Goal: Task Accomplishment & Management: Manage account settings

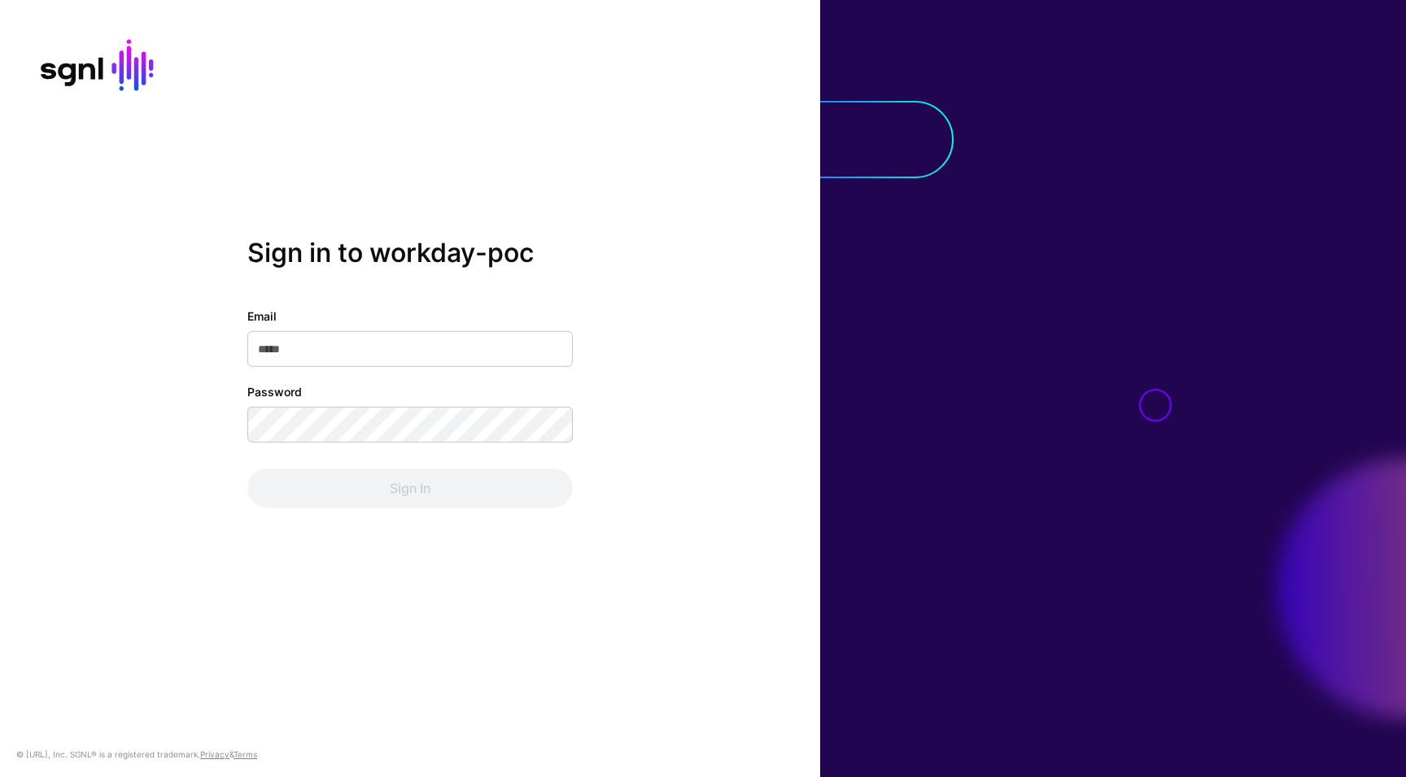
click at [460, 363] on input "Email" at bounding box center [409, 349] width 325 height 36
type input "**********"
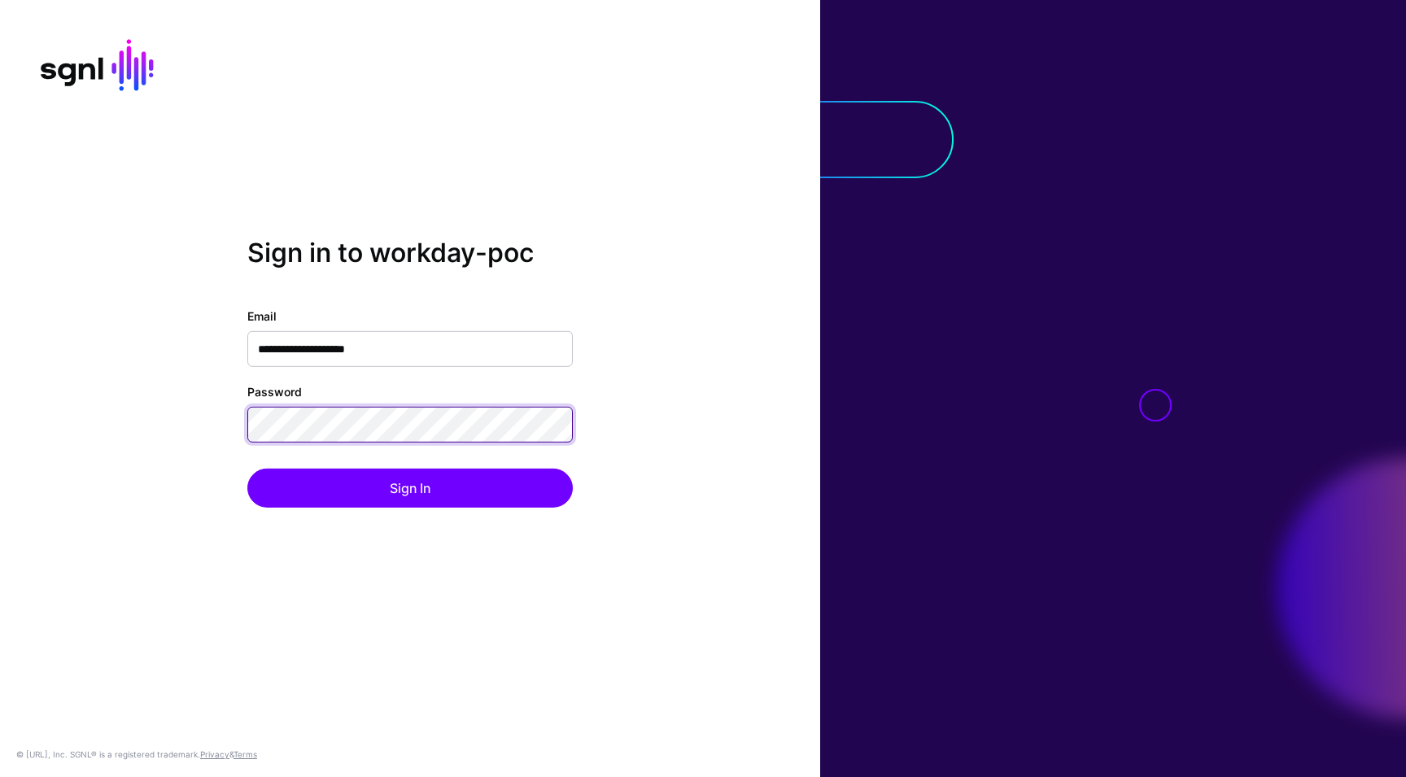
click at [247, 469] on button "Sign In" at bounding box center [409, 488] width 325 height 39
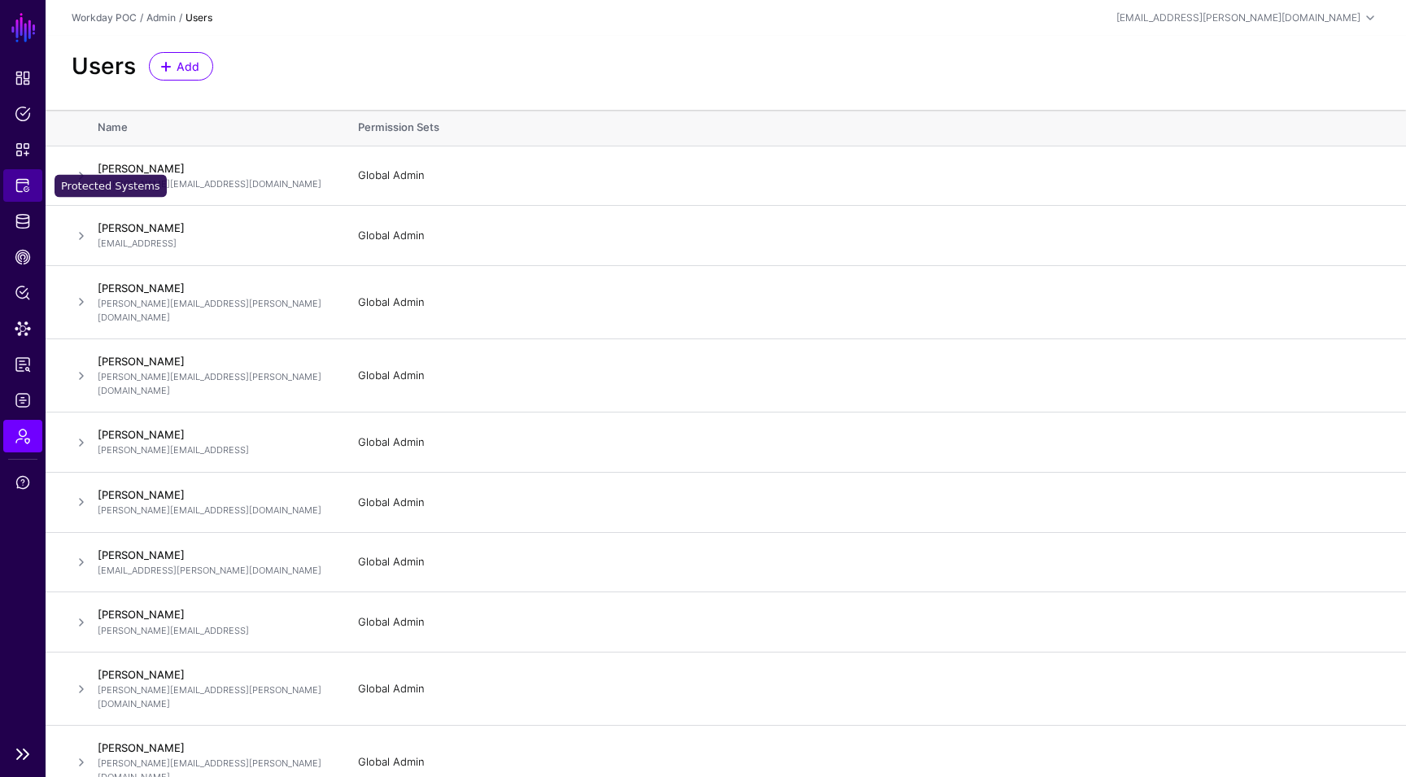
click at [39, 191] on link "Protected Systems" at bounding box center [22, 185] width 39 height 33
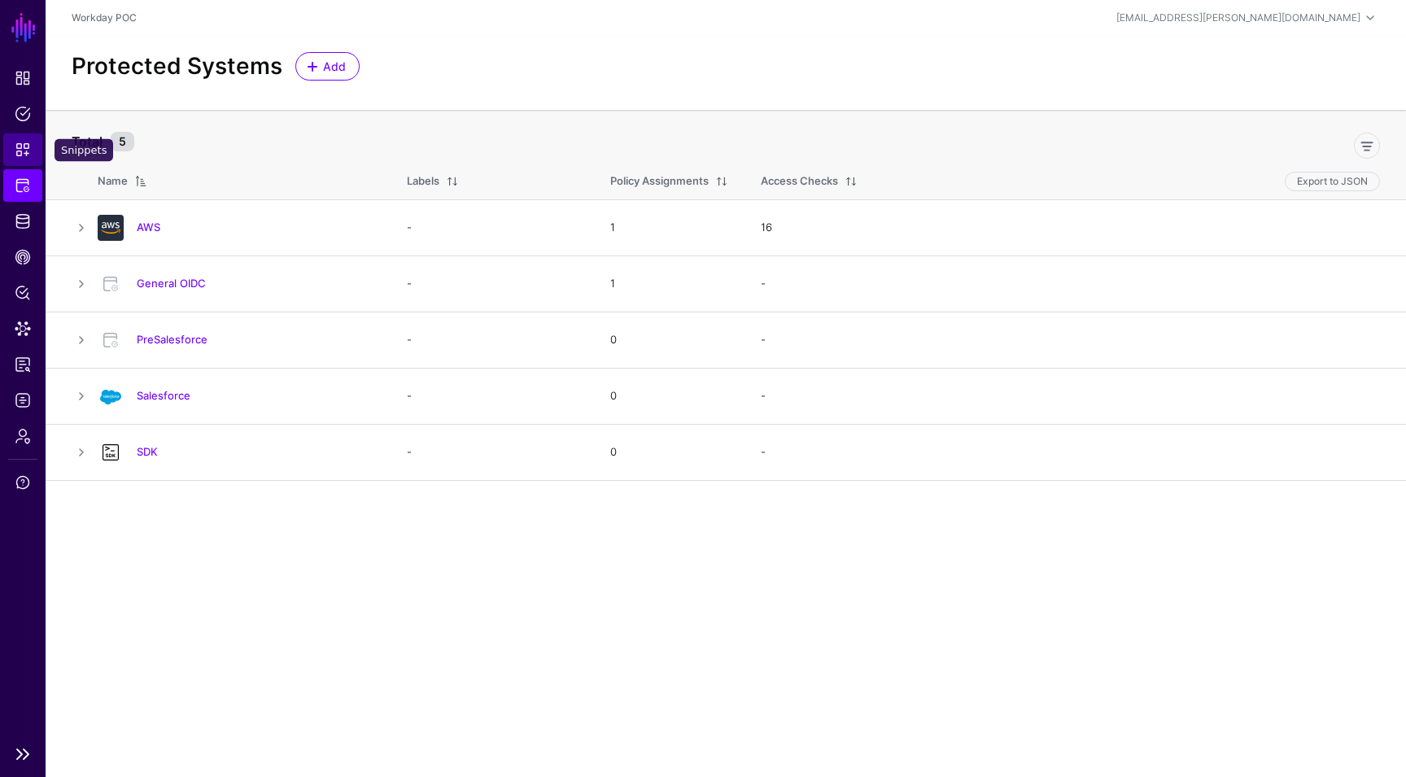
click at [37, 157] on link "Snippets" at bounding box center [22, 149] width 39 height 33
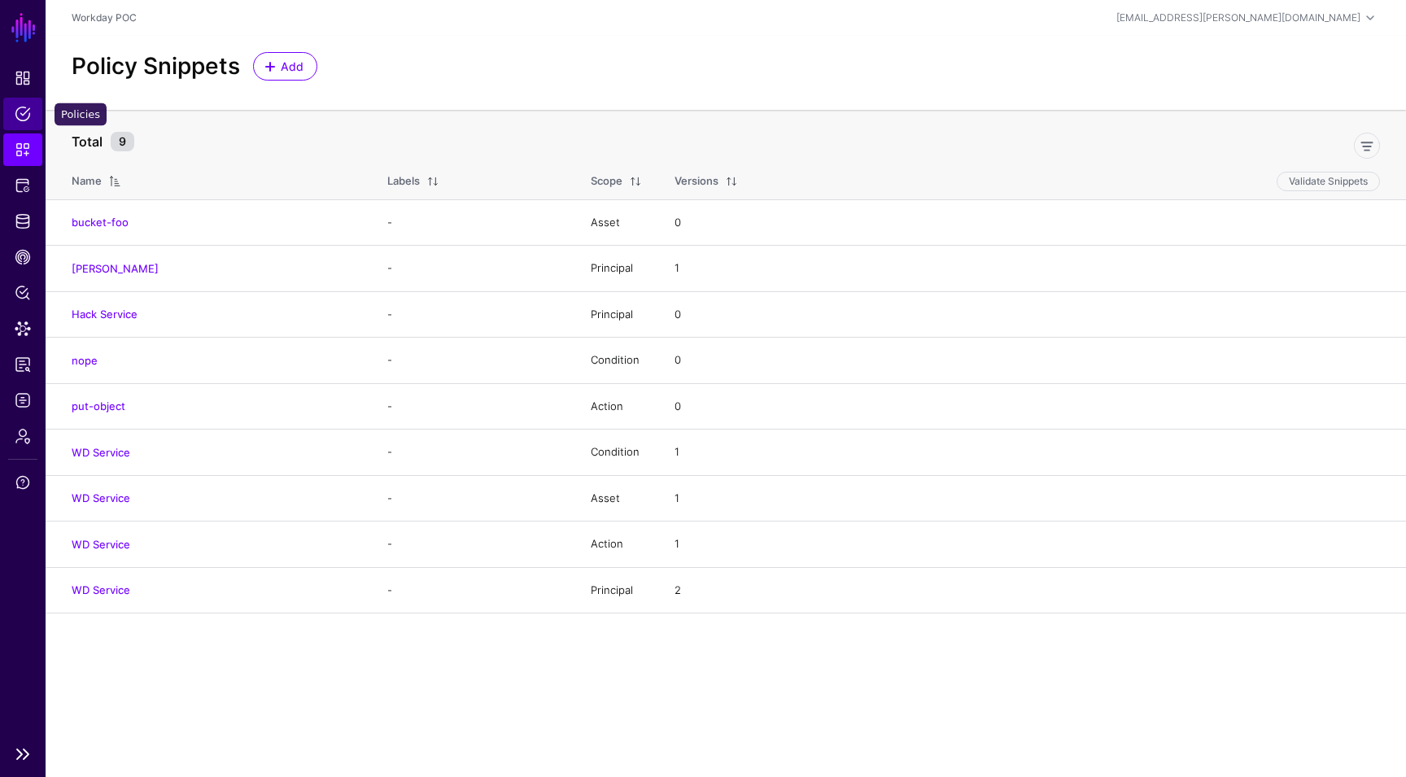
click at [32, 125] on link "Policies" at bounding box center [22, 114] width 39 height 33
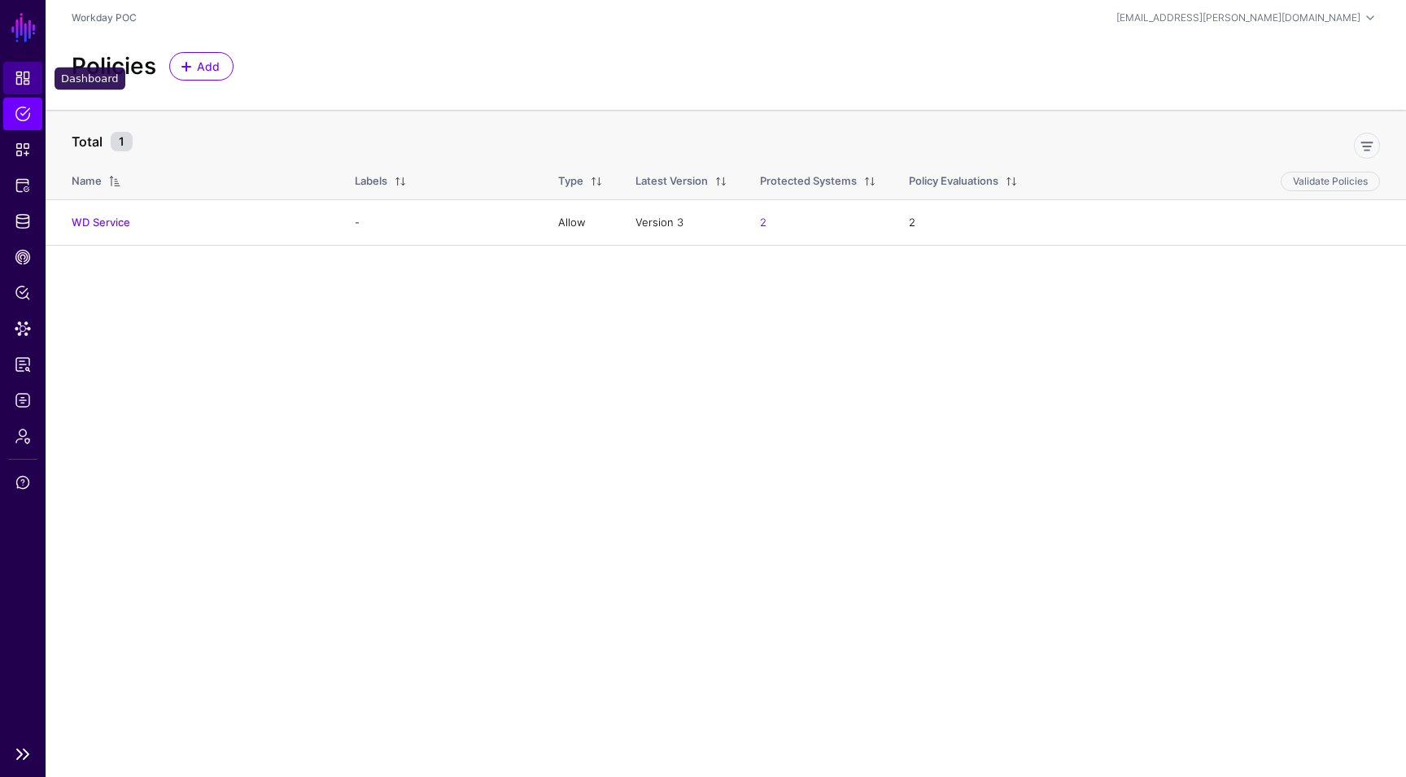
click at [25, 88] on link "Dashboard" at bounding box center [22, 78] width 39 height 33
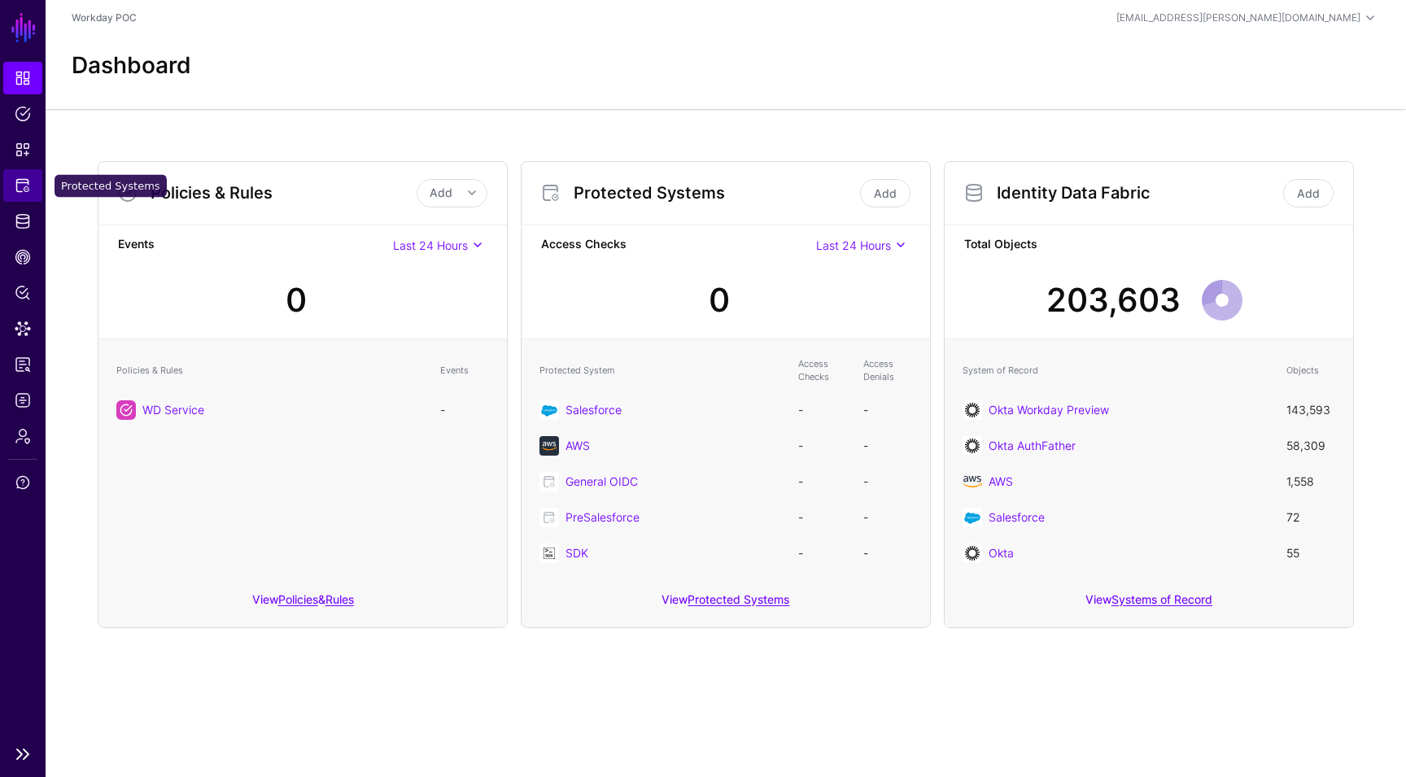
click at [24, 169] on link "Protected Systems" at bounding box center [22, 185] width 39 height 33
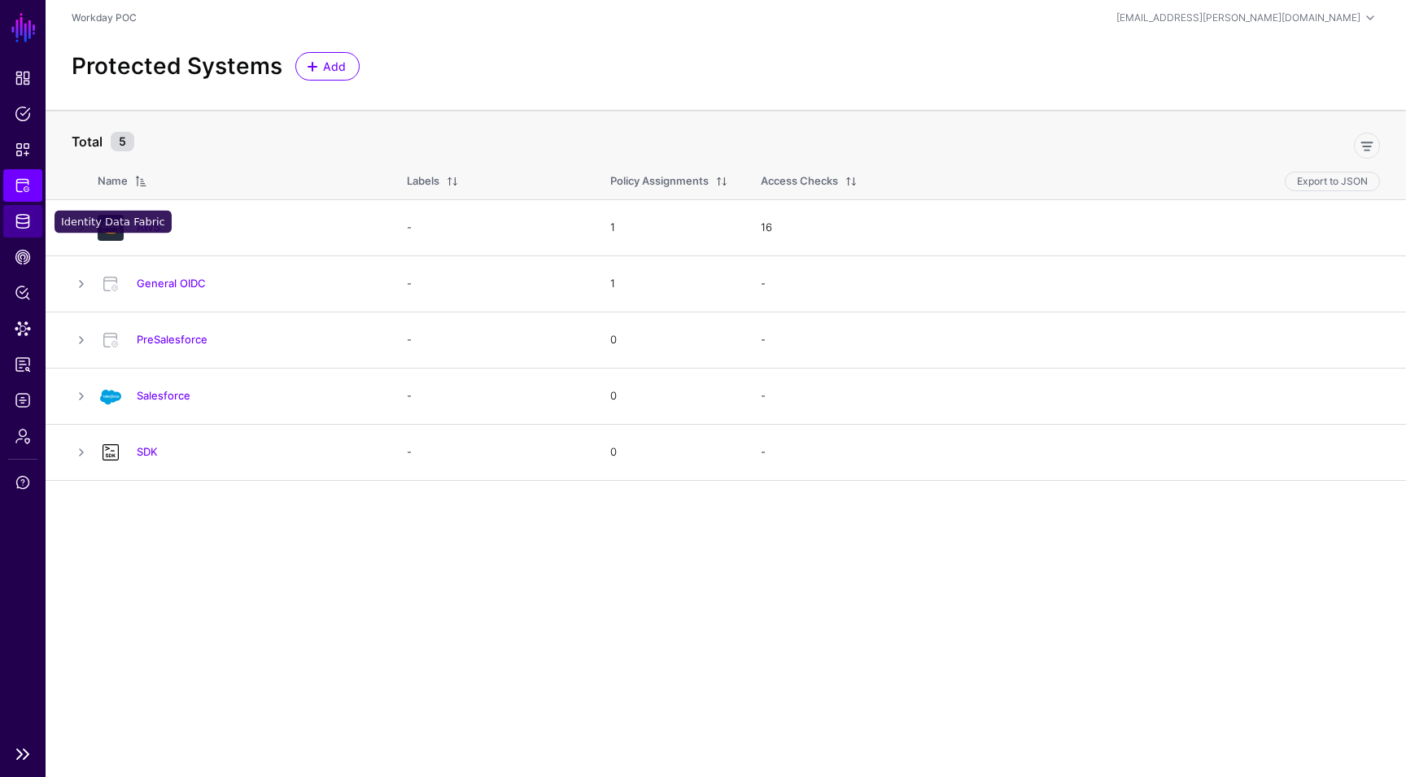
click at [24, 222] on span "Identity Data Fabric" at bounding box center [23, 221] width 16 height 16
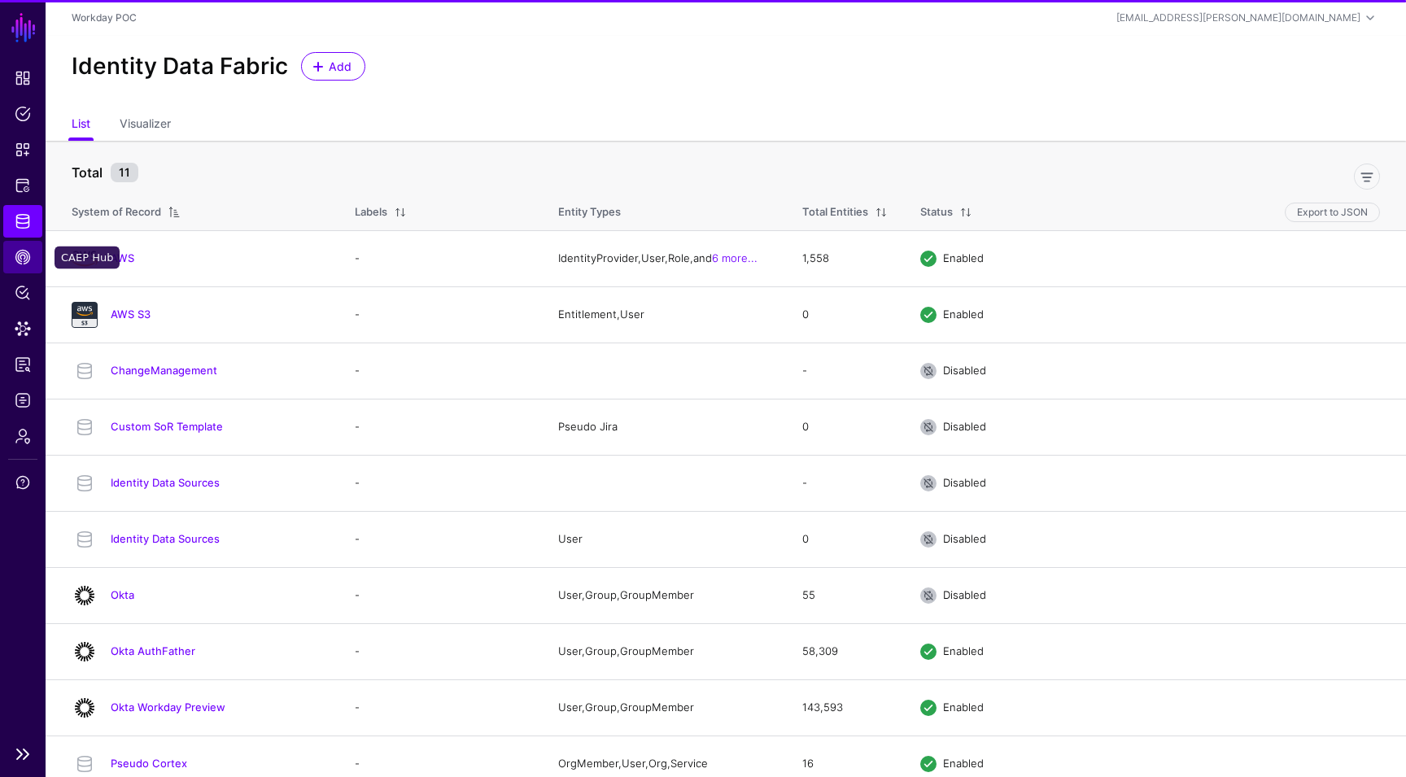
click at [31, 259] on link "CAEP Hub" at bounding box center [22, 257] width 39 height 33
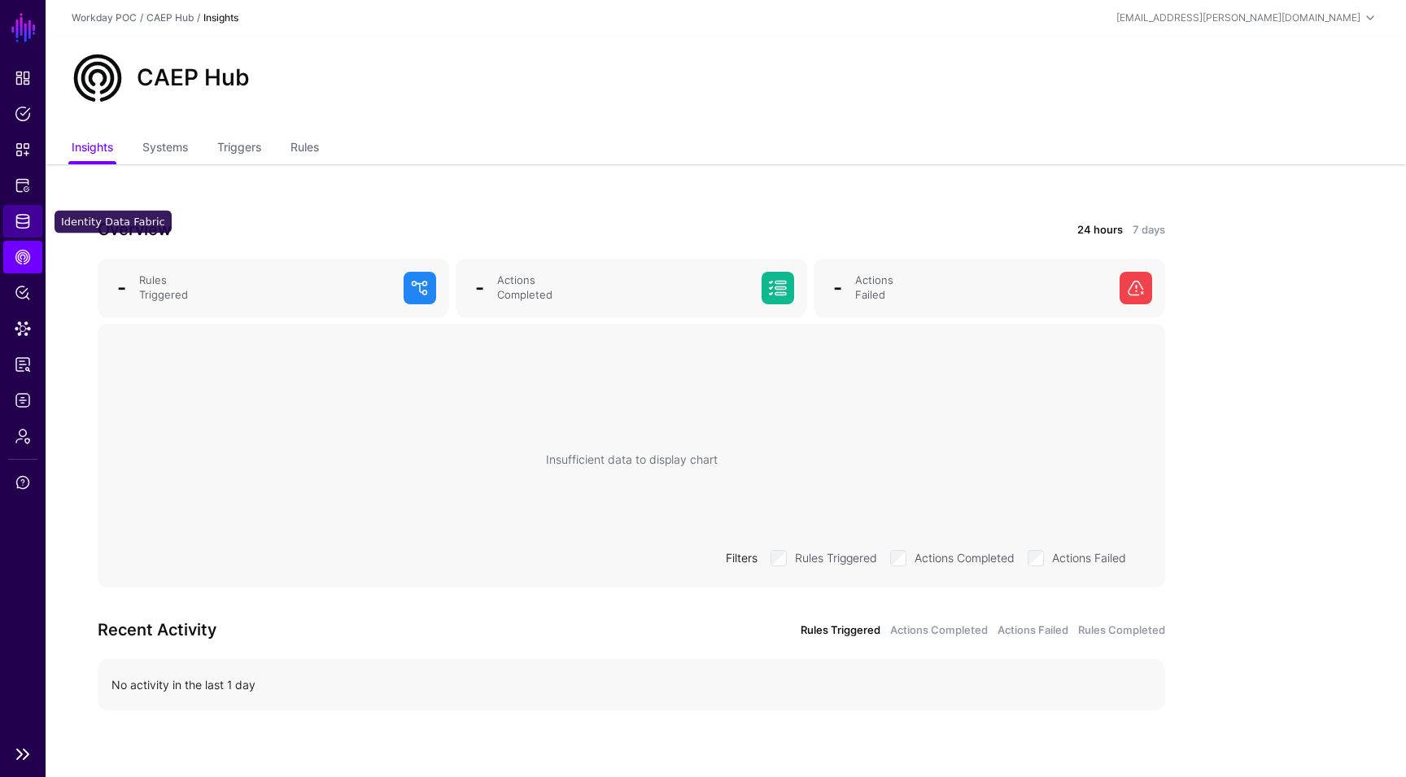
click at [25, 211] on link "Identity Data Fabric" at bounding box center [22, 221] width 39 height 33
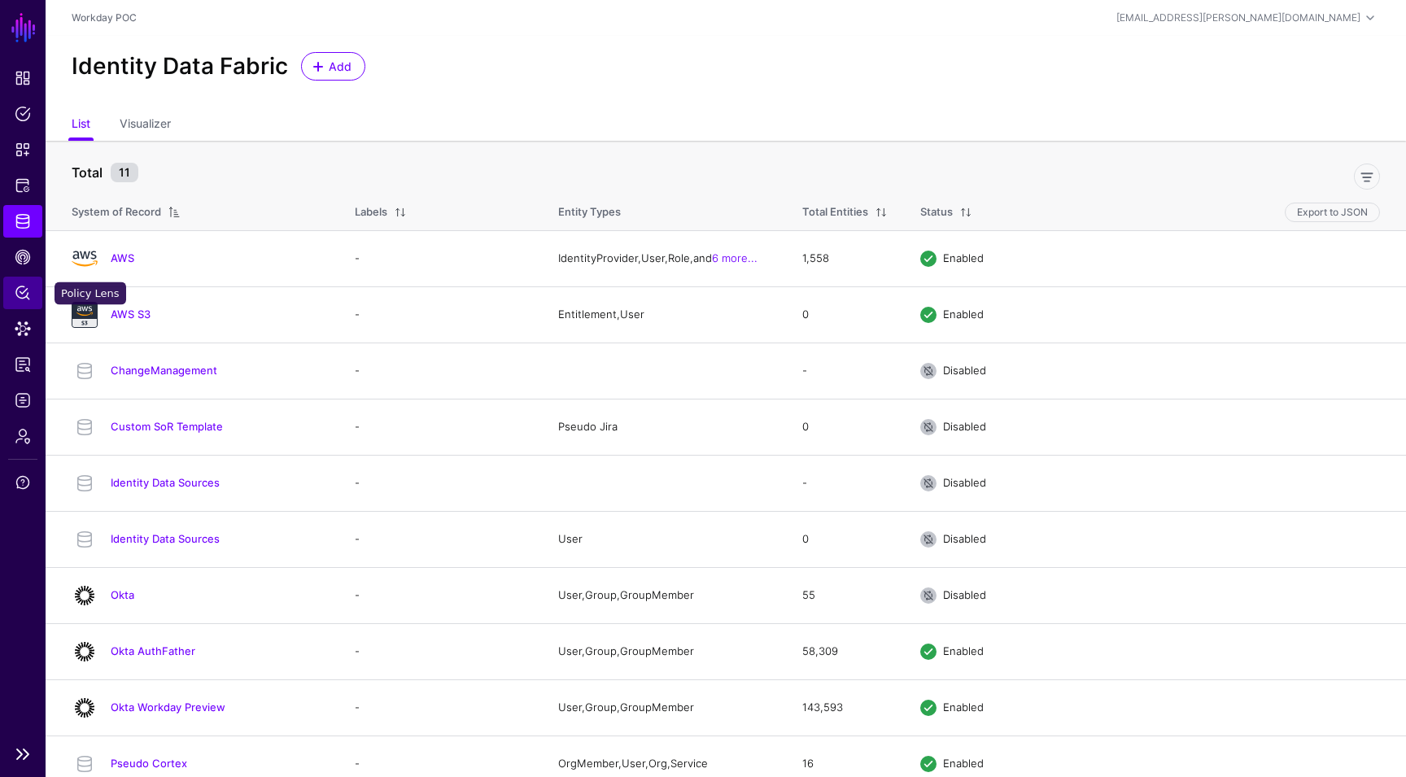
click at [29, 302] on link "Policy Lens" at bounding box center [22, 293] width 39 height 33
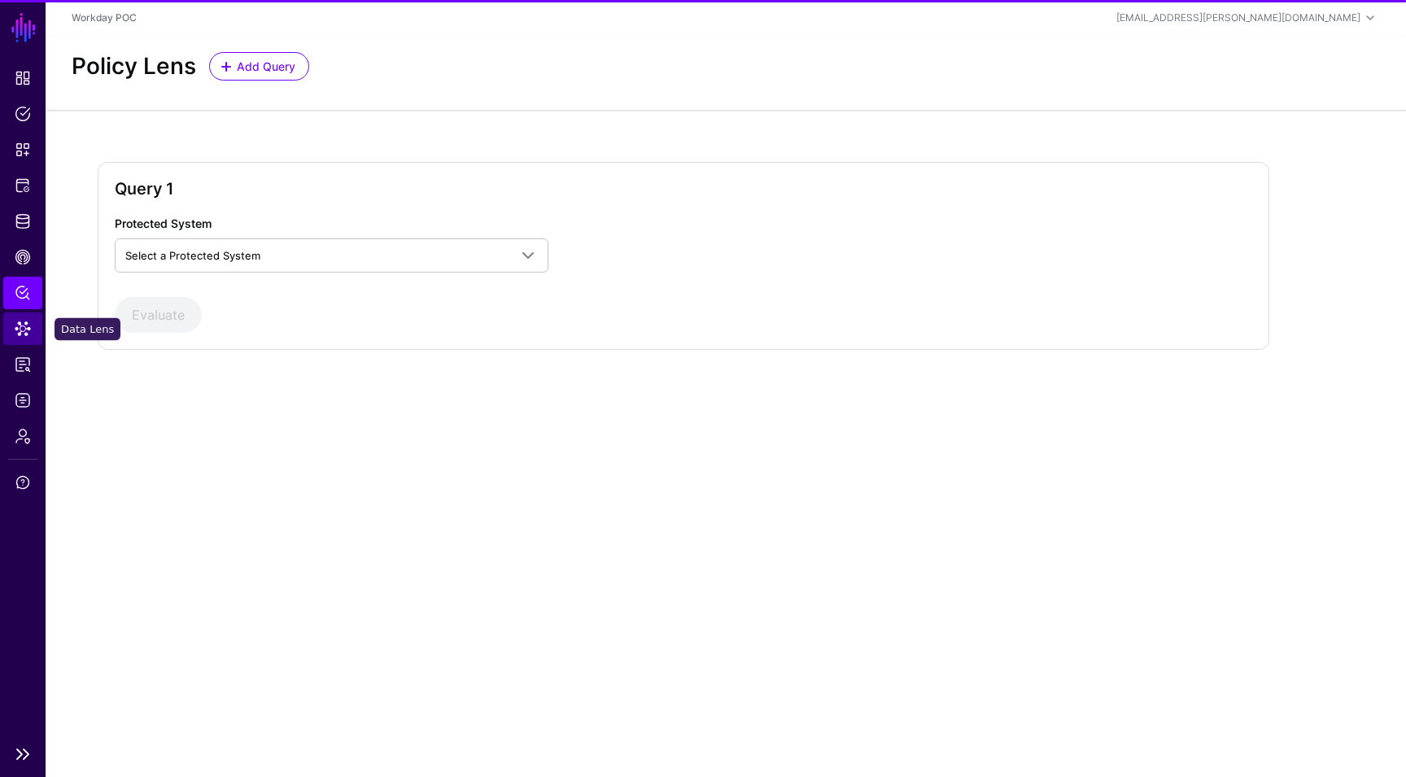
click at [28, 336] on span "Data Lens" at bounding box center [23, 329] width 16 height 16
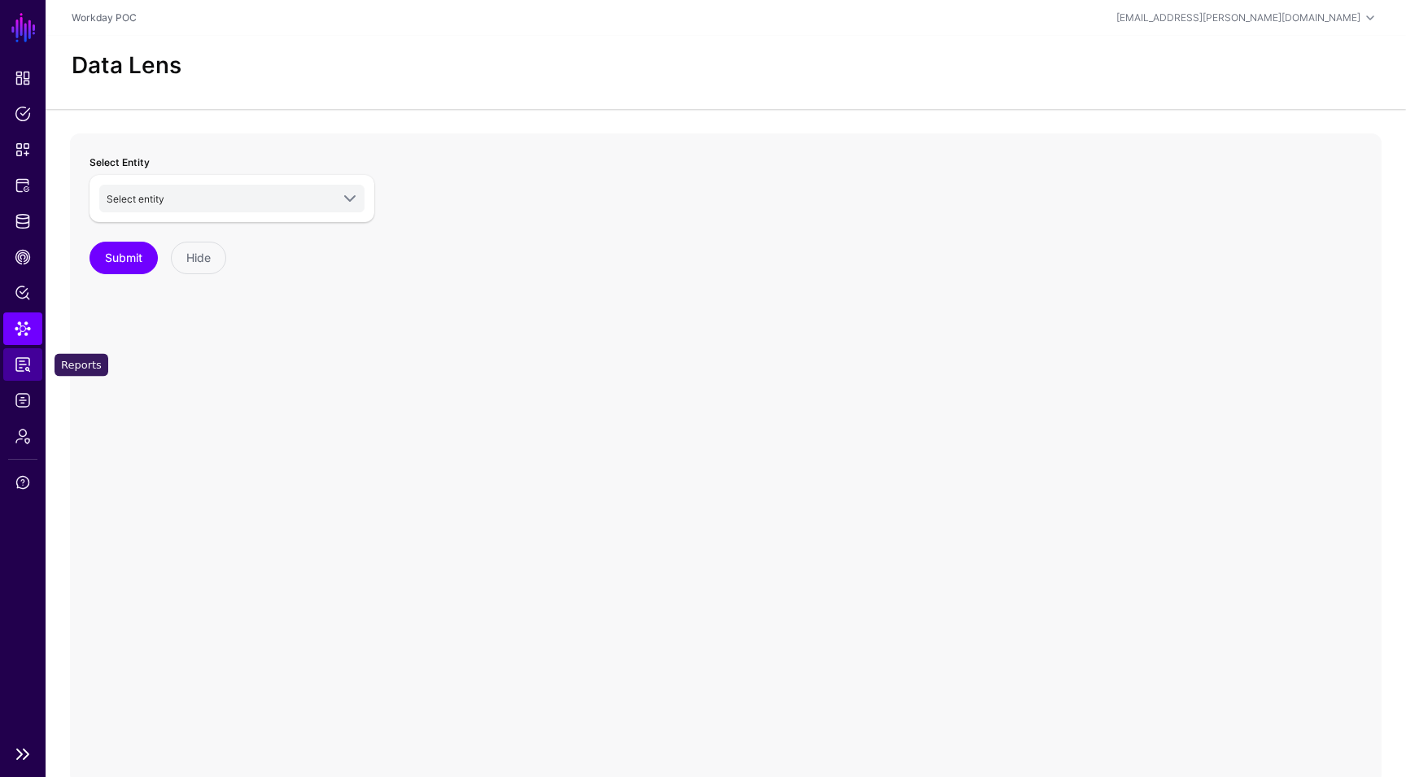
click at [22, 373] on link "Reports" at bounding box center [22, 364] width 39 height 33
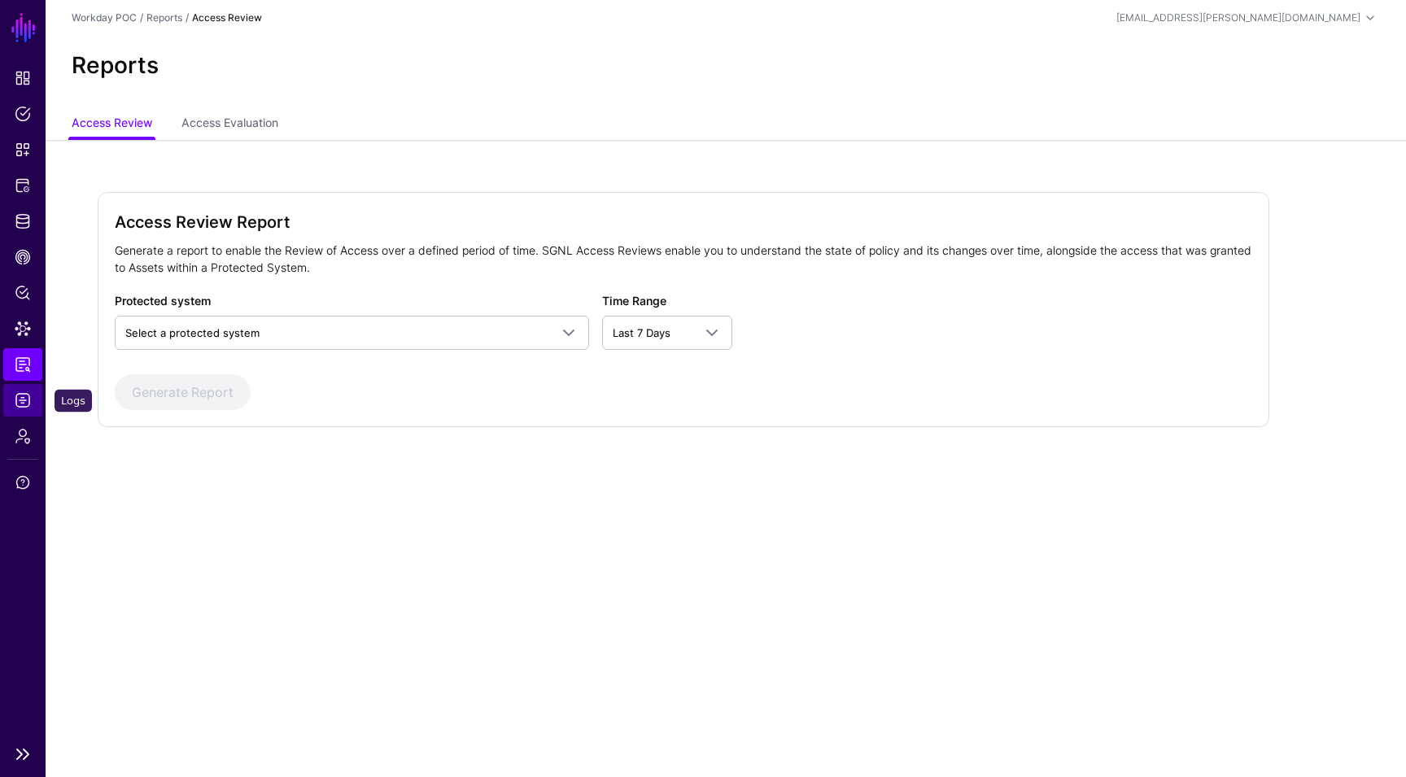
click at [25, 414] on link "Logs" at bounding box center [22, 400] width 39 height 33
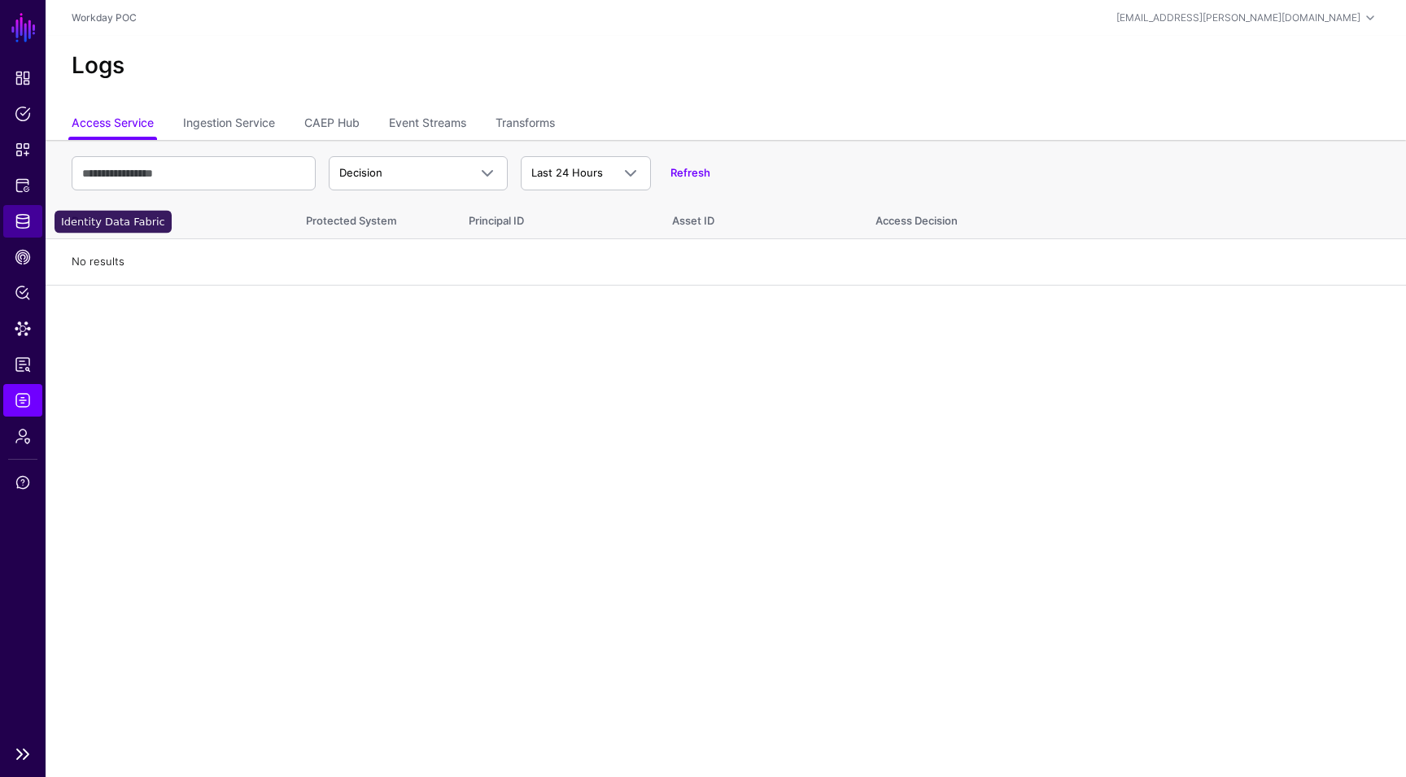
click at [20, 218] on span "Identity Data Fabric" at bounding box center [23, 221] width 16 height 16
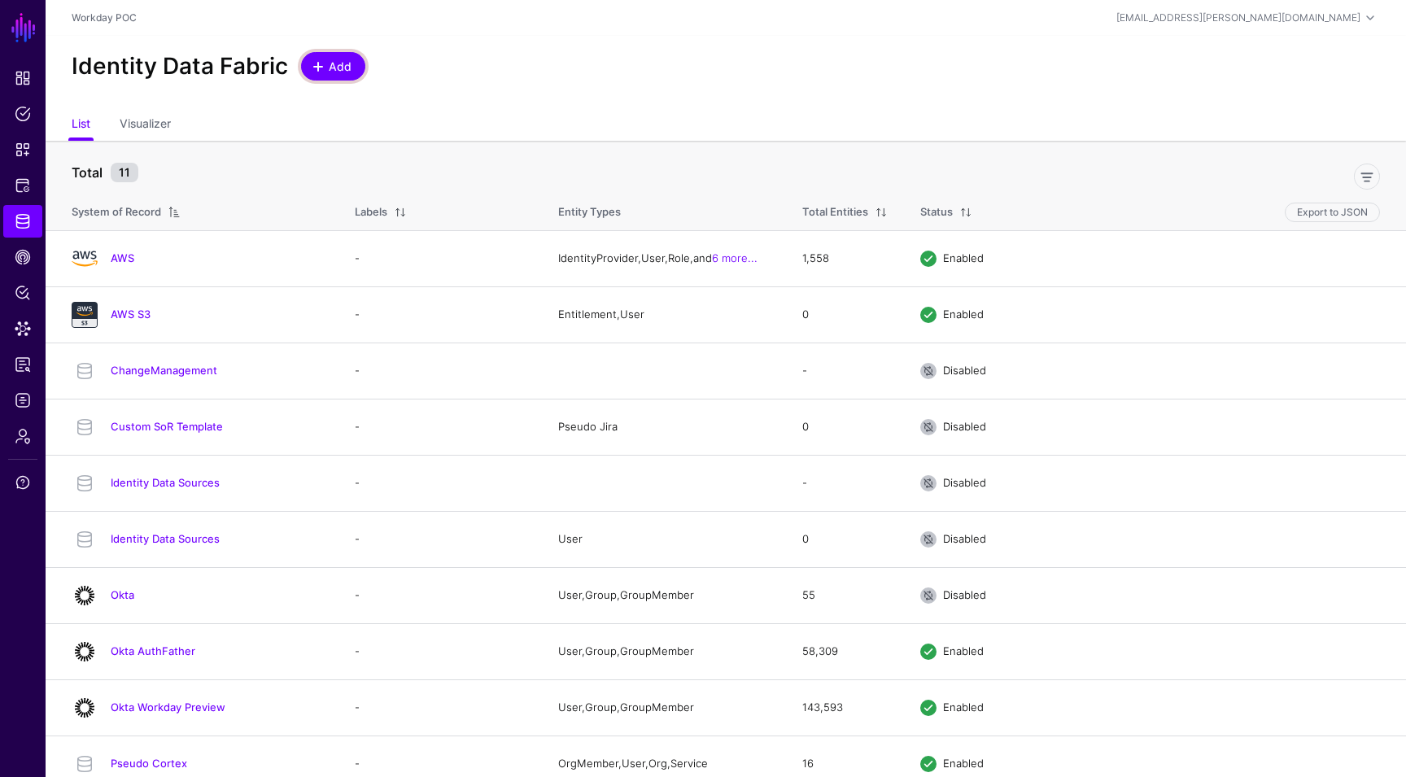
click at [327, 71] on span "Add" at bounding box center [340, 66] width 27 height 17
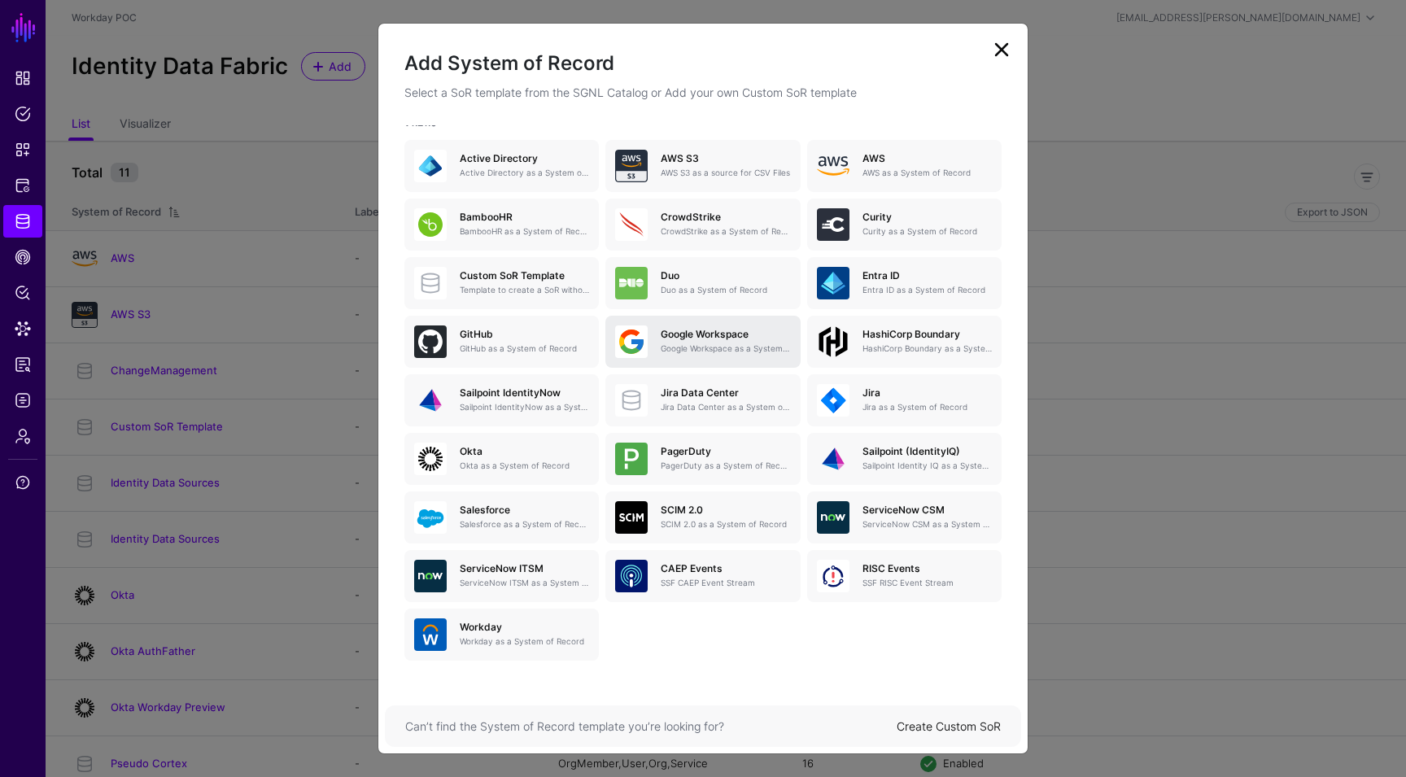
scroll to position [76, 0]
click at [542, 266] on link "Custom SoR Template Template to create a SoR without any entities, attributes o…" at bounding box center [501, 284] width 194 height 52
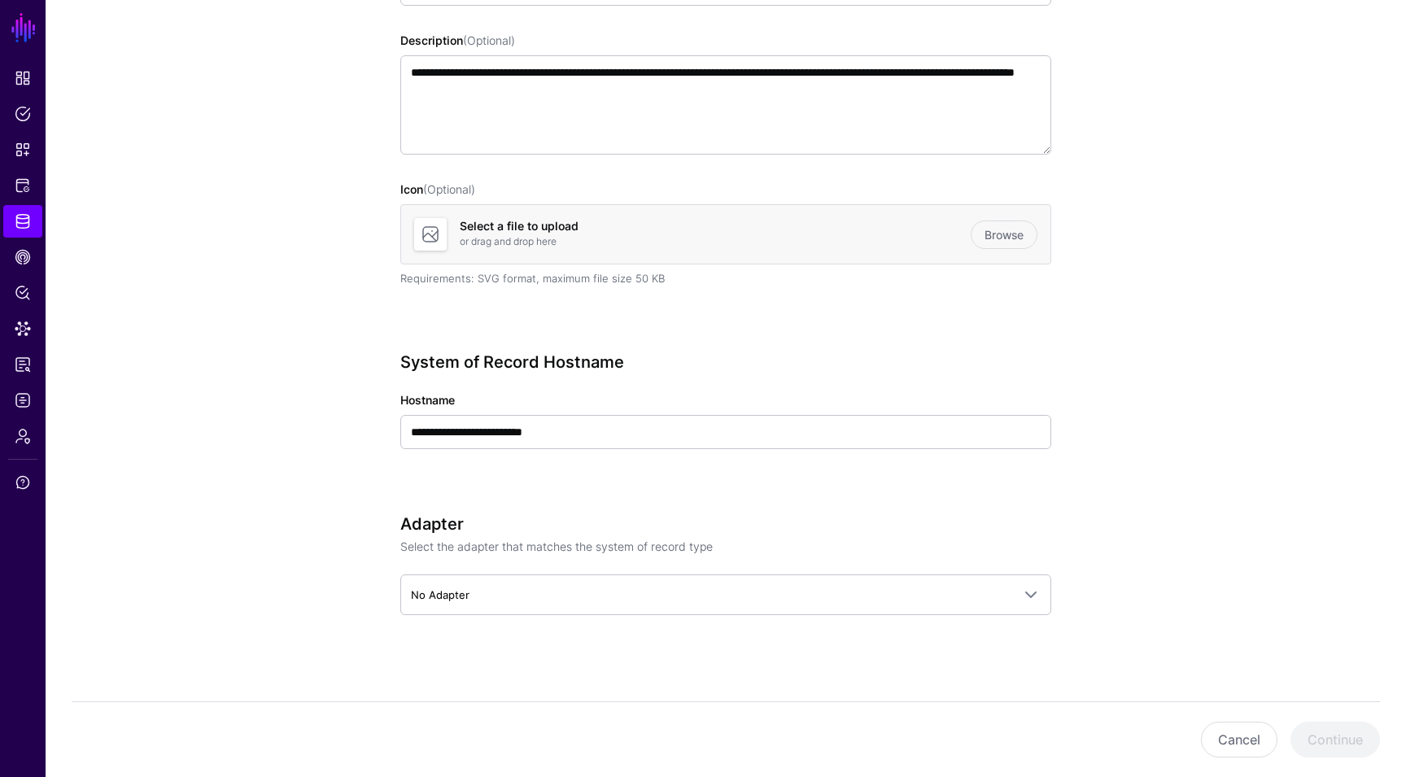
scroll to position [298, 0]
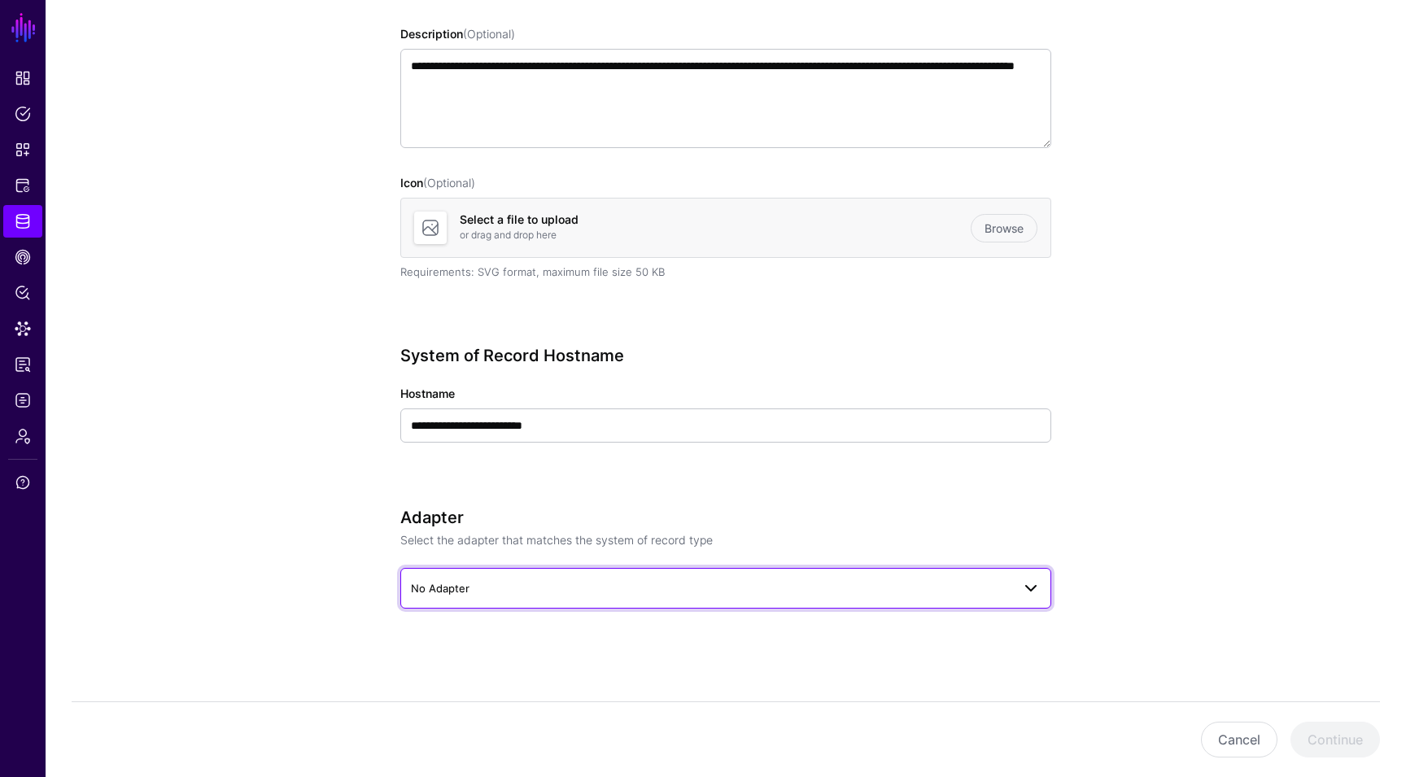
click at [616, 576] on link "No Adapter" at bounding box center [725, 588] width 651 height 41
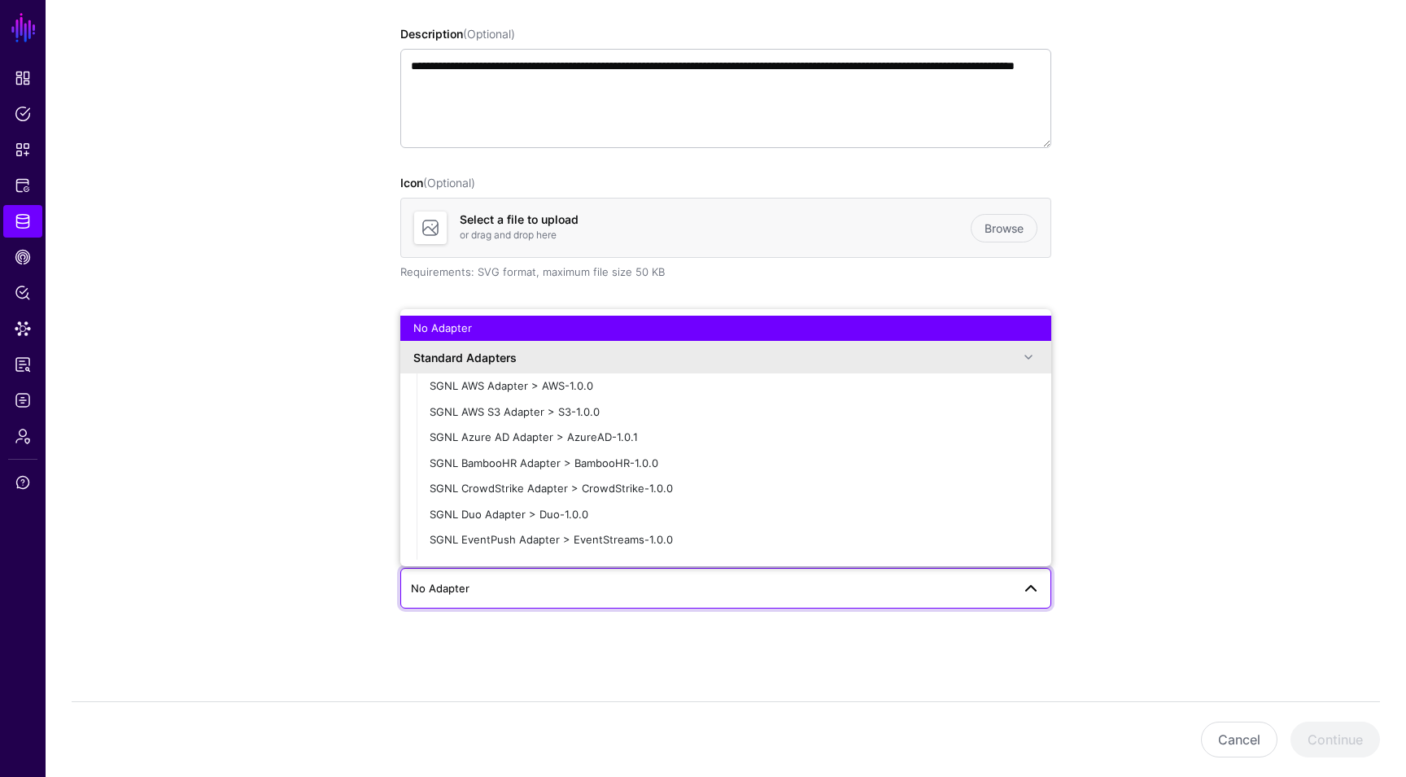
click at [355, 578] on div "**********" at bounding box center [725, 303] width 755 height 948
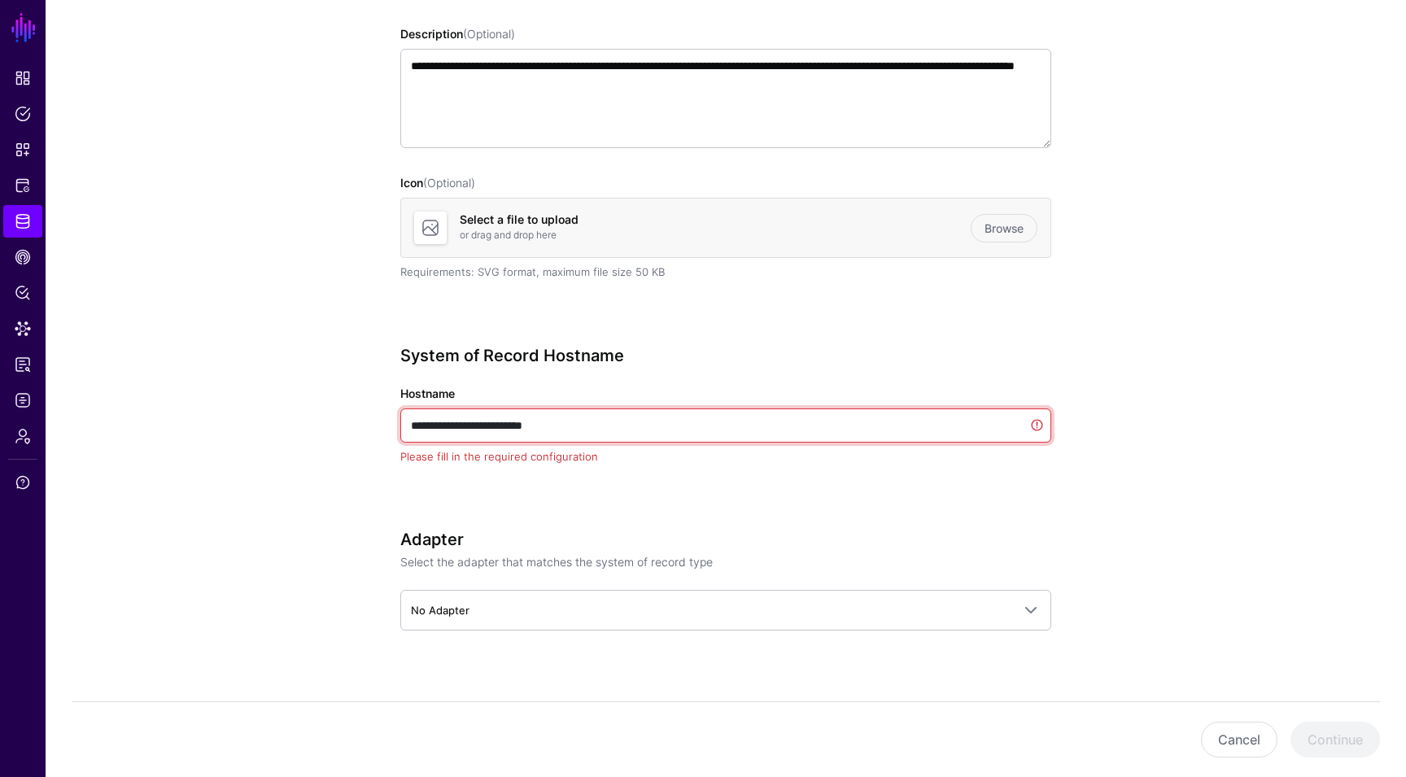
click at [518, 438] on input "**********" at bounding box center [725, 425] width 651 height 34
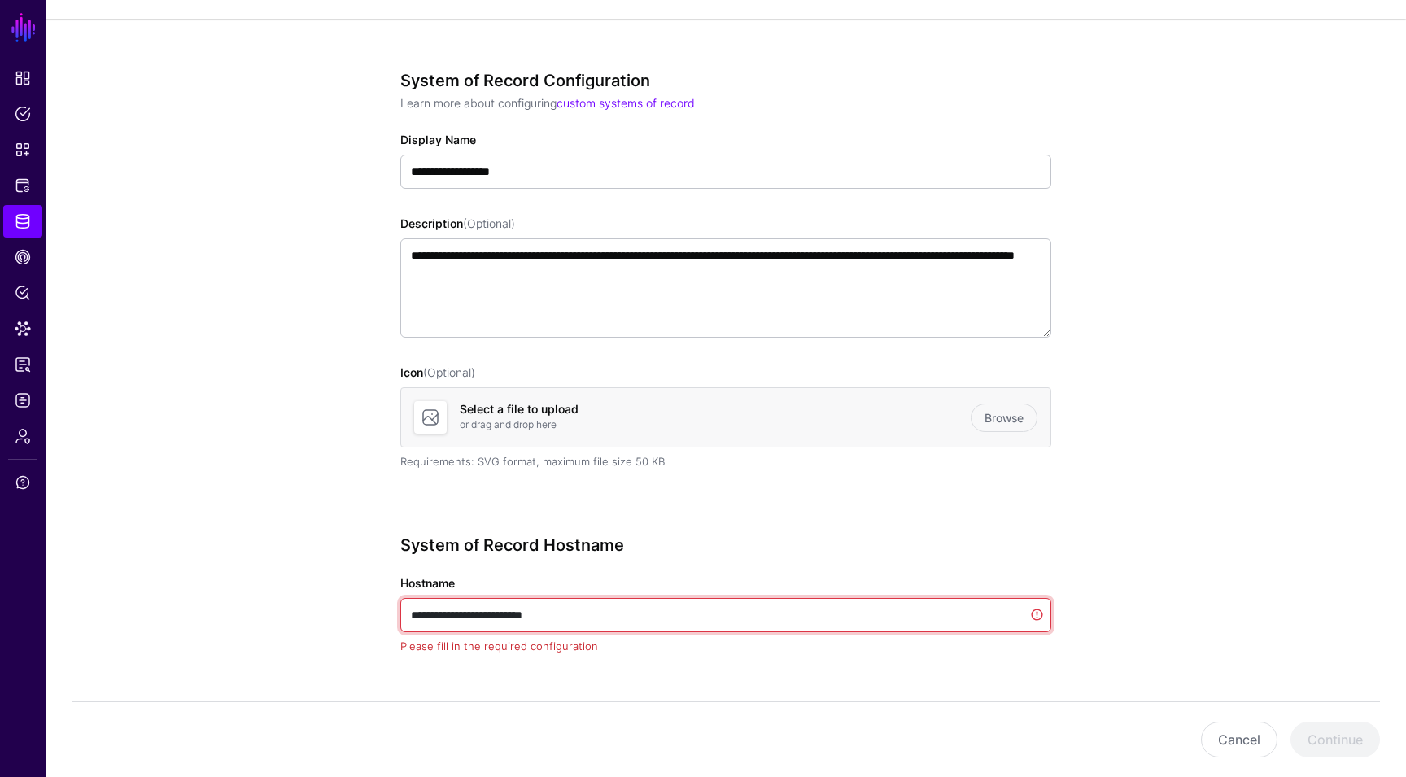
scroll to position [0, 0]
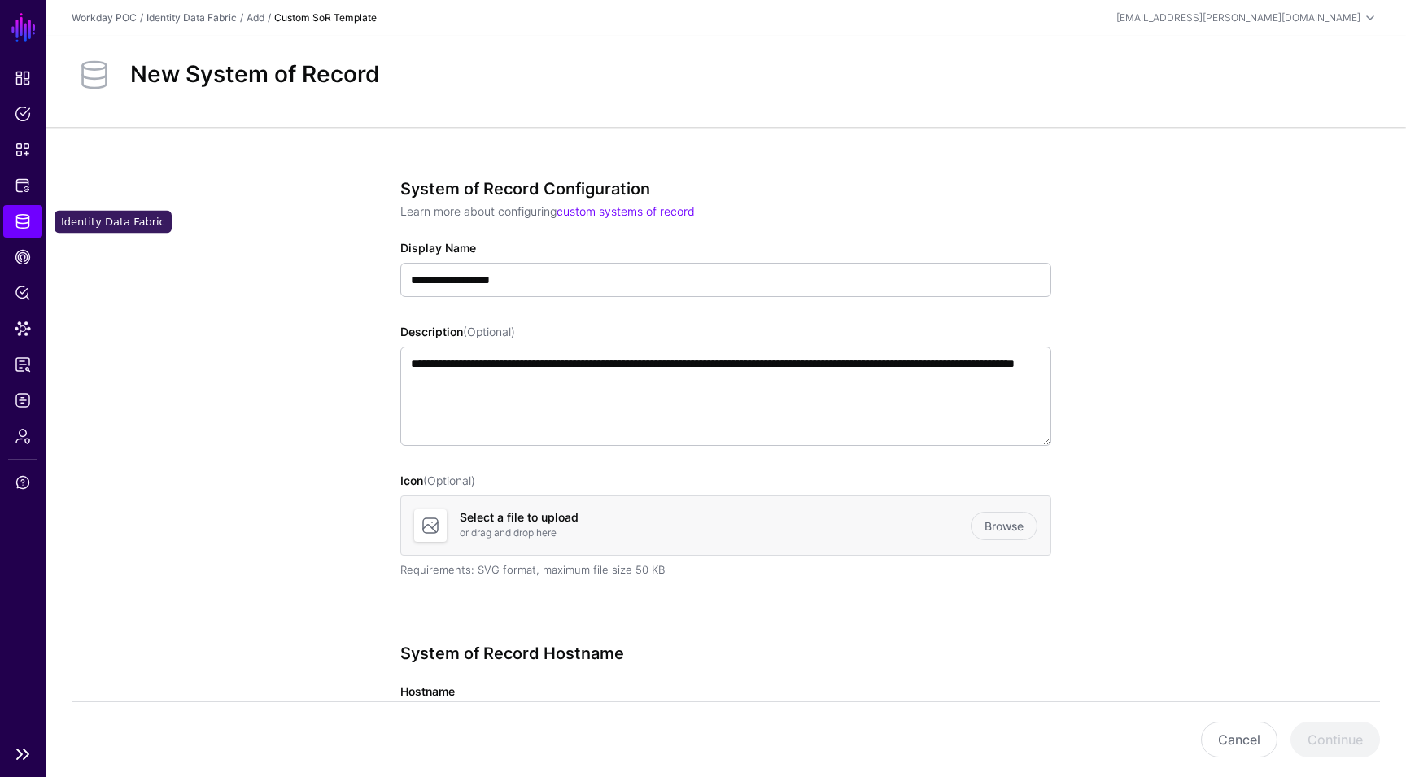
click at [31, 220] on link "Identity Data Fabric" at bounding box center [22, 221] width 39 height 33
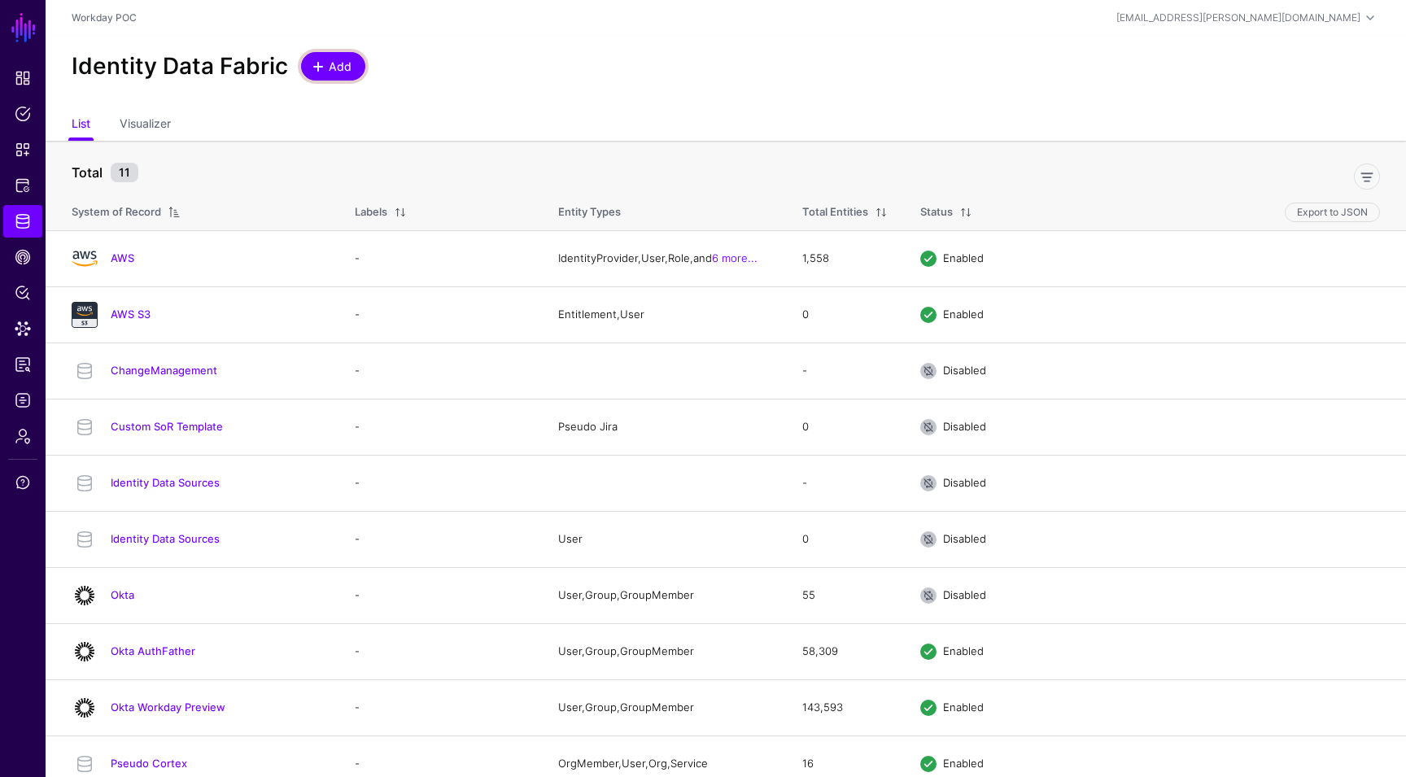
click at [319, 70] on span at bounding box center [318, 66] width 13 height 13
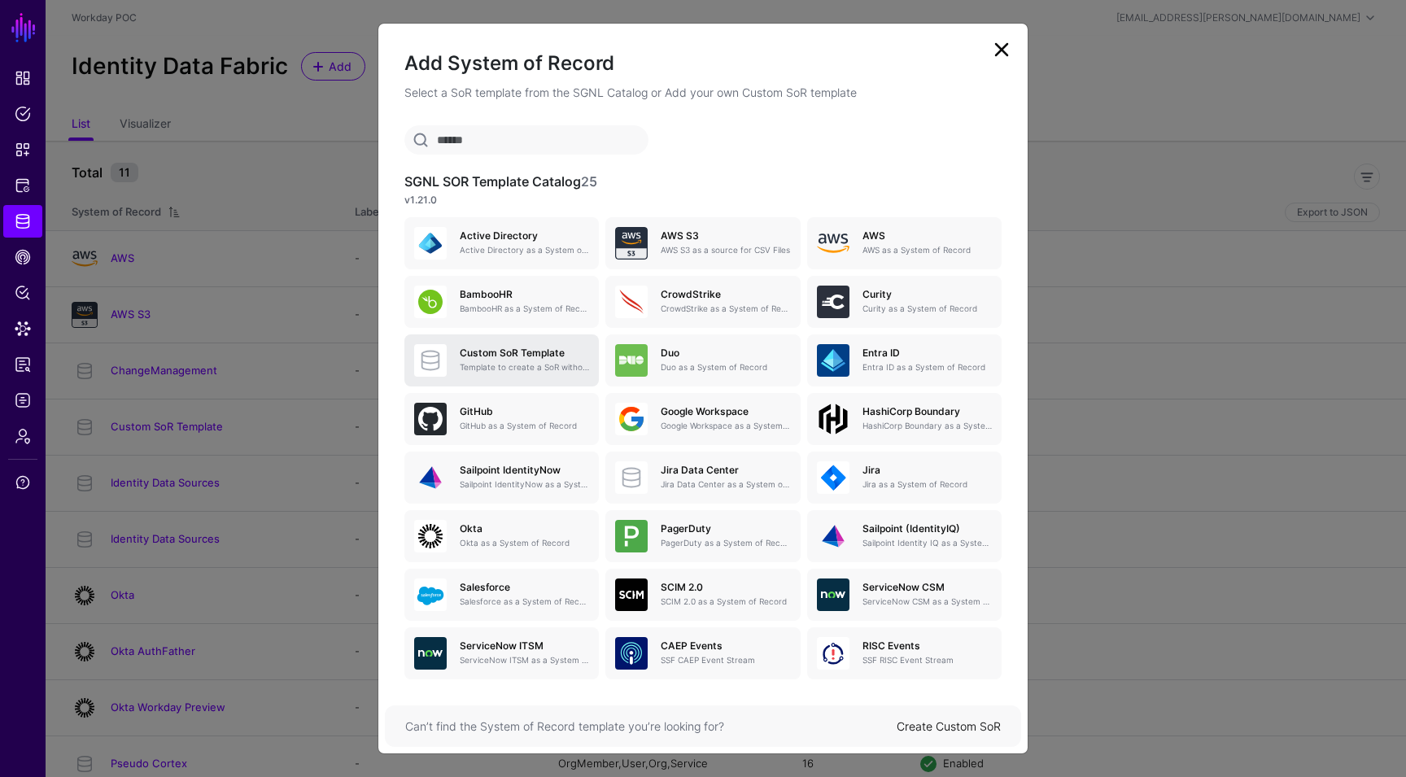
click at [542, 373] on div "Custom SoR Template Template to create a SoR without any entities, attributes o…" at bounding box center [501, 360] width 175 height 33
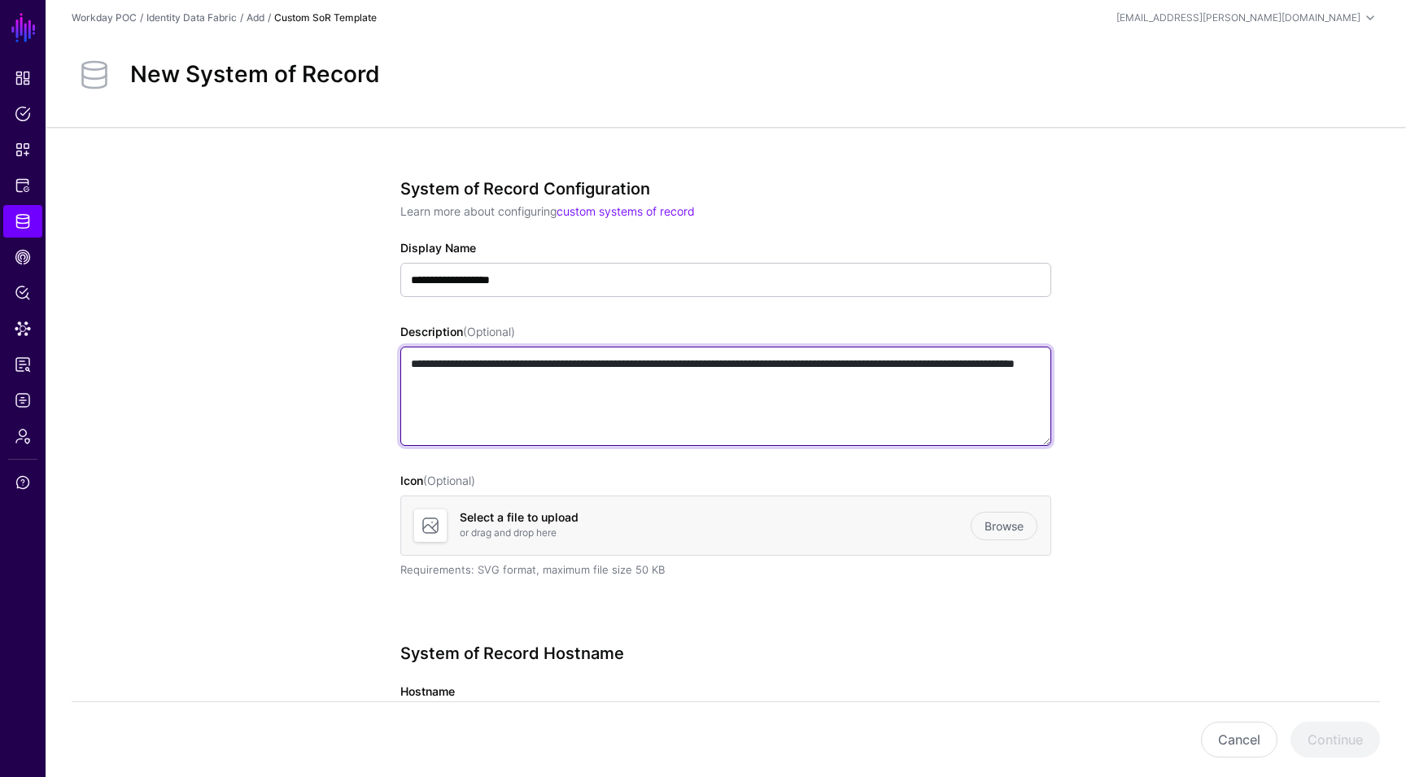
drag, startPoint x: 552, startPoint y: 370, endPoint x: 671, endPoint y: 383, distance: 119.5
click at [671, 383] on textarea "**********" at bounding box center [725, 396] width 651 height 99
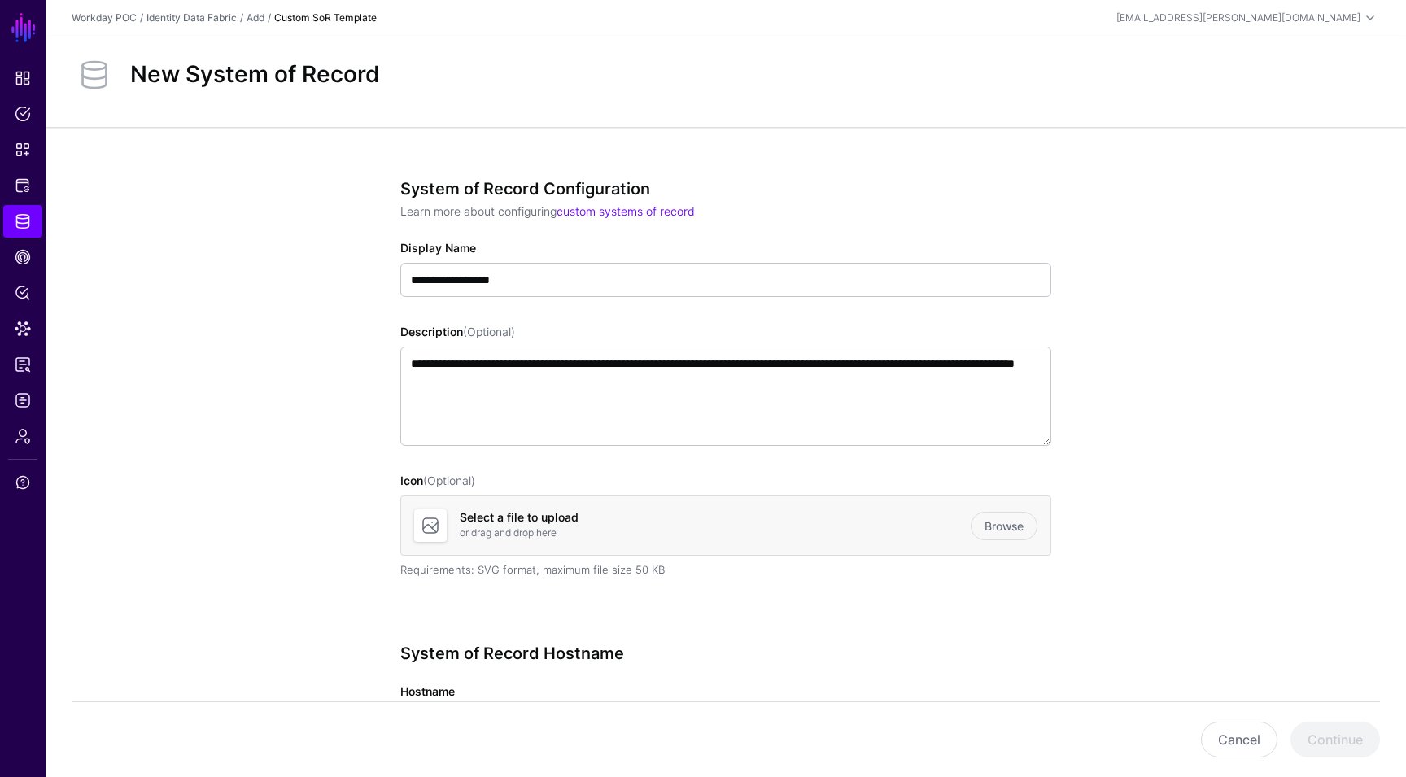
click at [719, 486] on div "Icon (Optional) Select a file to upload or drag and drop here Browse Requiremen…" at bounding box center [725, 525] width 651 height 107
click at [987, 525] on link "Browse" at bounding box center [1003, 526] width 67 height 28
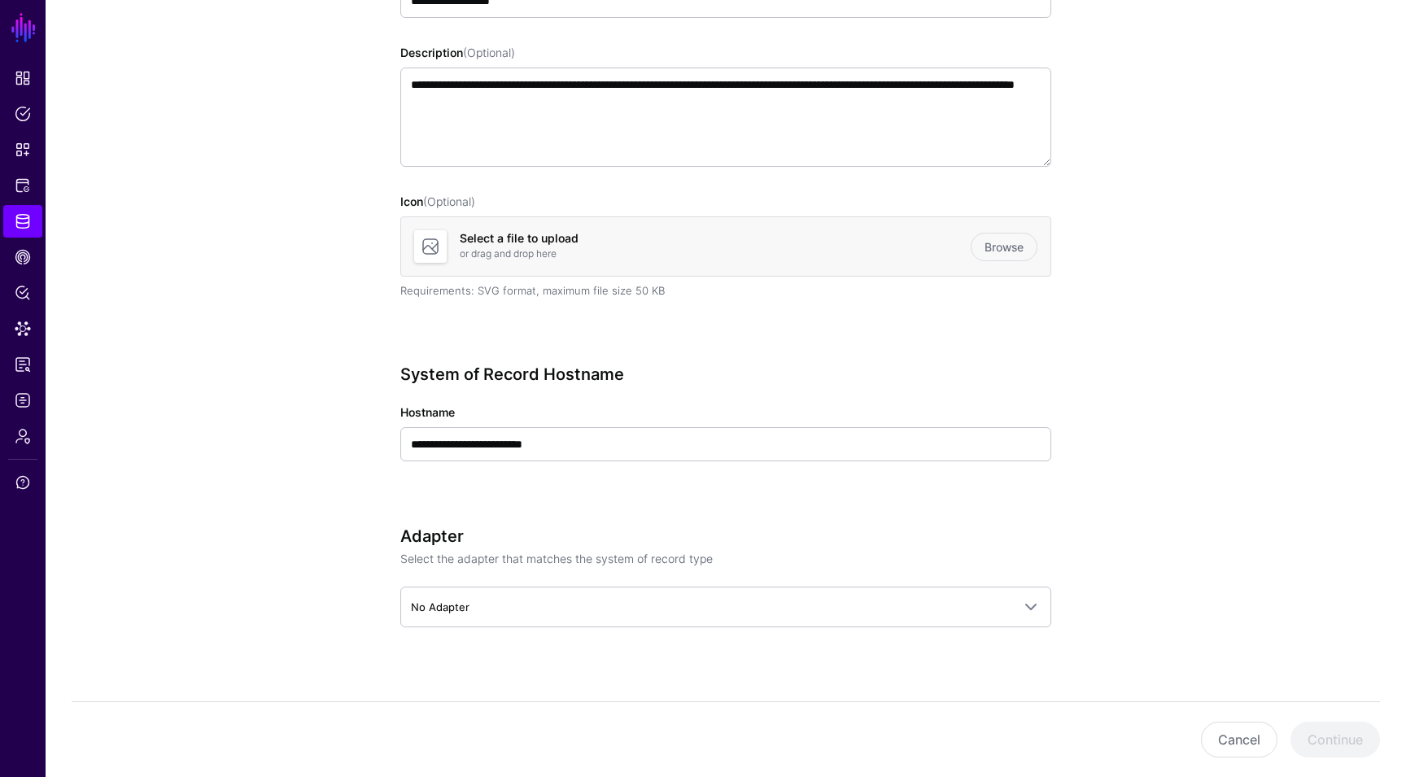
scroll to position [298, 0]
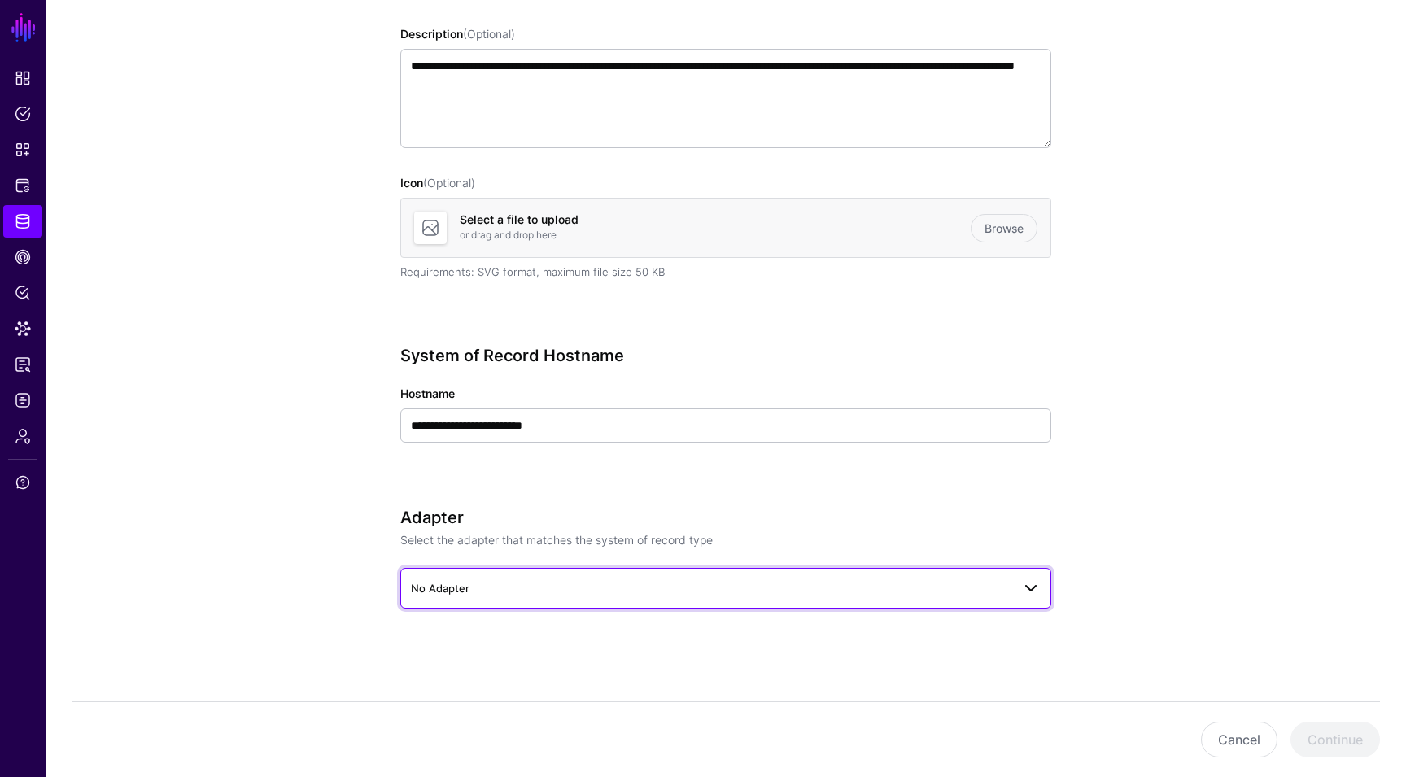
click at [556, 578] on span "No Adapter" at bounding box center [726, 588] width 630 height 20
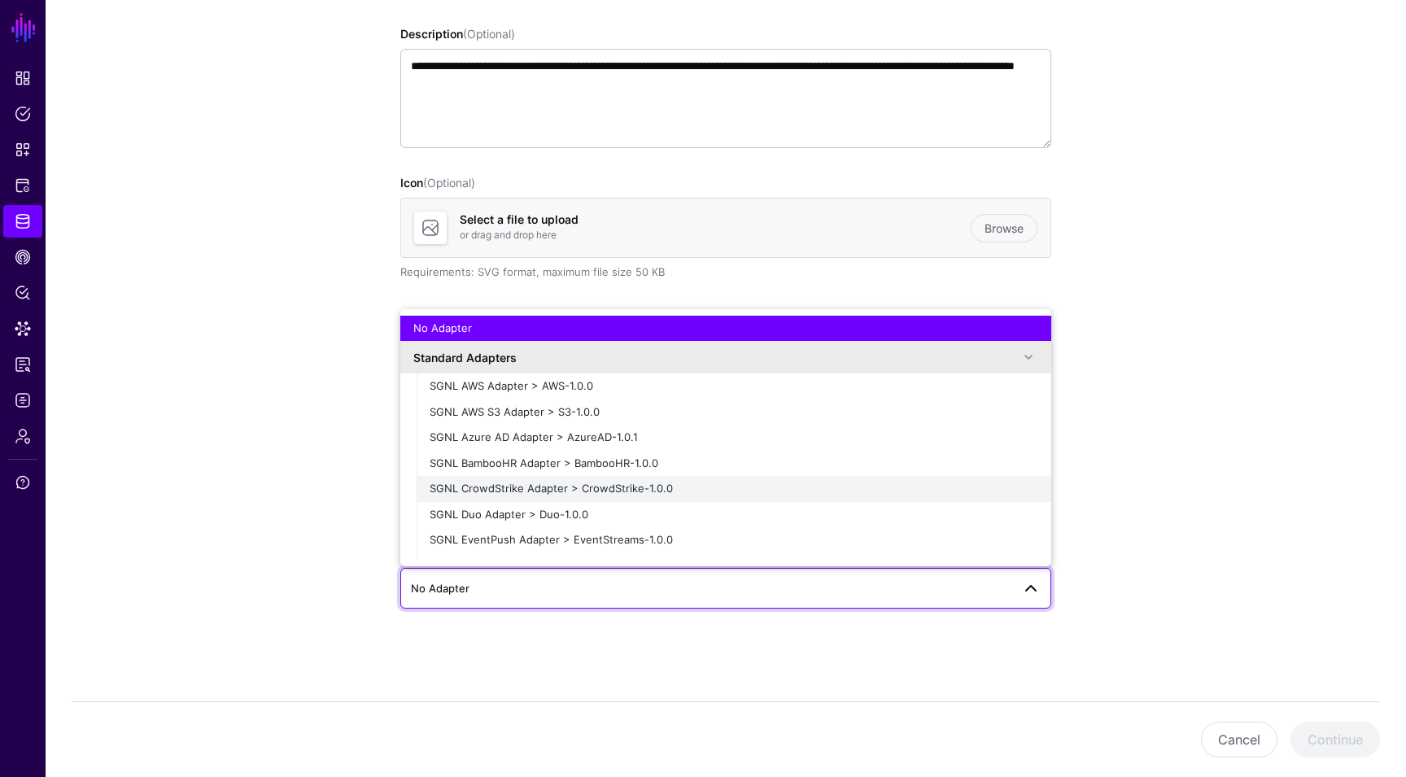
scroll to position [352, 0]
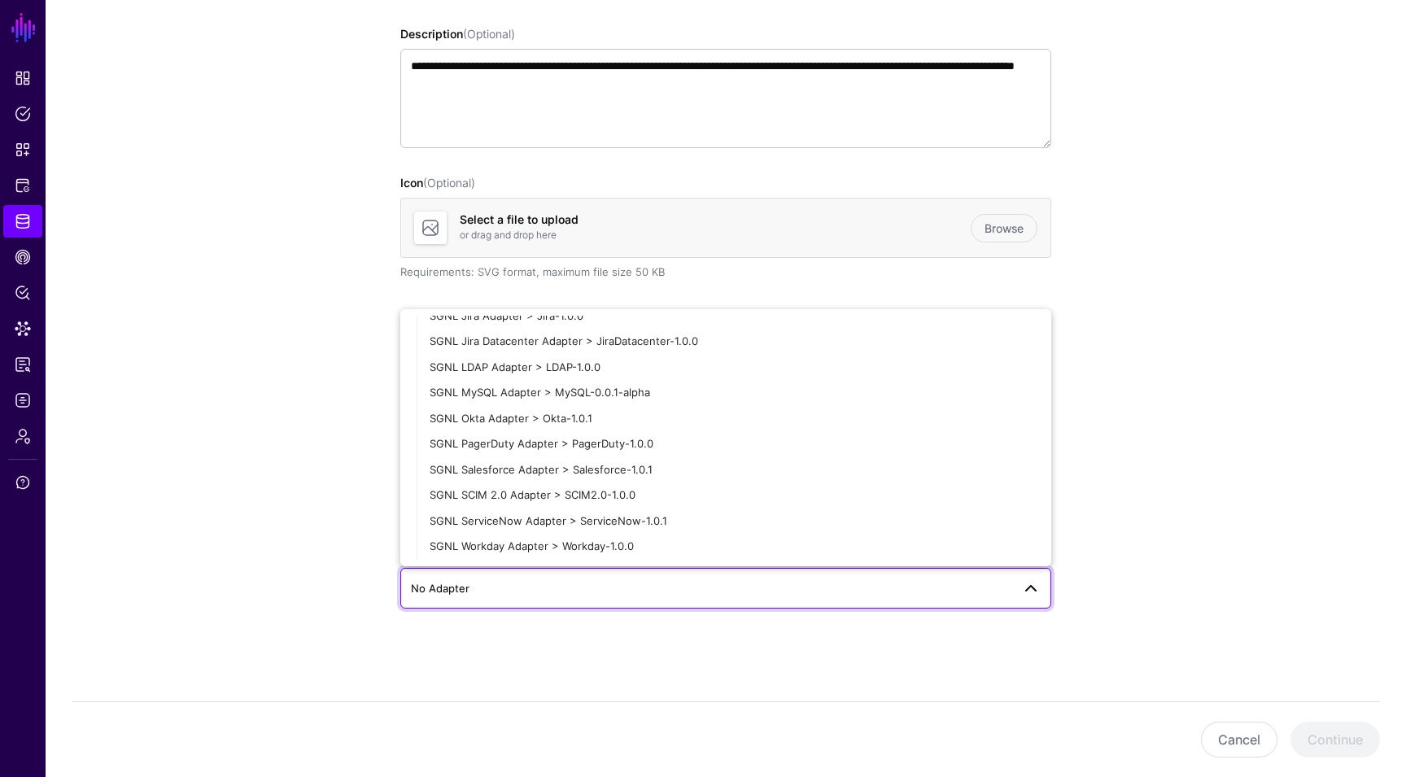
click at [347, 507] on app-datasources-details-form "**********" at bounding box center [726, 303] width 1360 height 948
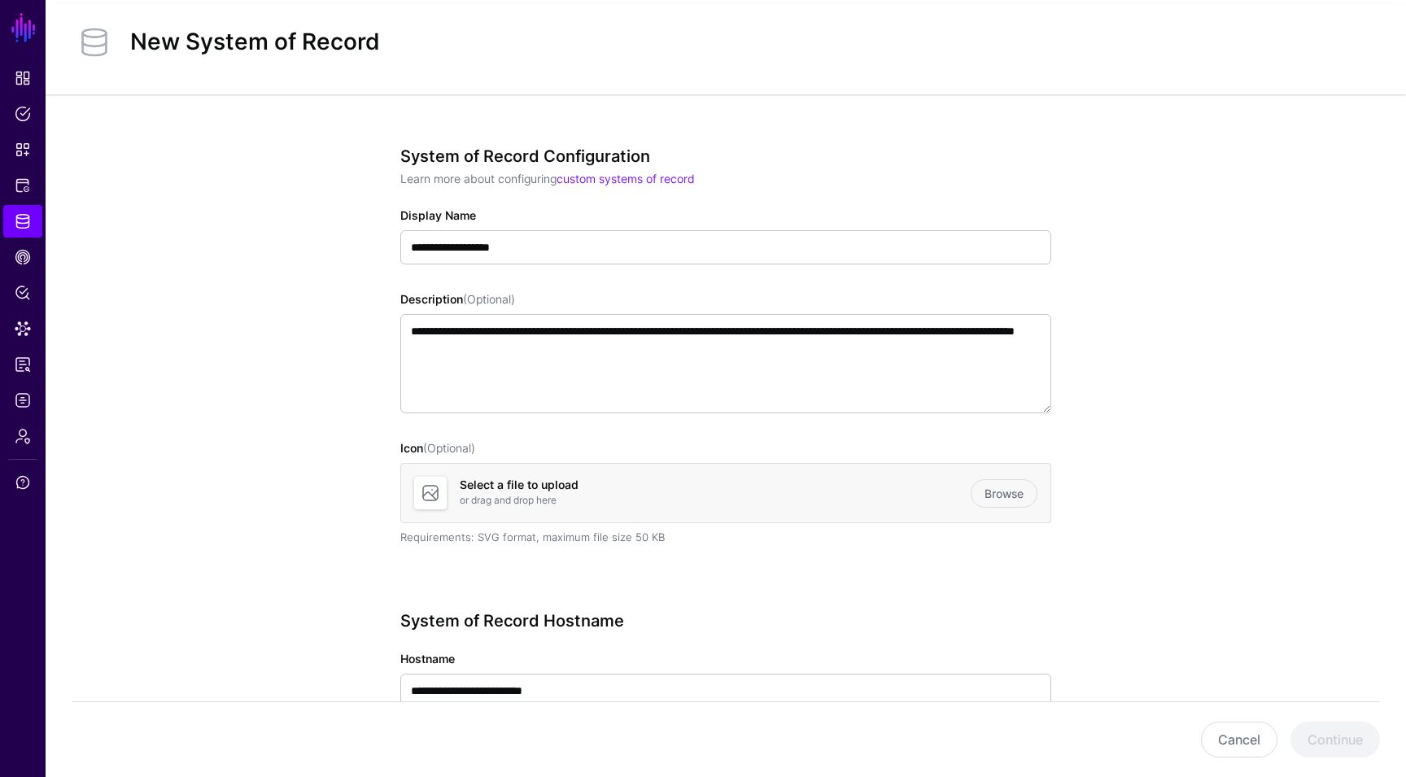
scroll to position [0, 0]
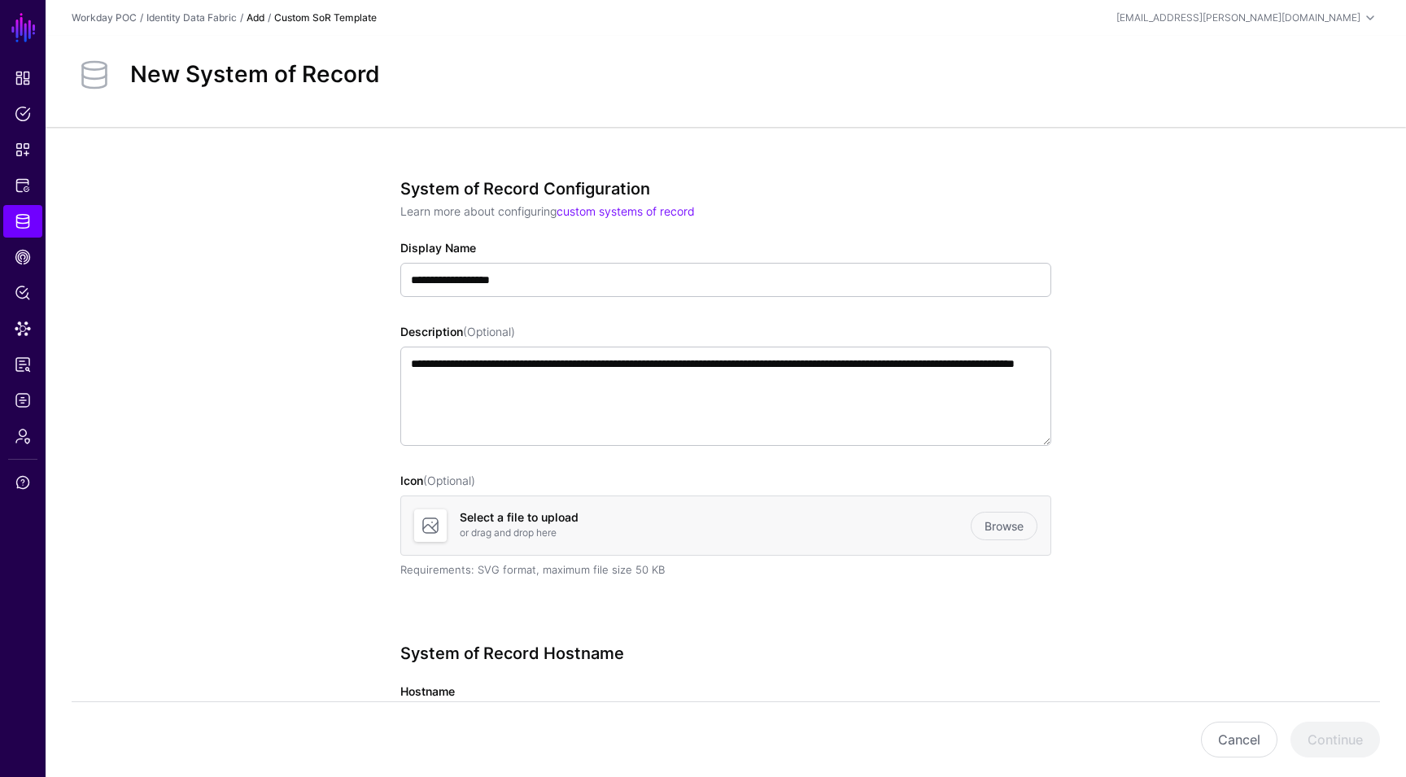
click at [259, 18] on link "Add" at bounding box center [255, 17] width 18 height 12
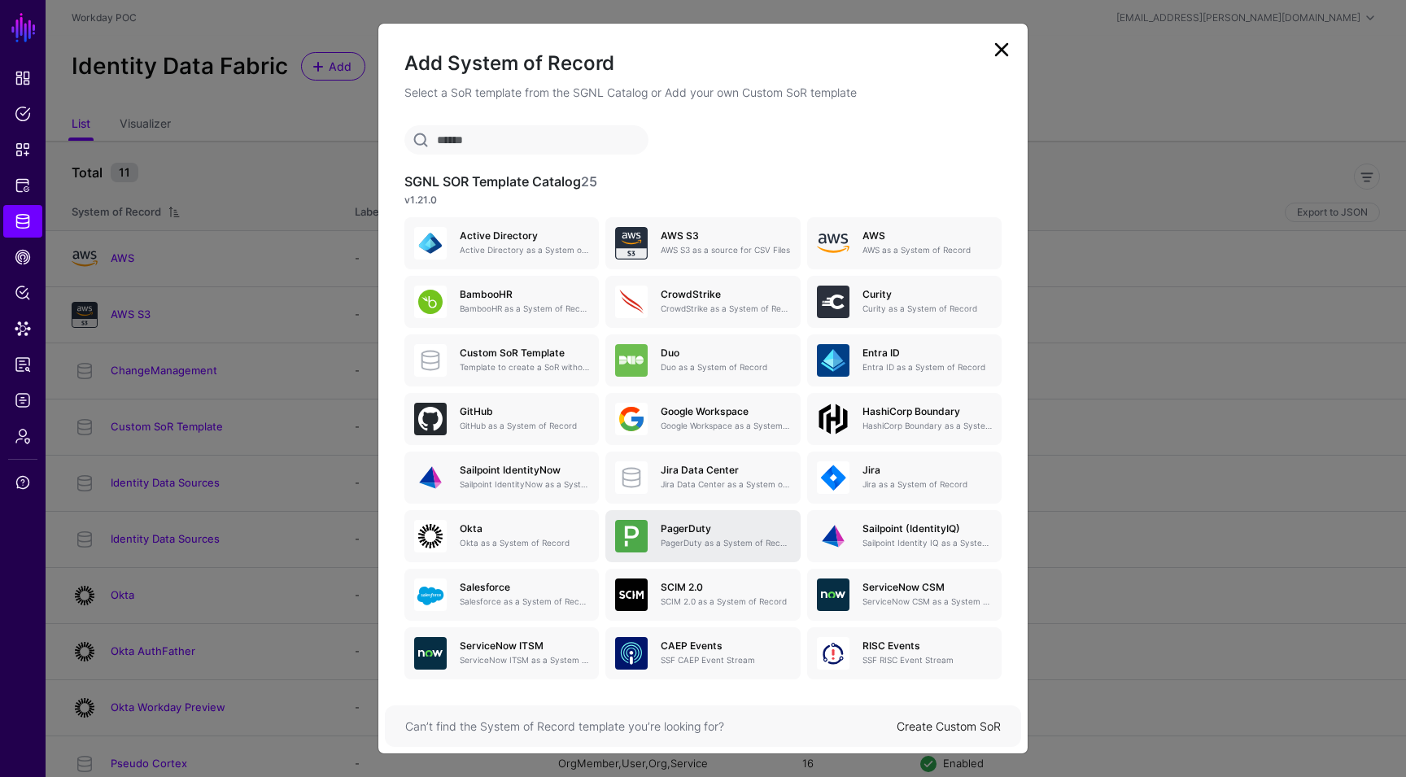
scroll to position [77, 0]
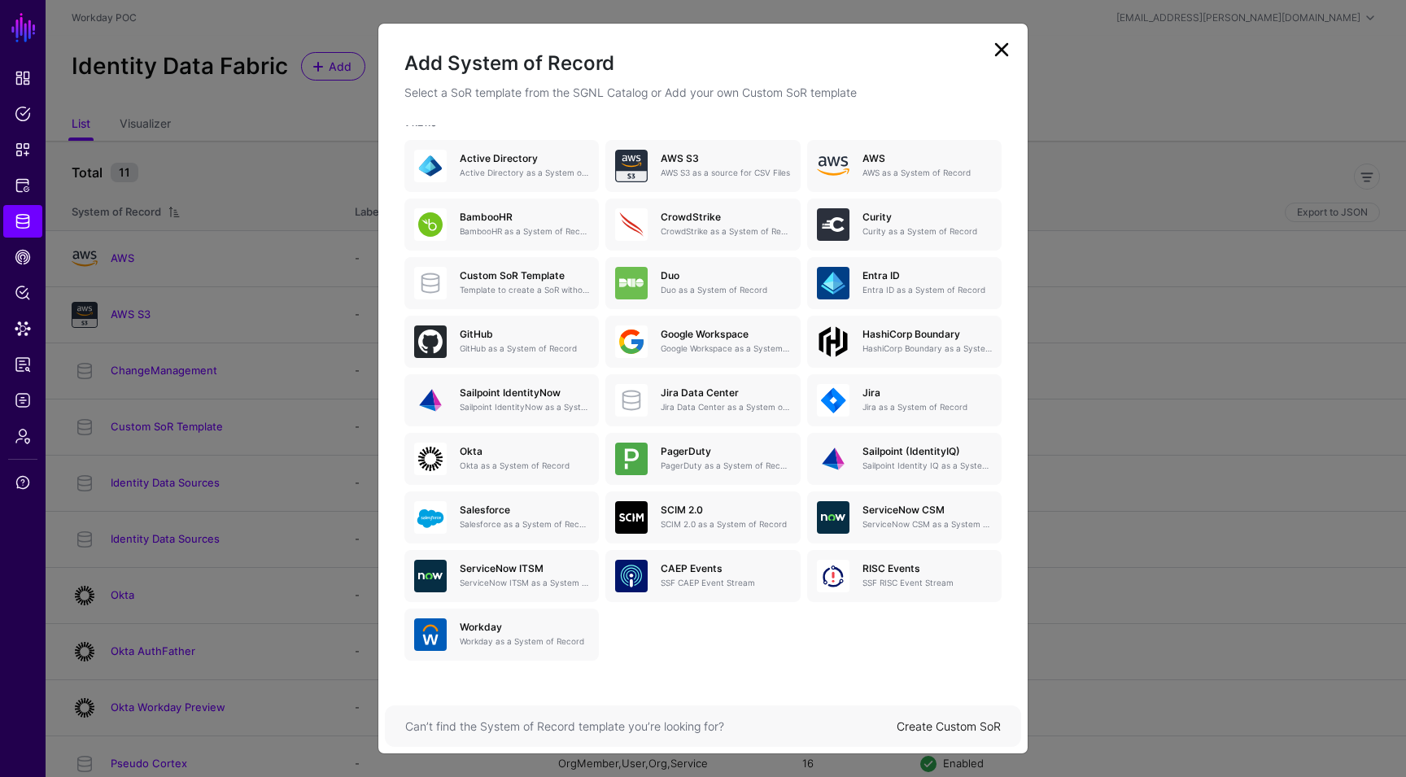
click at [1001, 52] on link at bounding box center [1001, 50] width 26 height 26
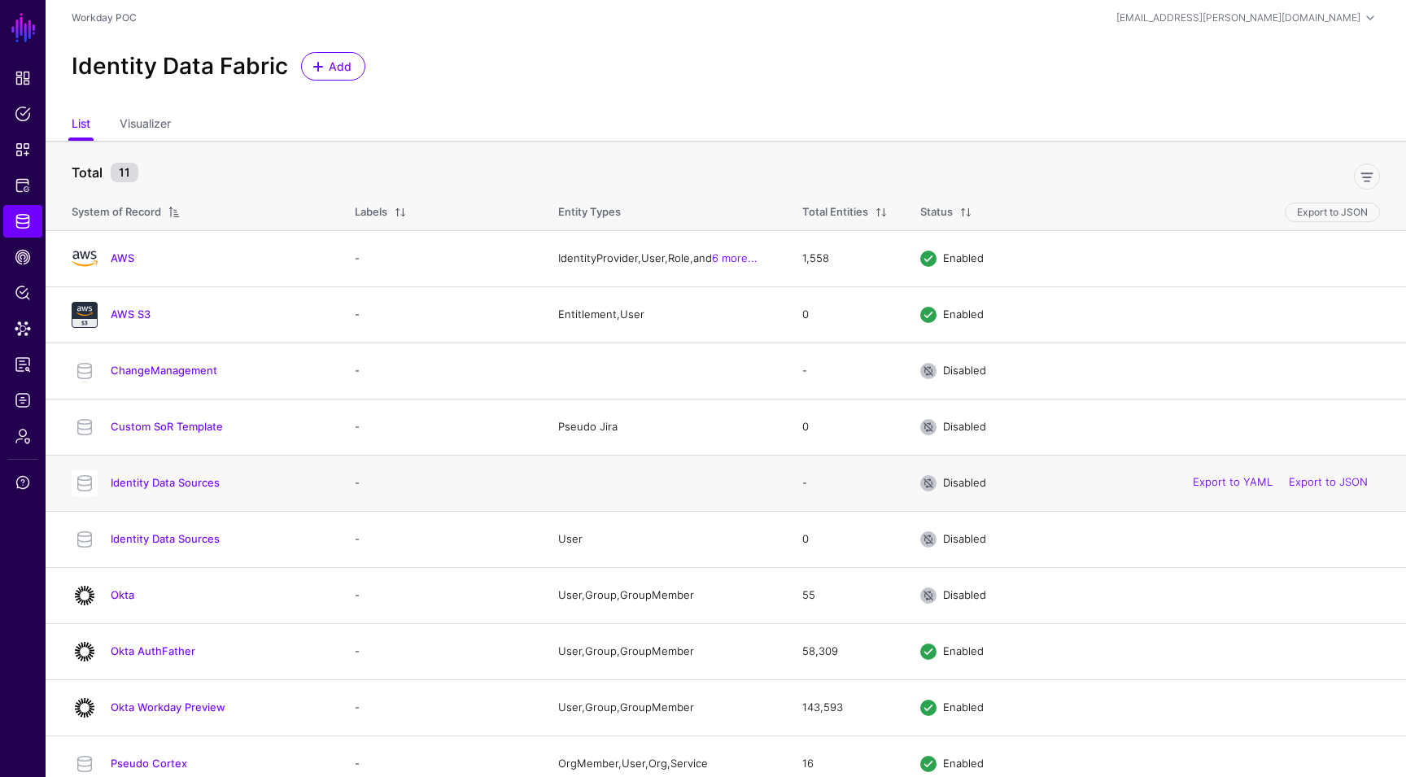
scroll to position [72, 0]
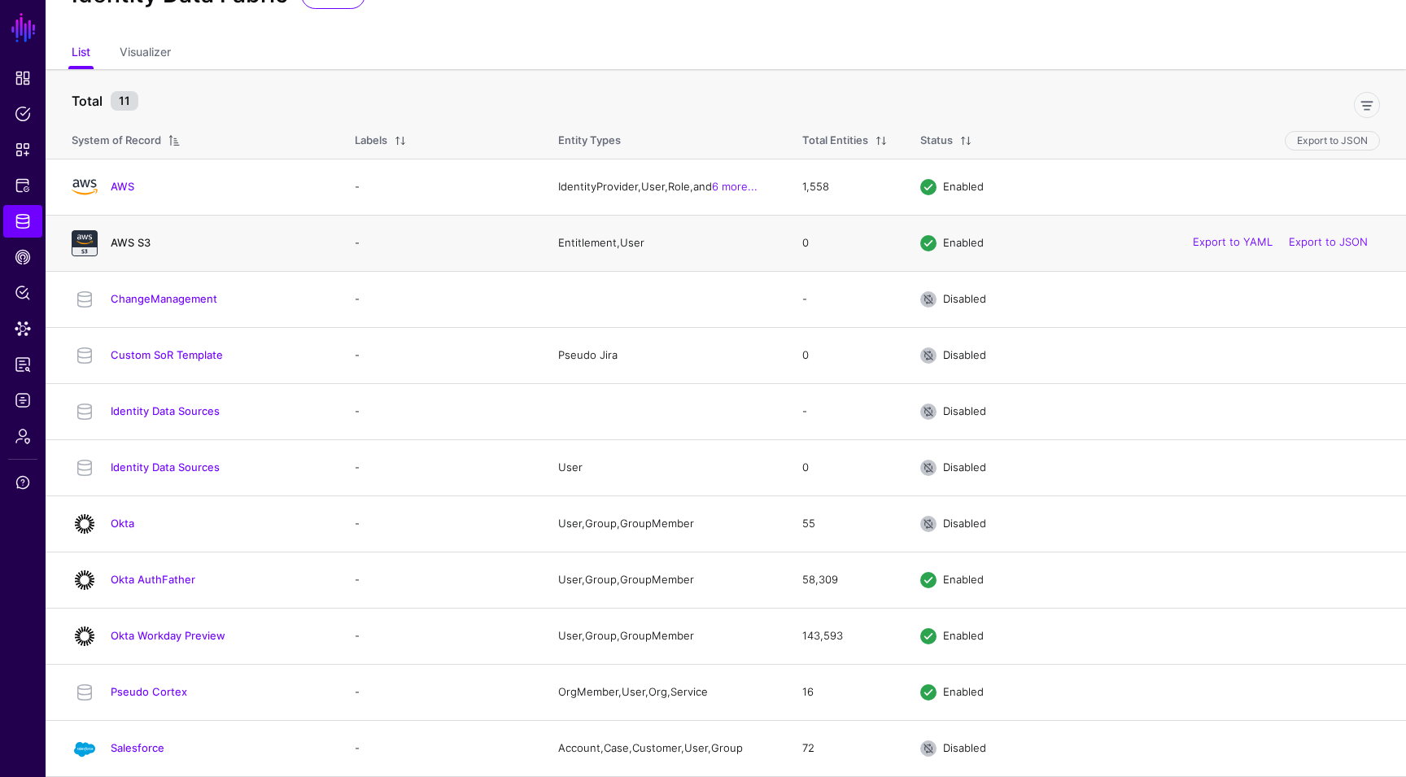
click at [138, 241] on link "AWS S3" at bounding box center [131, 242] width 40 height 13
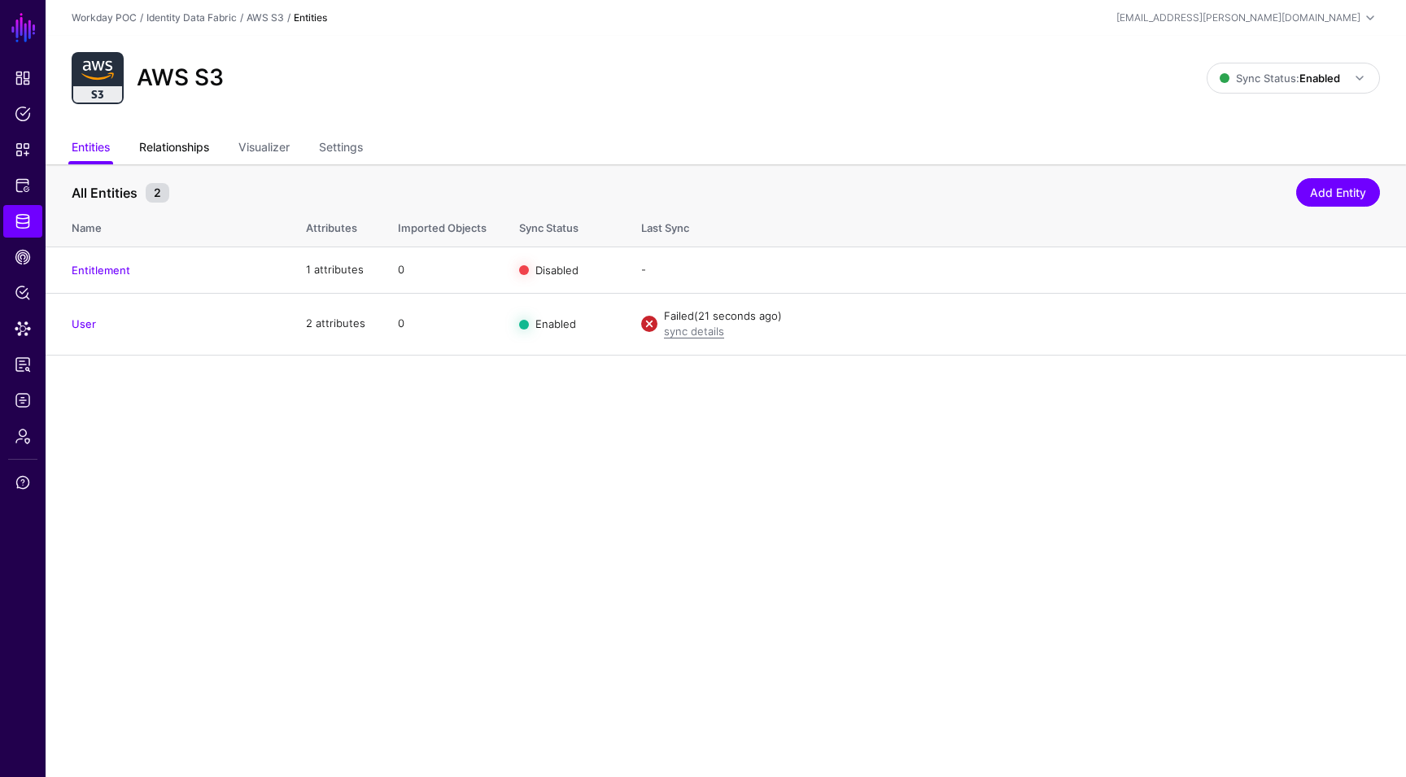
click at [170, 146] on link "Relationships" at bounding box center [174, 148] width 70 height 31
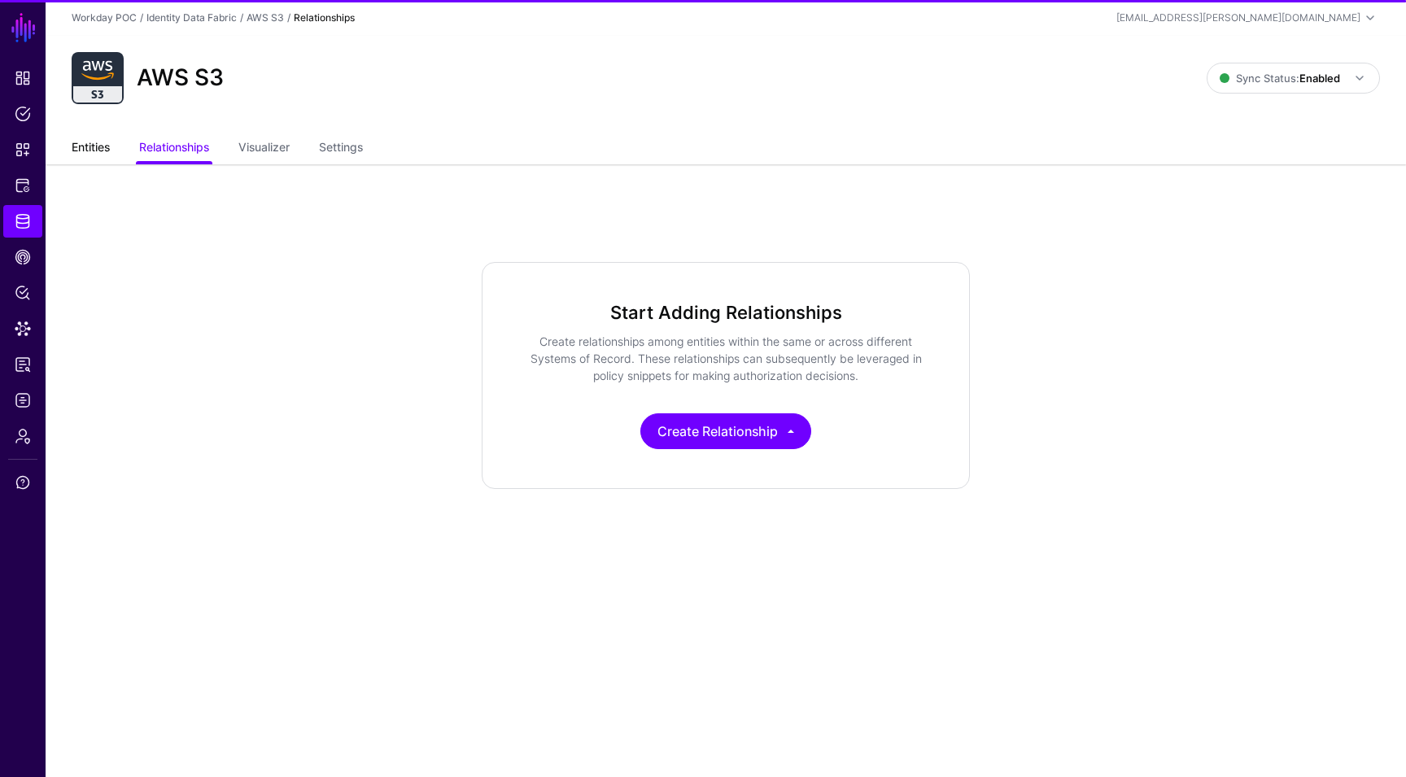
click at [79, 145] on link "Entities" at bounding box center [91, 148] width 38 height 31
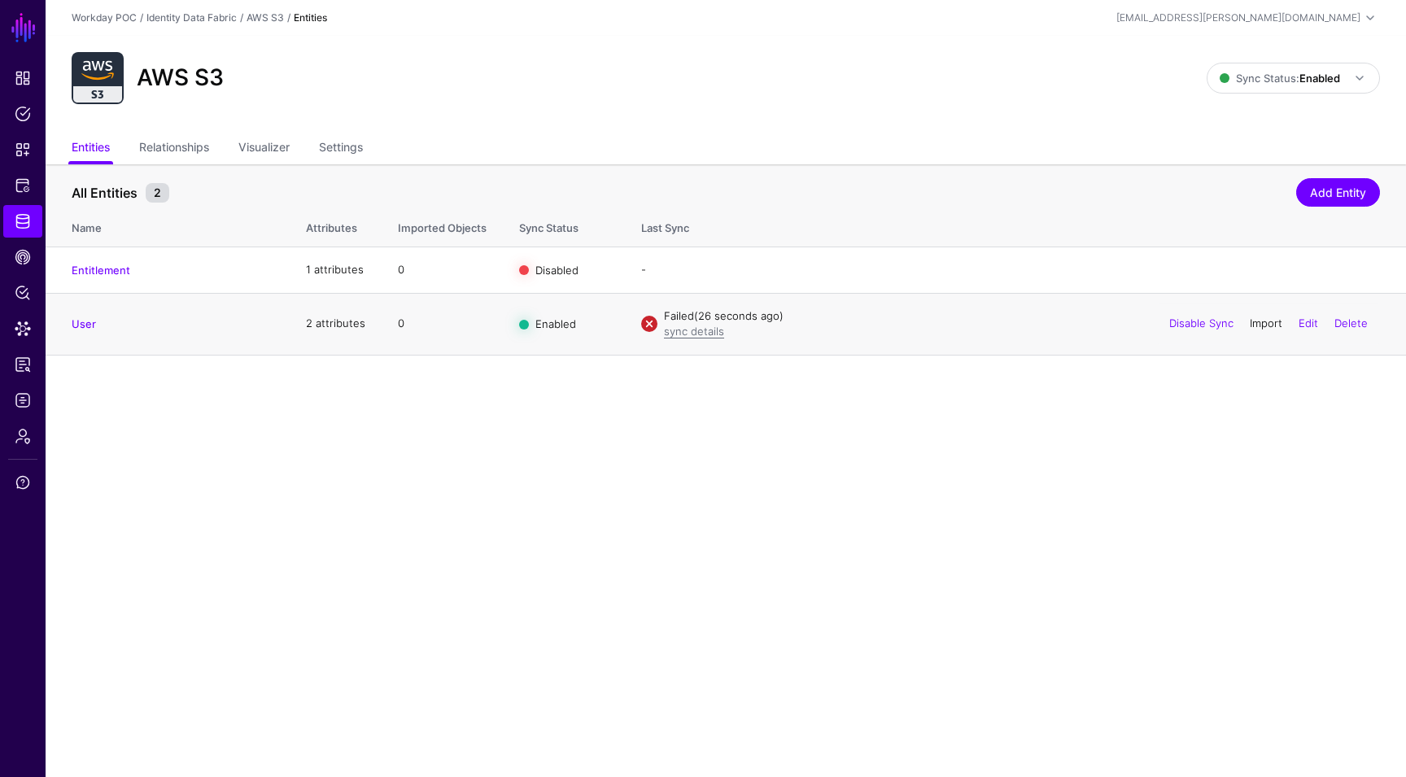
click at [1254, 323] on link "Import" at bounding box center [1265, 322] width 33 height 13
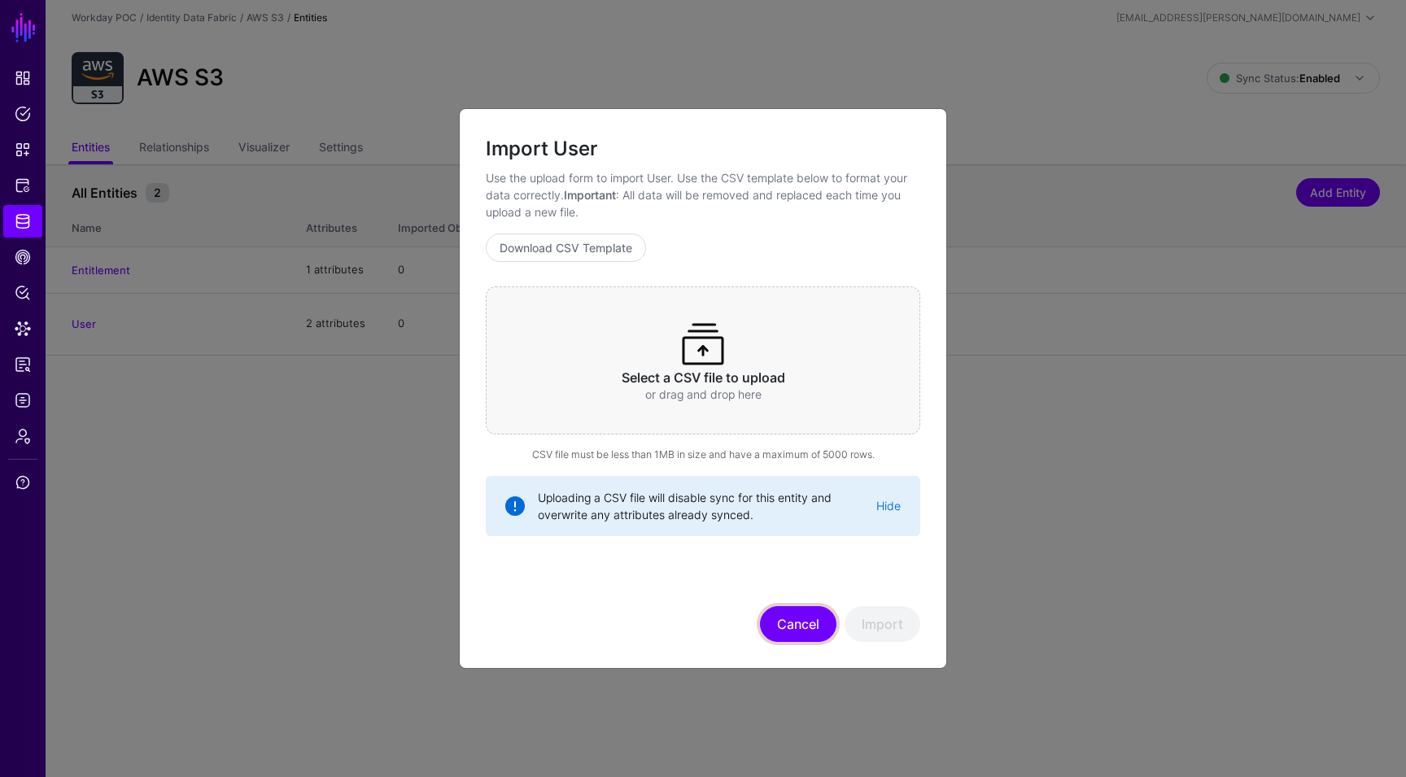
click at [812, 621] on button "Cancel" at bounding box center [798, 624] width 76 height 36
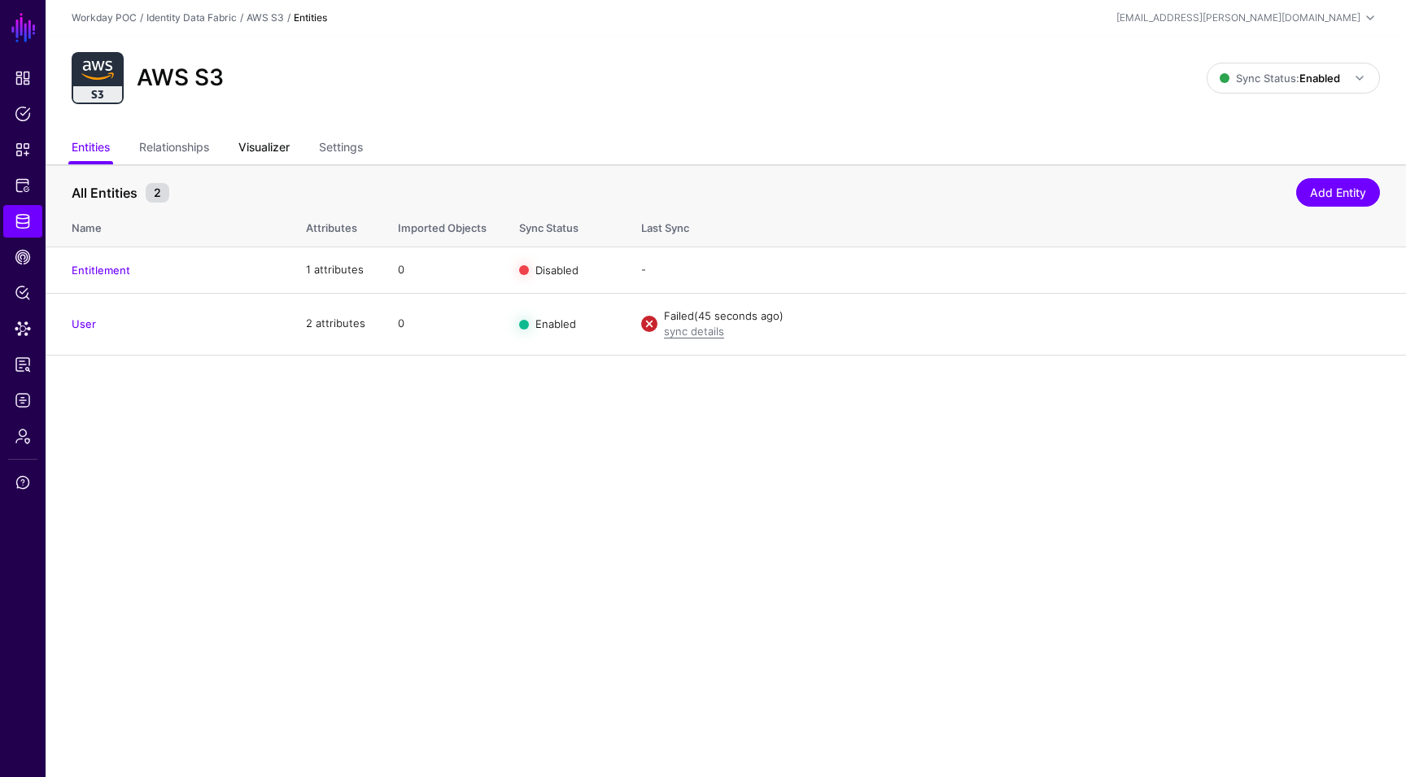
click at [277, 159] on link "Visualizer" at bounding box center [263, 148] width 51 height 31
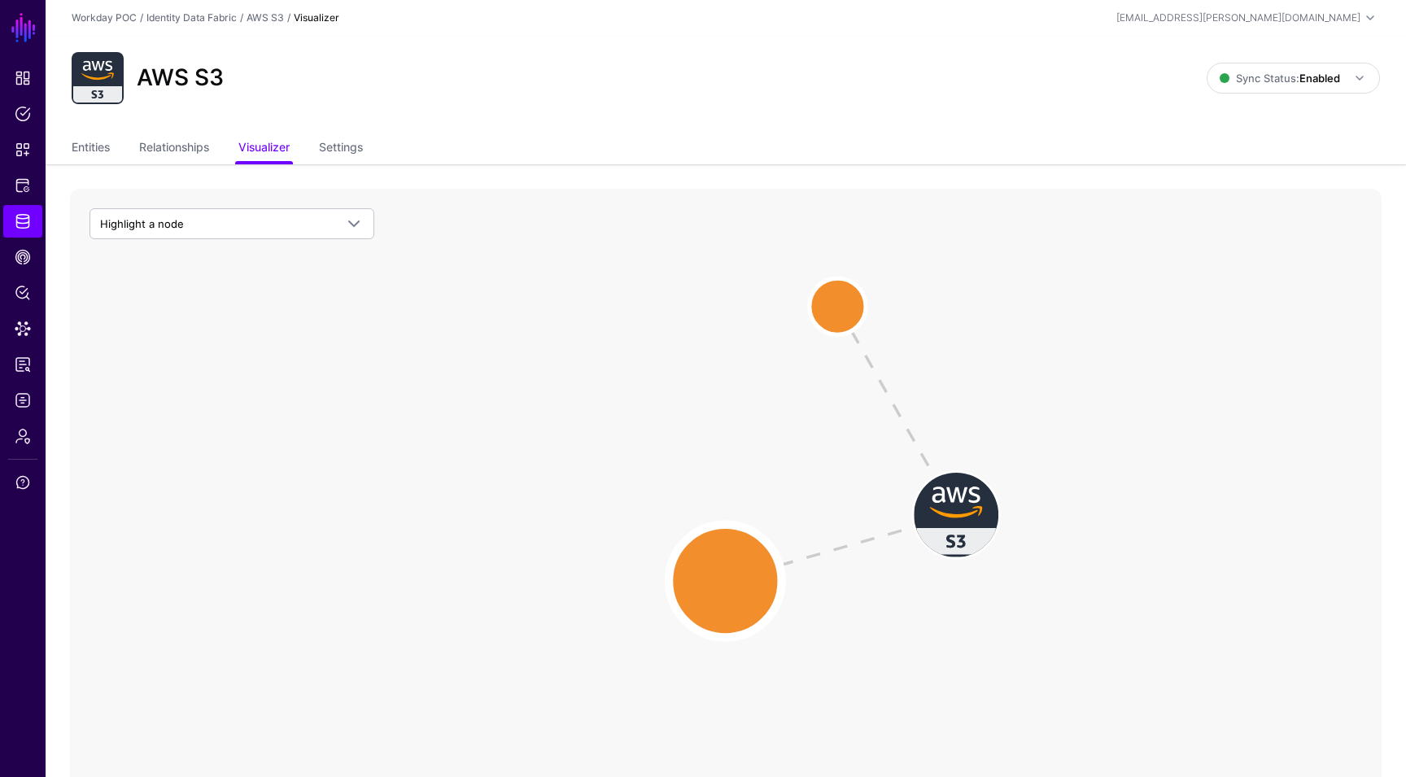
click at [707, 581] on circle at bounding box center [725, 581] width 113 height 113
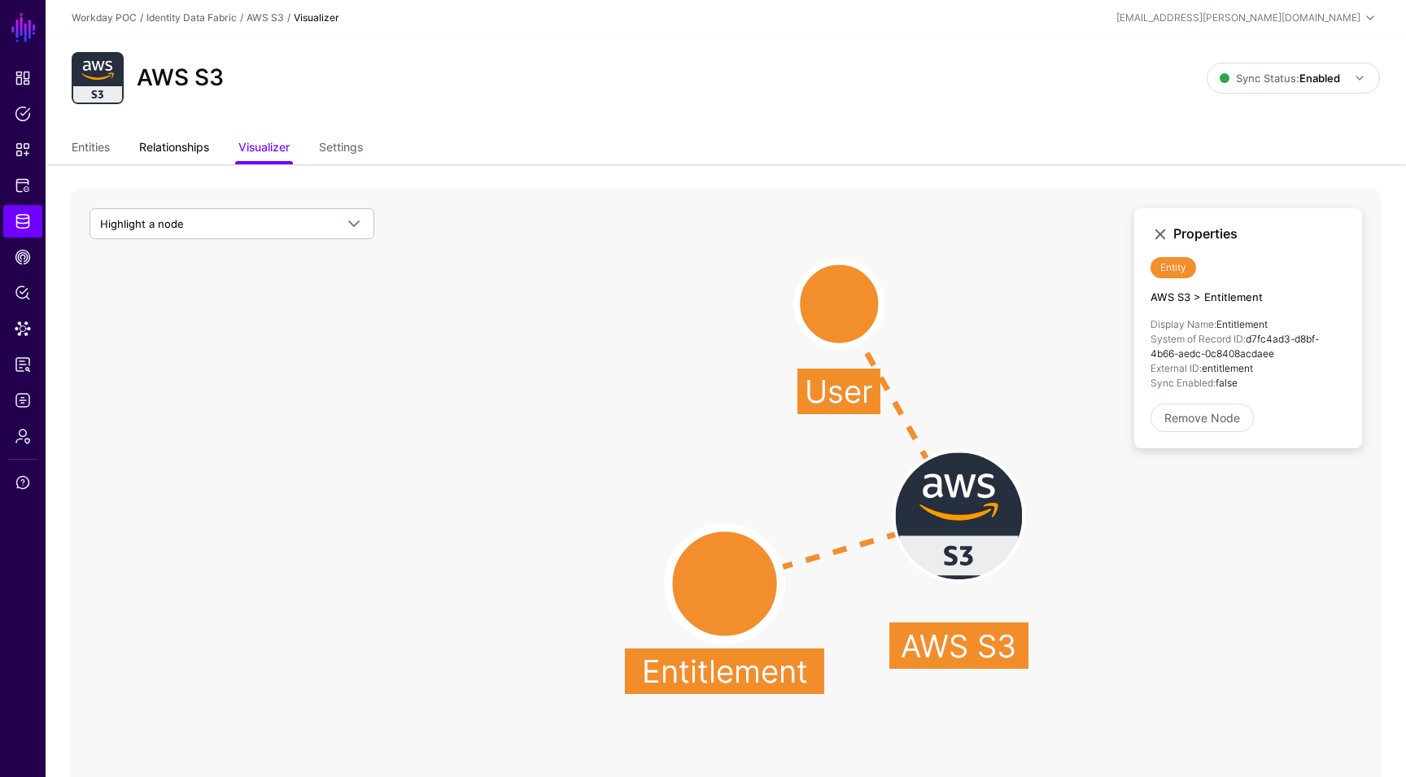
click at [164, 133] on link "Relationships" at bounding box center [174, 148] width 70 height 31
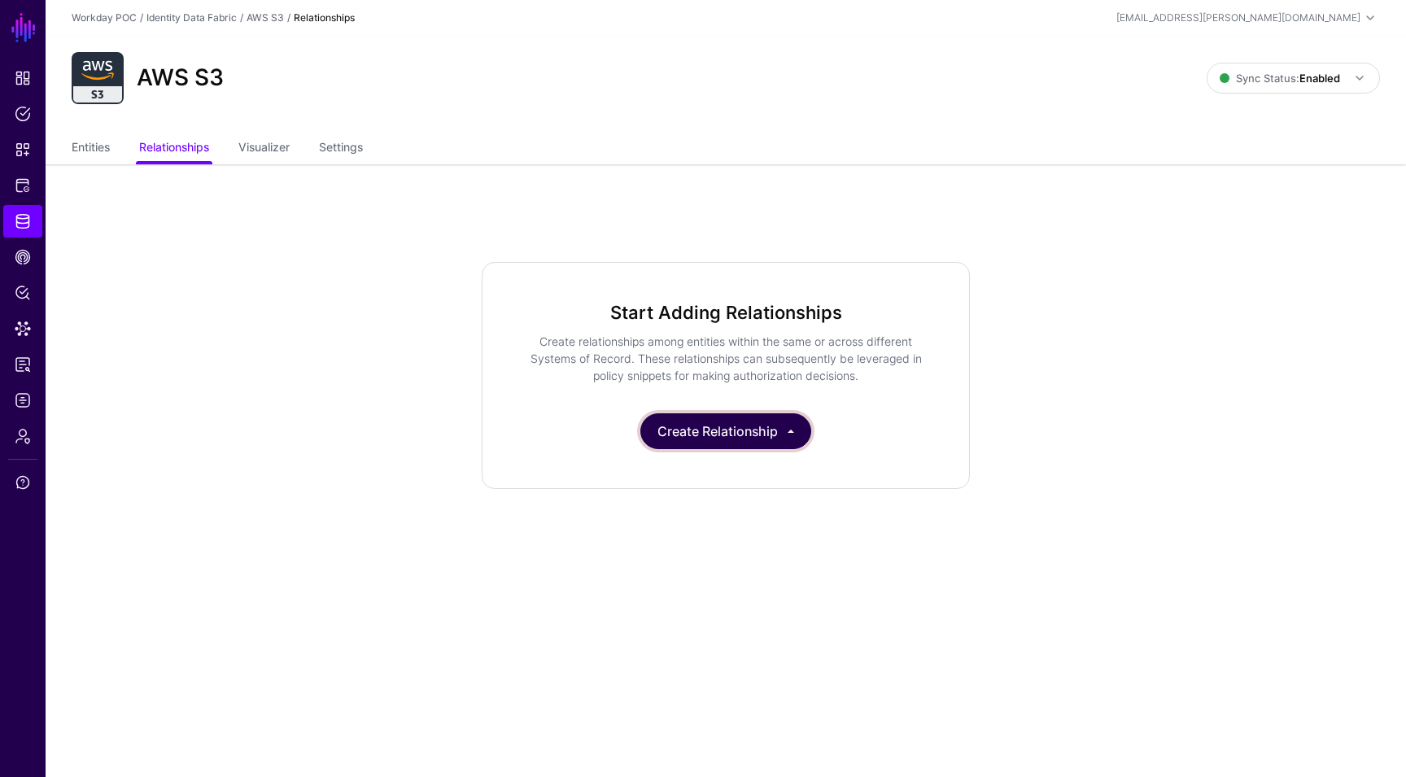
click at [726, 415] on button "Create Relationship" at bounding box center [725, 431] width 171 height 36
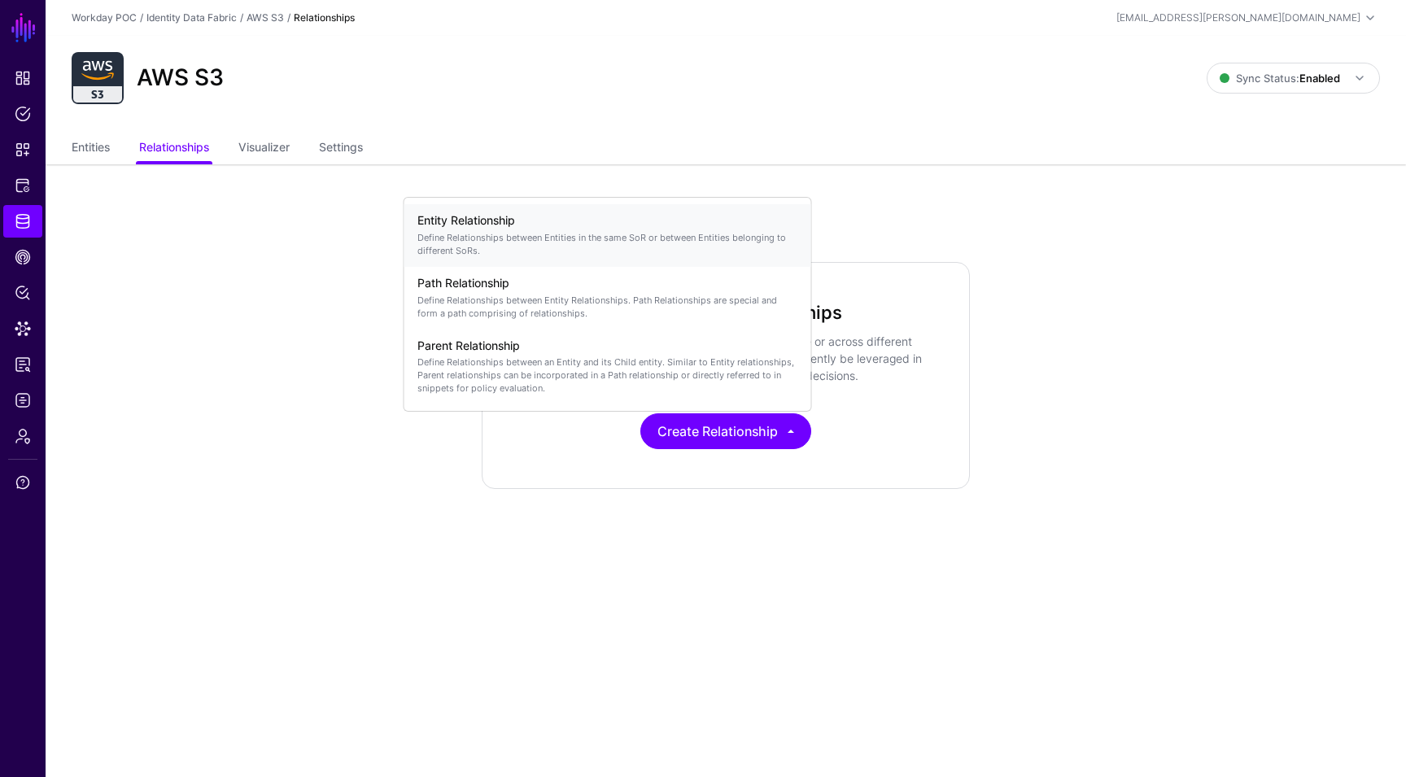
click at [586, 264] on link "Entity Relationship Define Relationships between Entities in the same SoR or be…" at bounding box center [607, 235] width 407 height 63
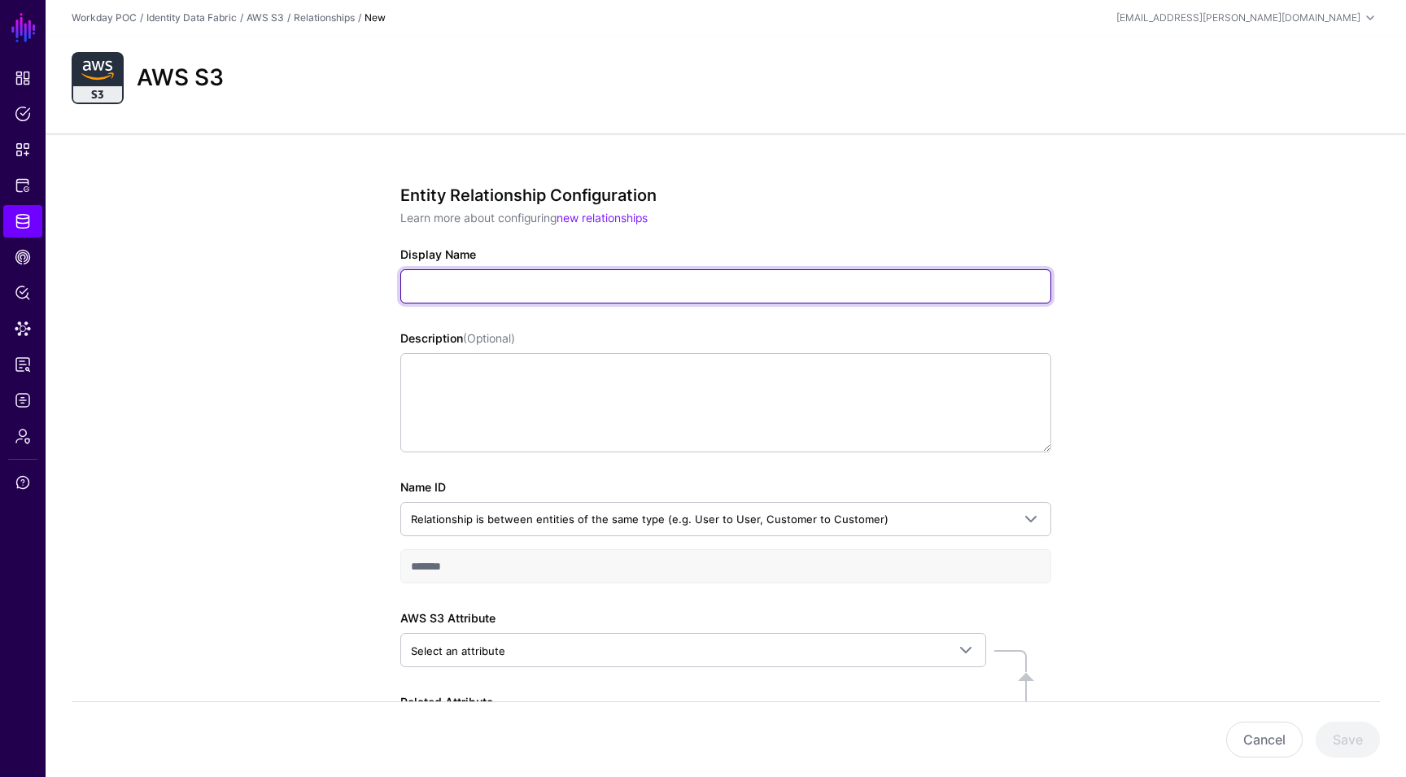
click at [567, 278] on input "Display Name" at bounding box center [725, 286] width 651 height 34
type input "**********"
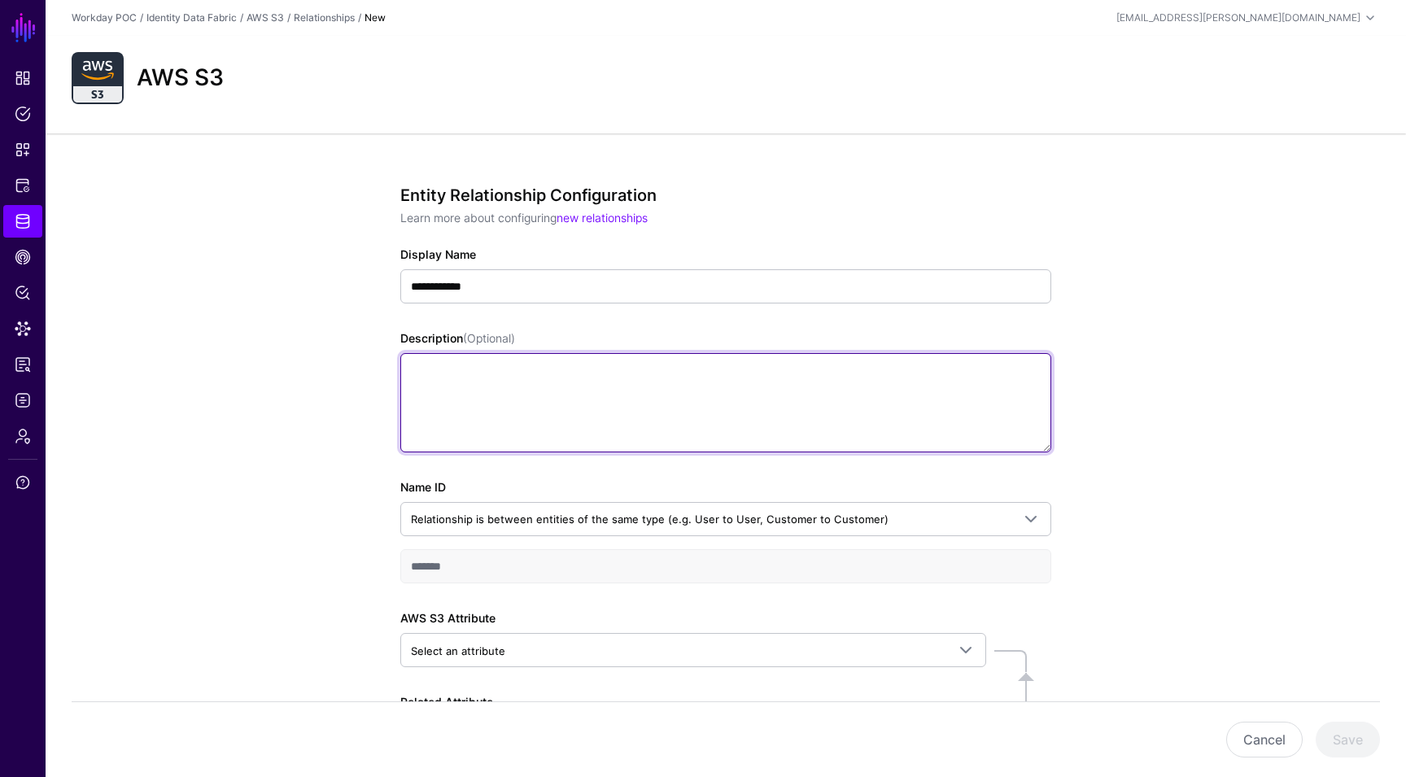
click at [525, 382] on textarea "Description (Optional)" at bounding box center [725, 402] width 651 height 99
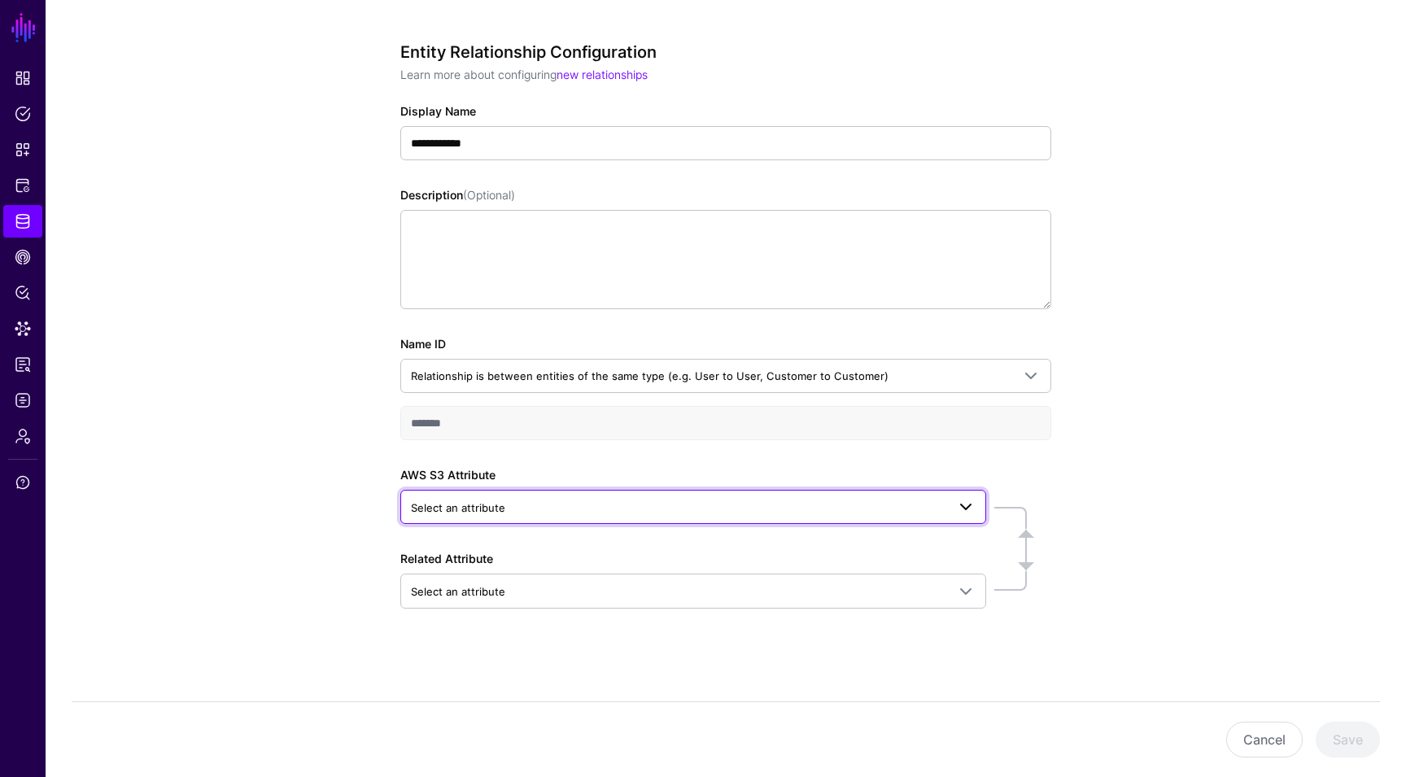
click at [601, 507] on span "Select an attribute" at bounding box center [678, 508] width 535 height 18
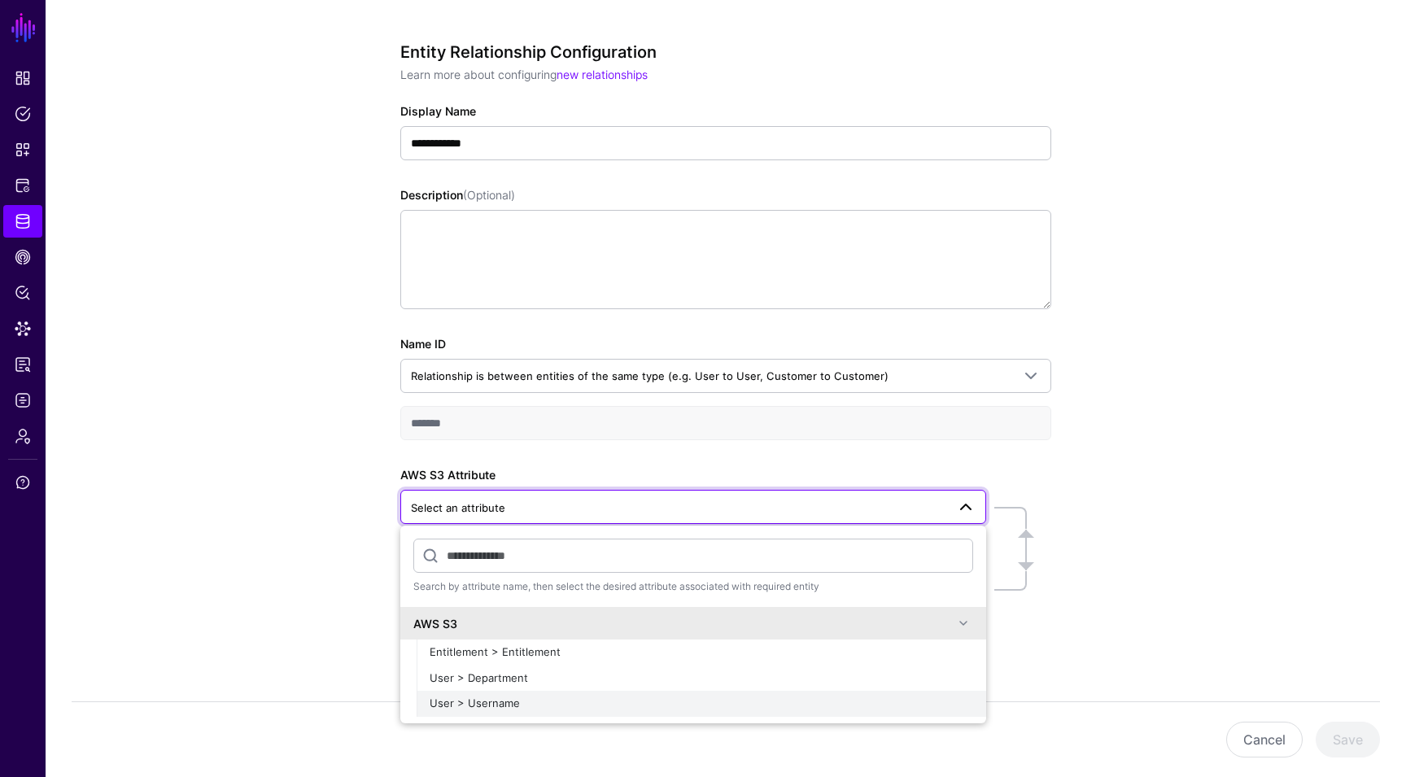
click at [561, 696] on div "User > Username" at bounding box center [701, 704] width 543 height 16
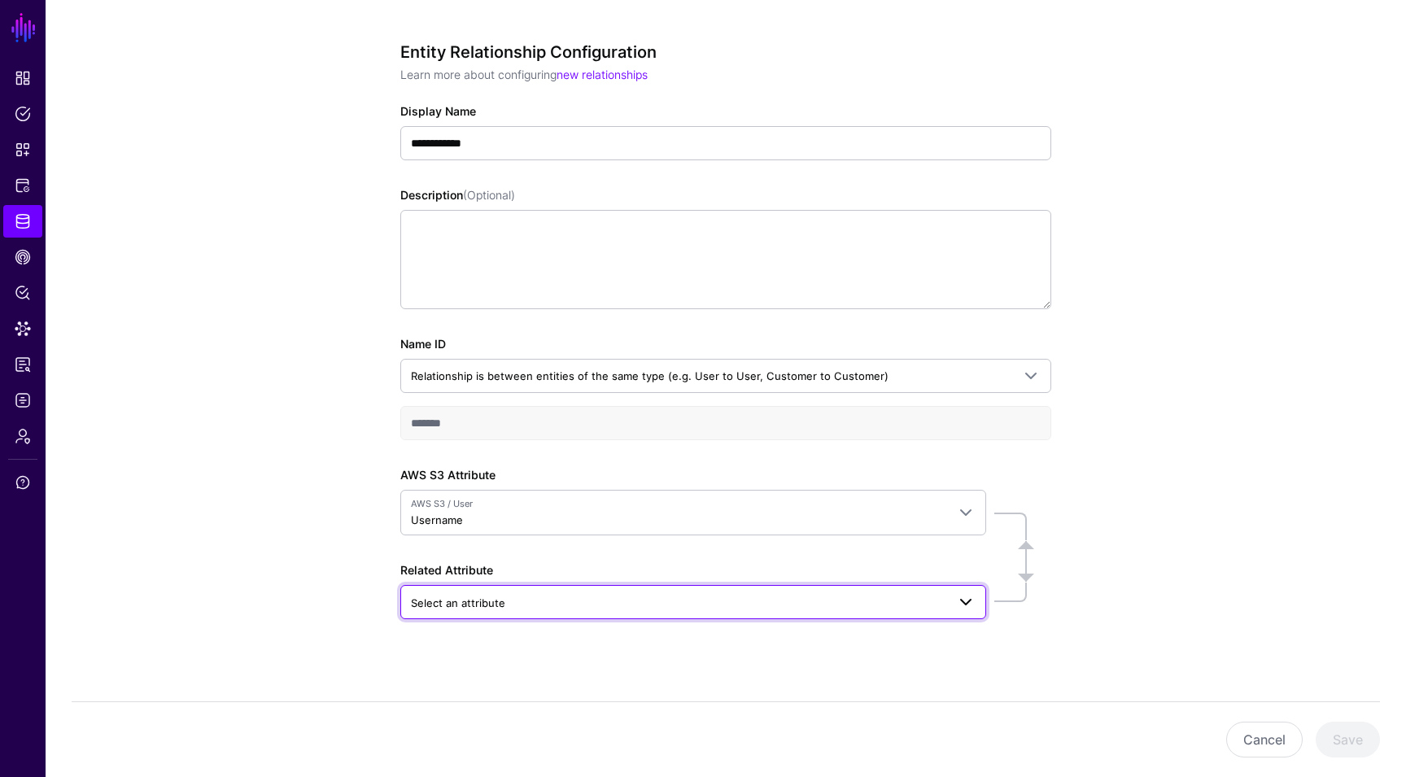
click at [592, 600] on span "Select an attribute" at bounding box center [678, 603] width 535 height 18
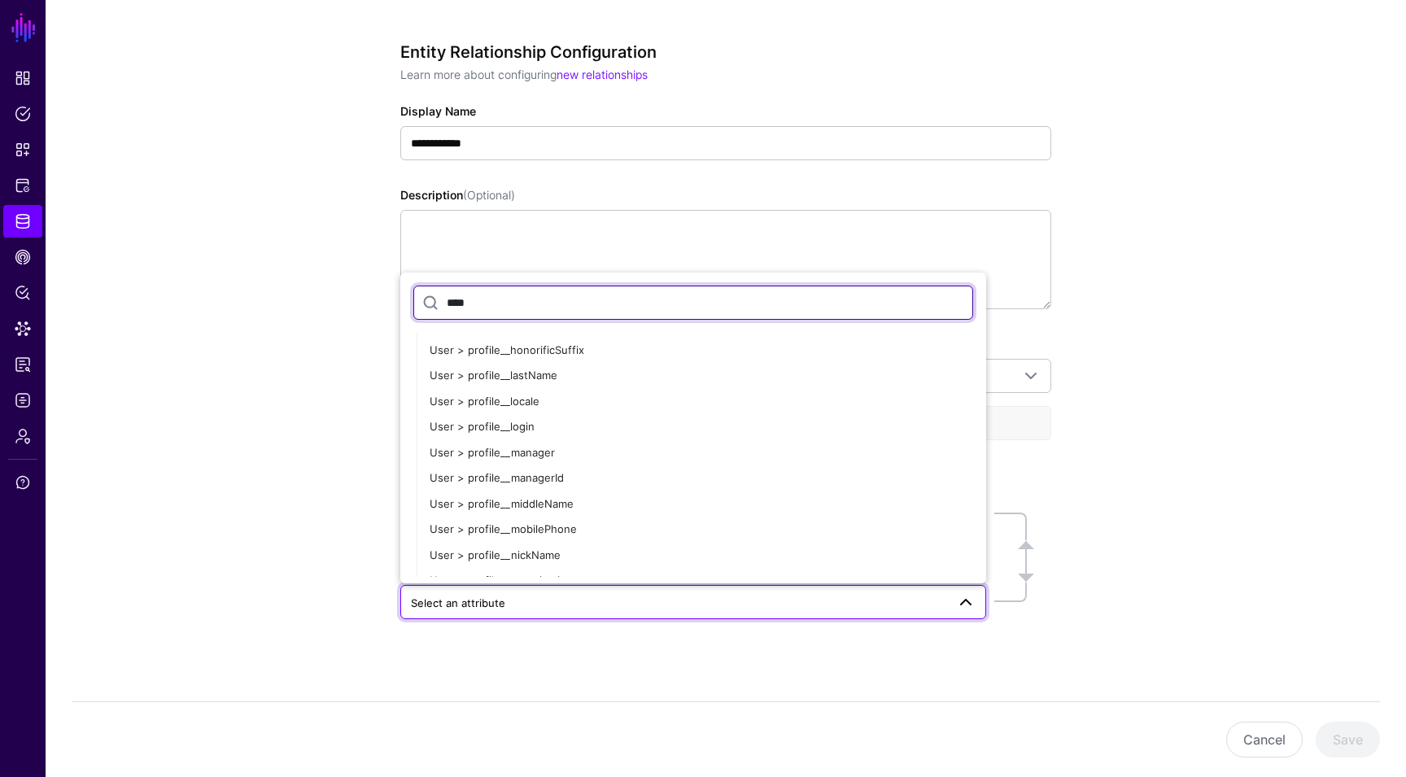
scroll to position [719, 0]
type input "****"
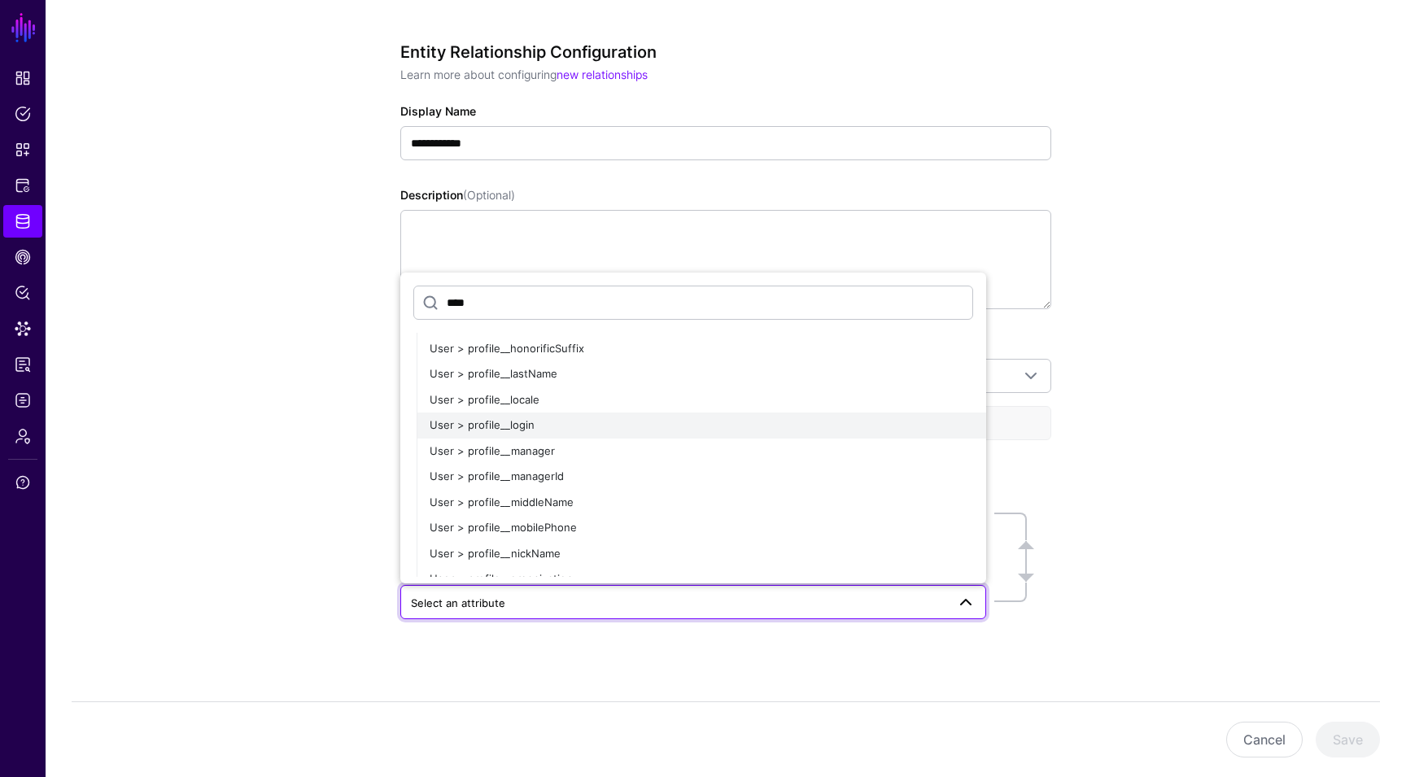
click at [545, 421] on div "User > profile__login" at bounding box center [701, 425] width 543 height 16
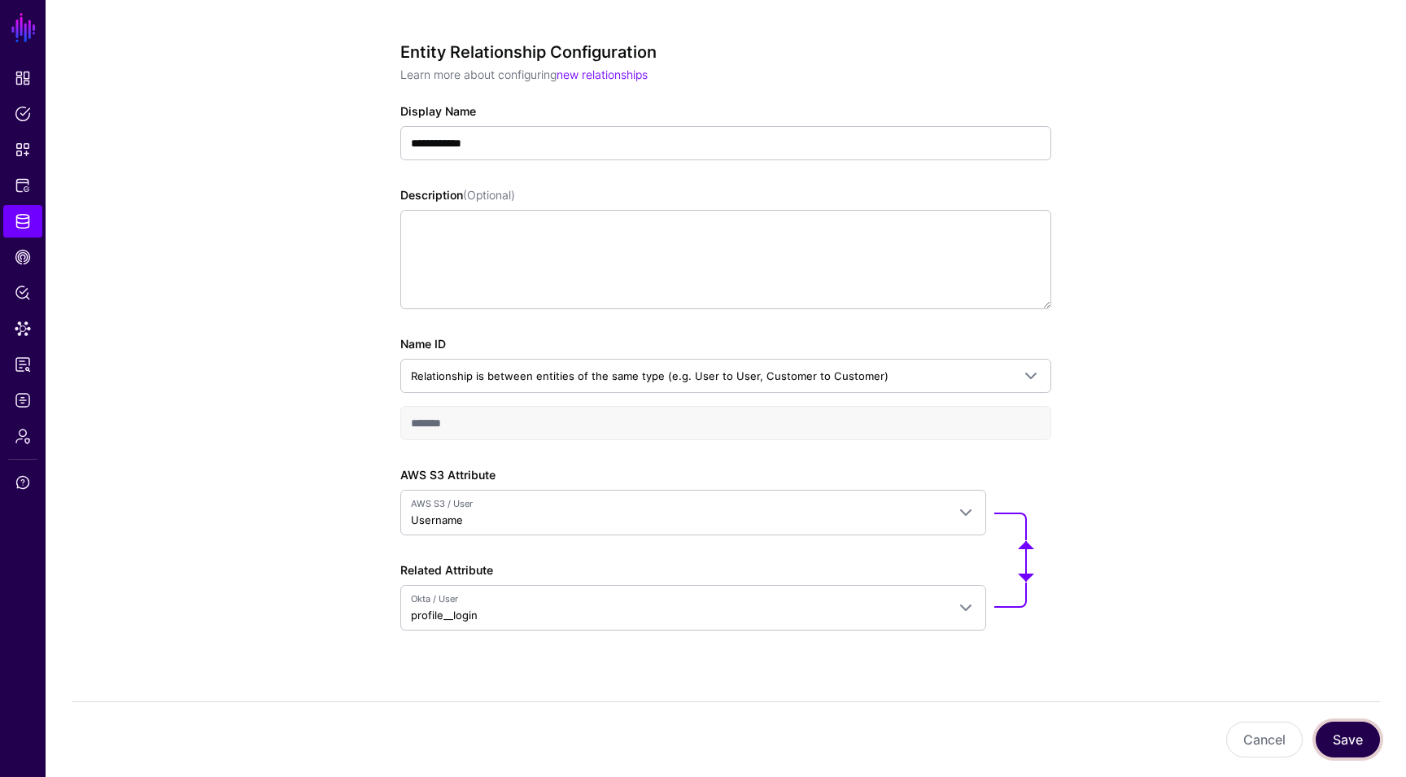
click at [1351, 748] on button "Save" at bounding box center [1347, 740] width 64 height 36
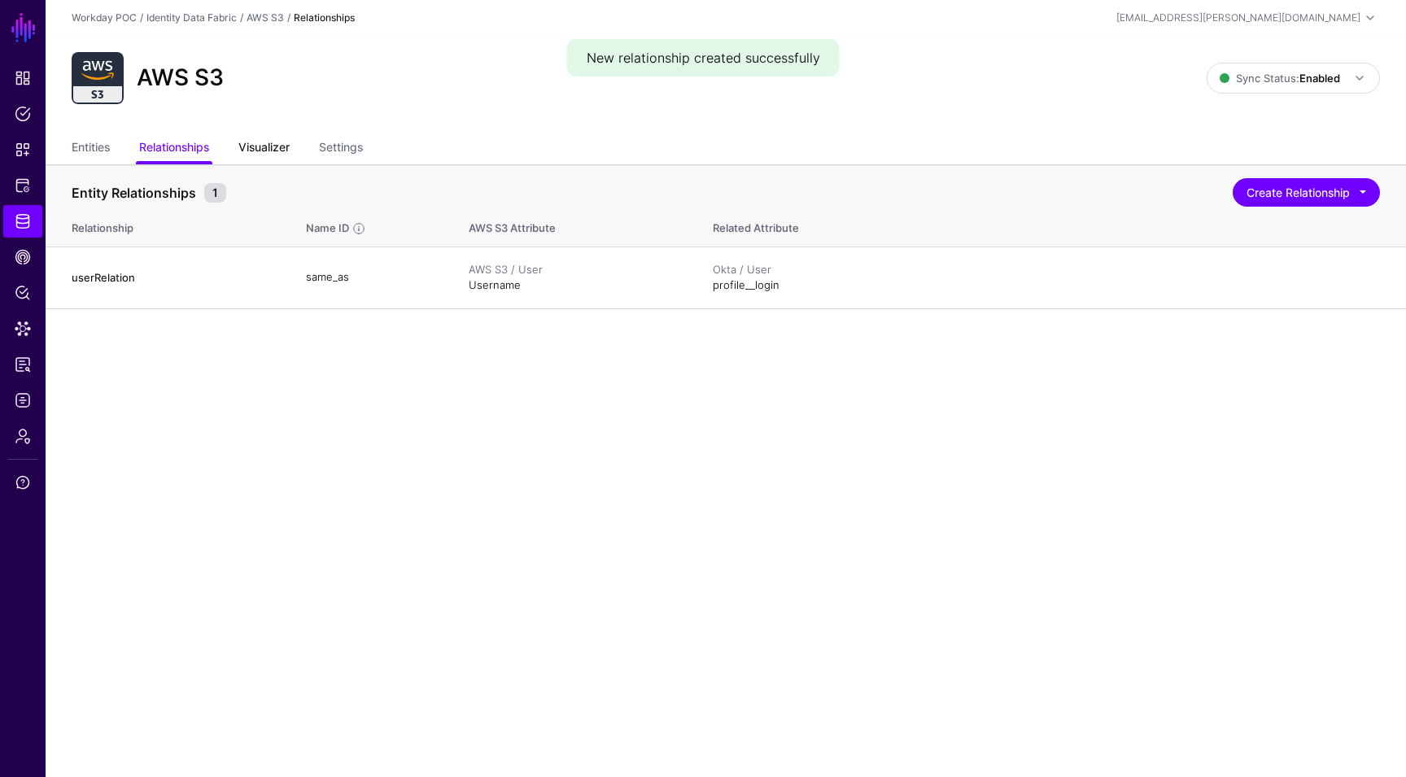
click at [244, 138] on link "Visualizer" at bounding box center [263, 148] width 51 height 31
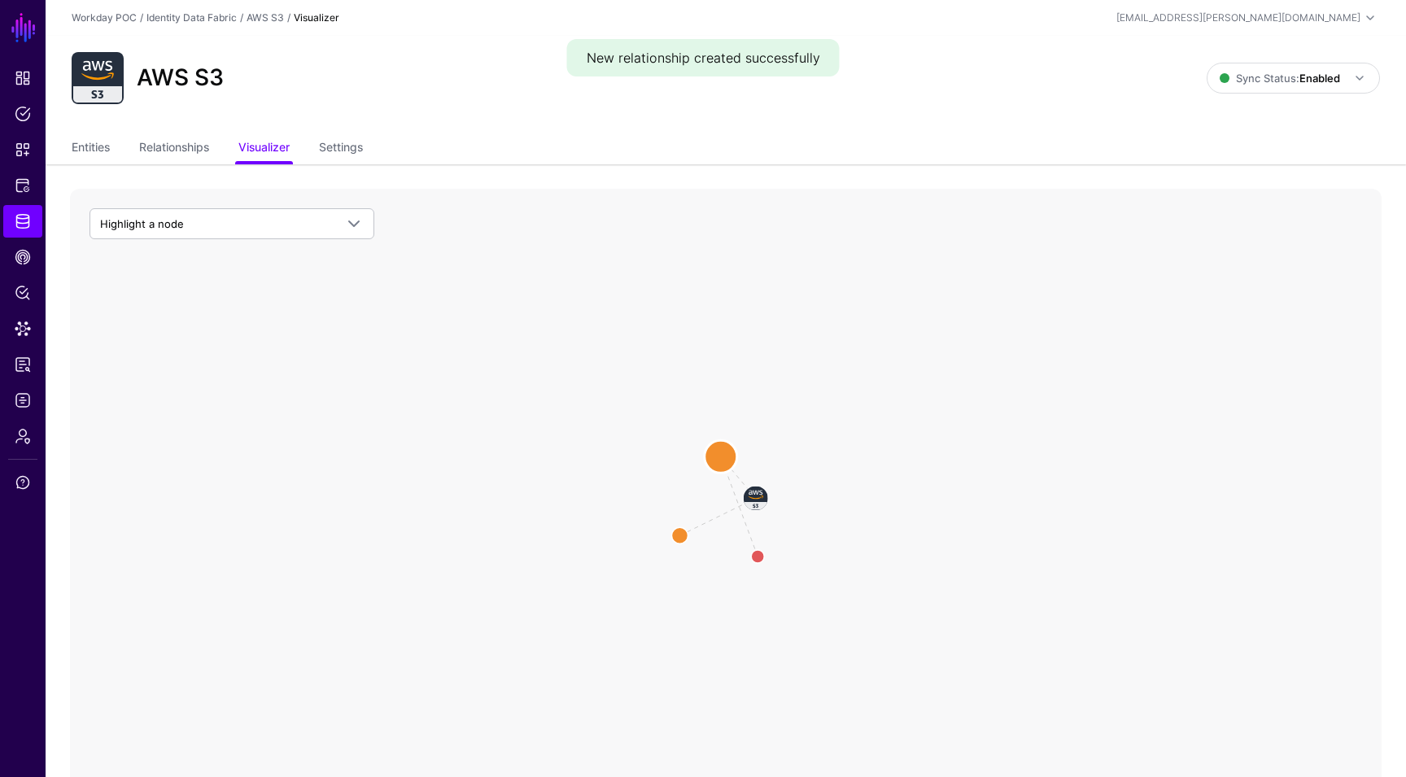
click at [712, 445] on circle at bounding box center [720, 456] width 33 height 33
click at [757, 562] on circle at bounding box center [758, 556] width 26 height 26
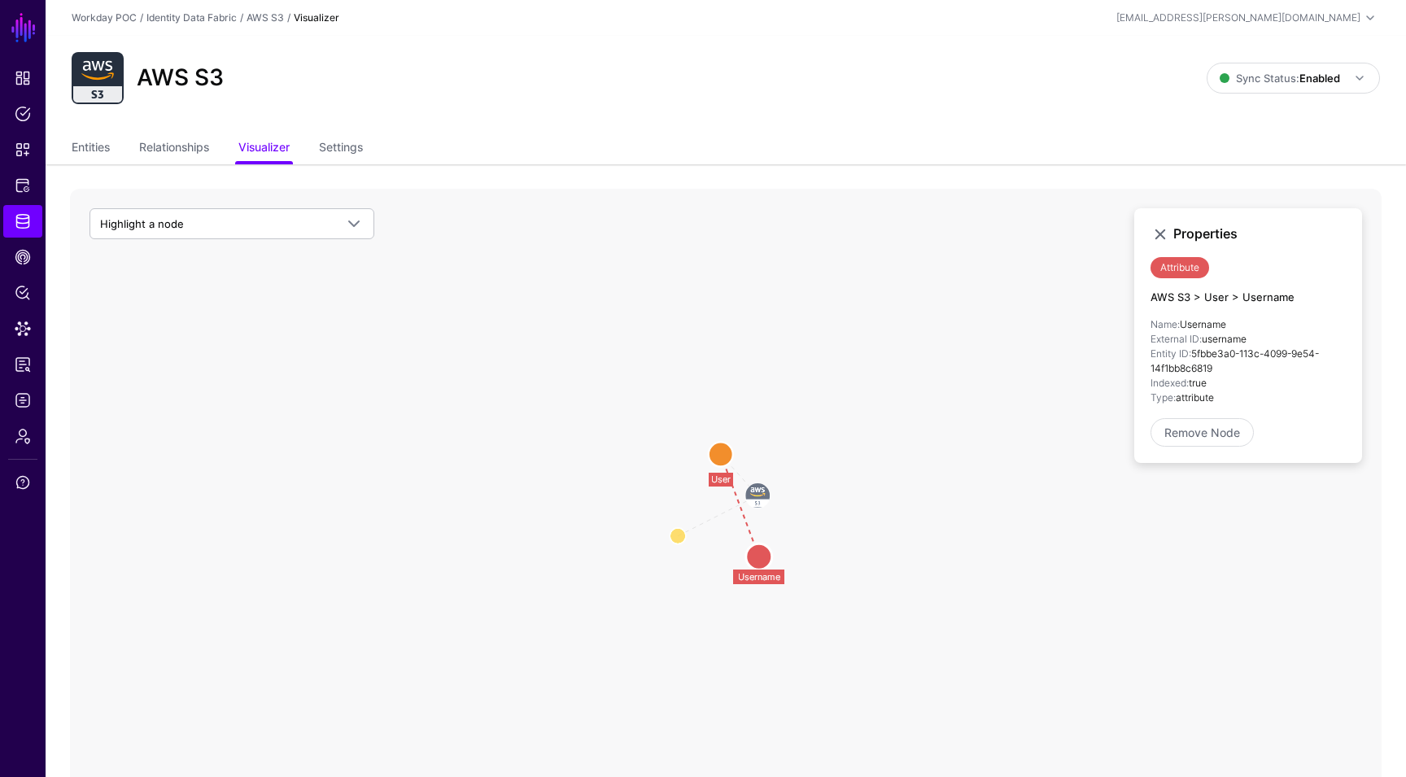
click at [757, 563] on circle at bounding box center [759, 556] width 26 height 26
click at [720, 458] on circle at bounding box center [721, 453] width 24 height 24
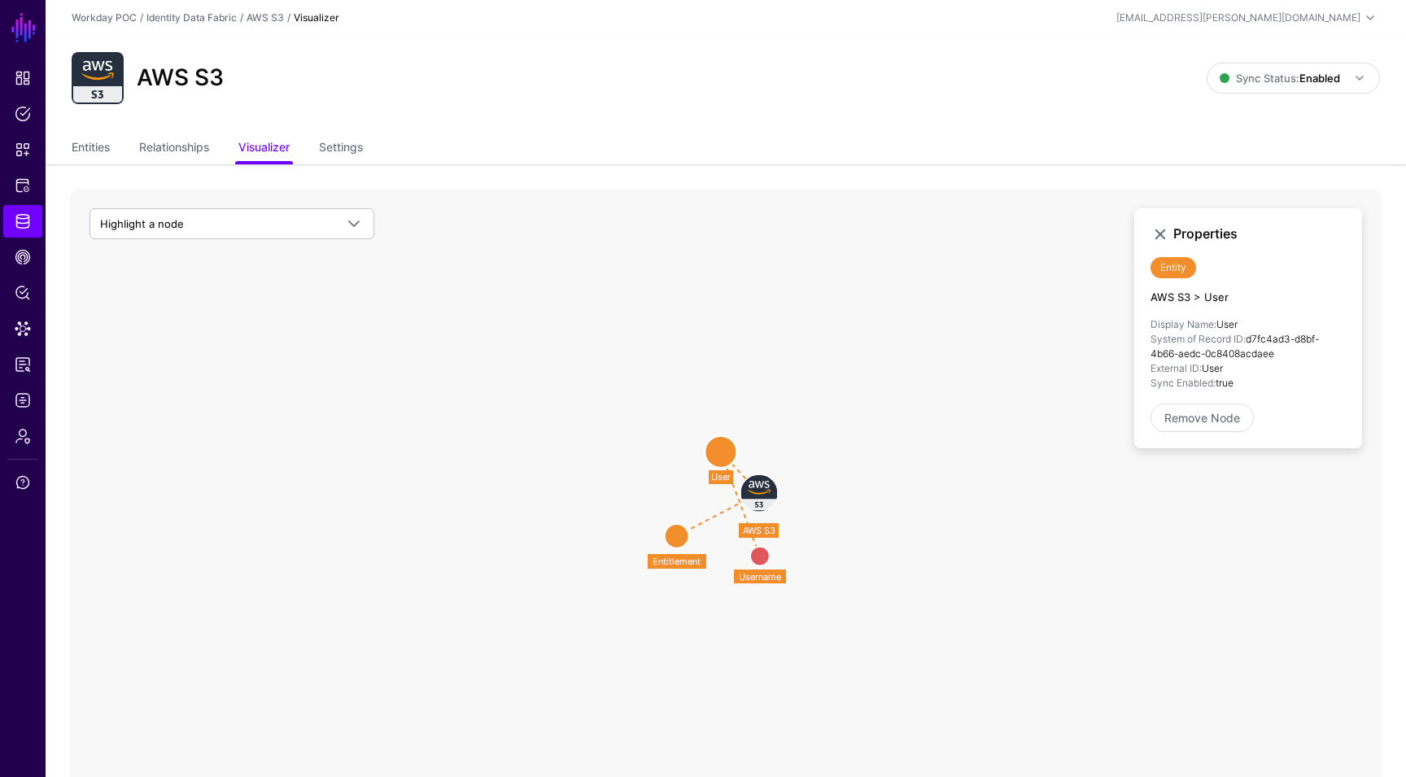
click at [685, 531] on circle at bounding box center [677, 536] width 24 height 24
click at [720, 456] on circle at bounding box center [721, 450] width 24 height 24
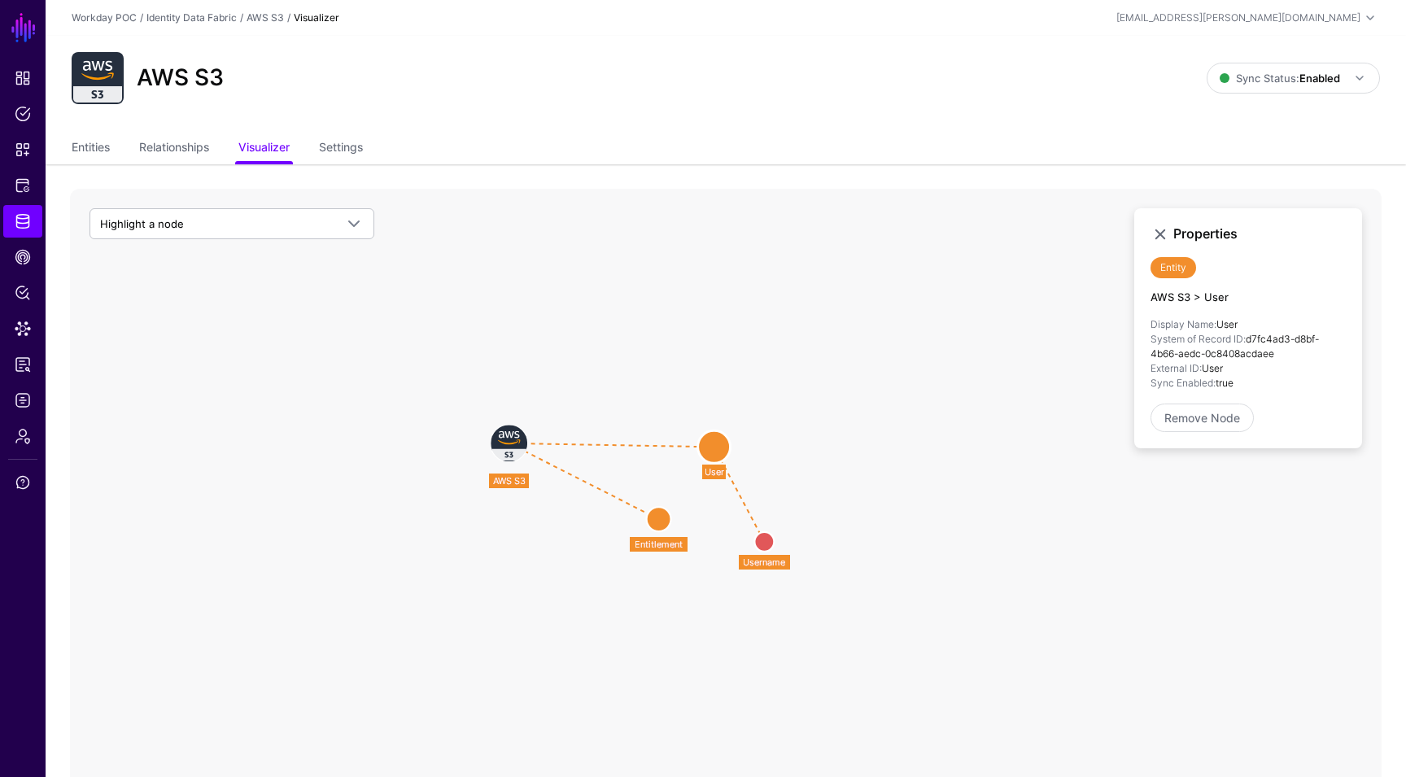
drag, startPoint x: 760, startPoint y: 475, endPoint x: 507, endPoint y: 424, distance: 258.1
click at [507, 425] on image at bounding box center [509, 443] width 37 height 37
click at [703, 452] on circle at bounding box center [700, 445] width 33 height 33
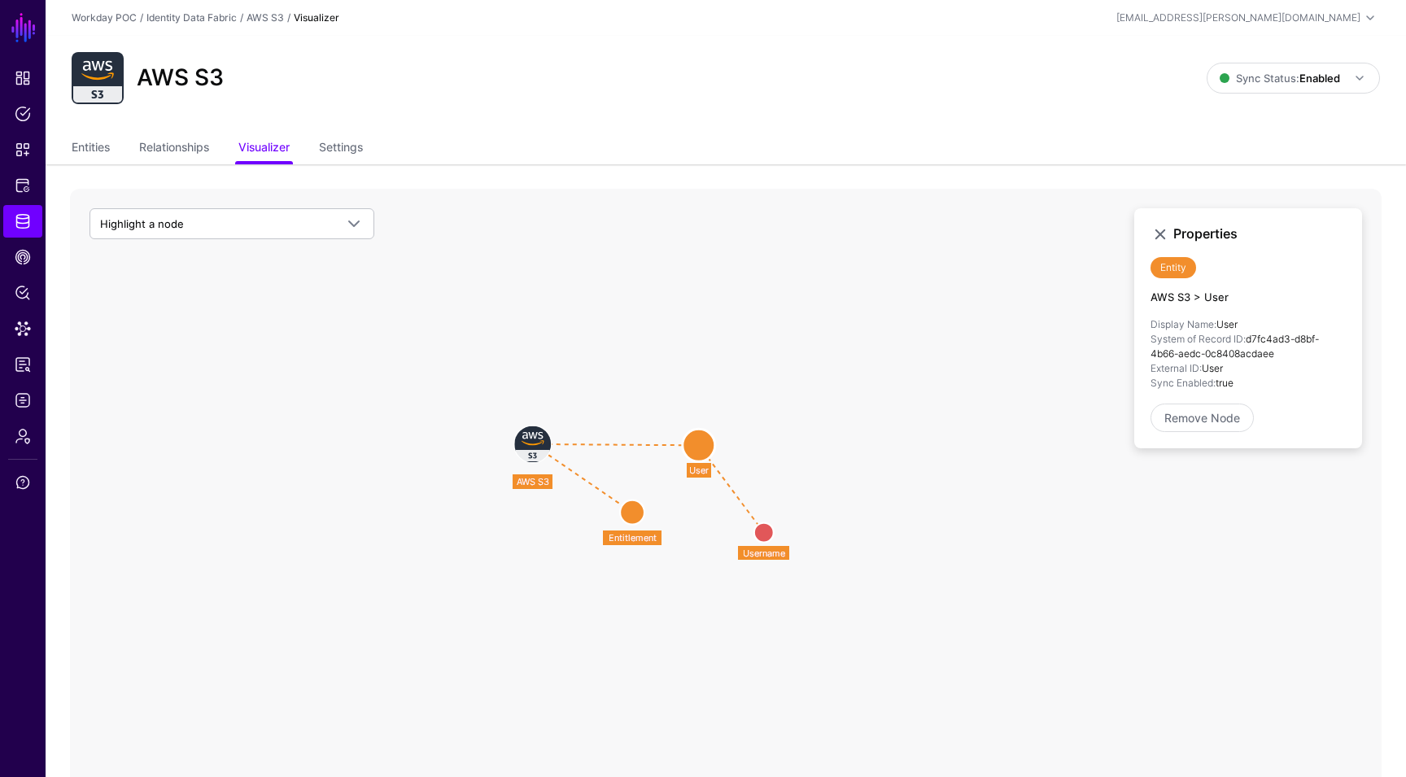
click at [699, 443] on circle at bounding box center [698, 445] width 33 height 33
click at [699, 443] on circle at bounding box center [697, 446] width 33 height 33
click at [764, 526] on circle at bounding box center [763, 529] width 20 height 20
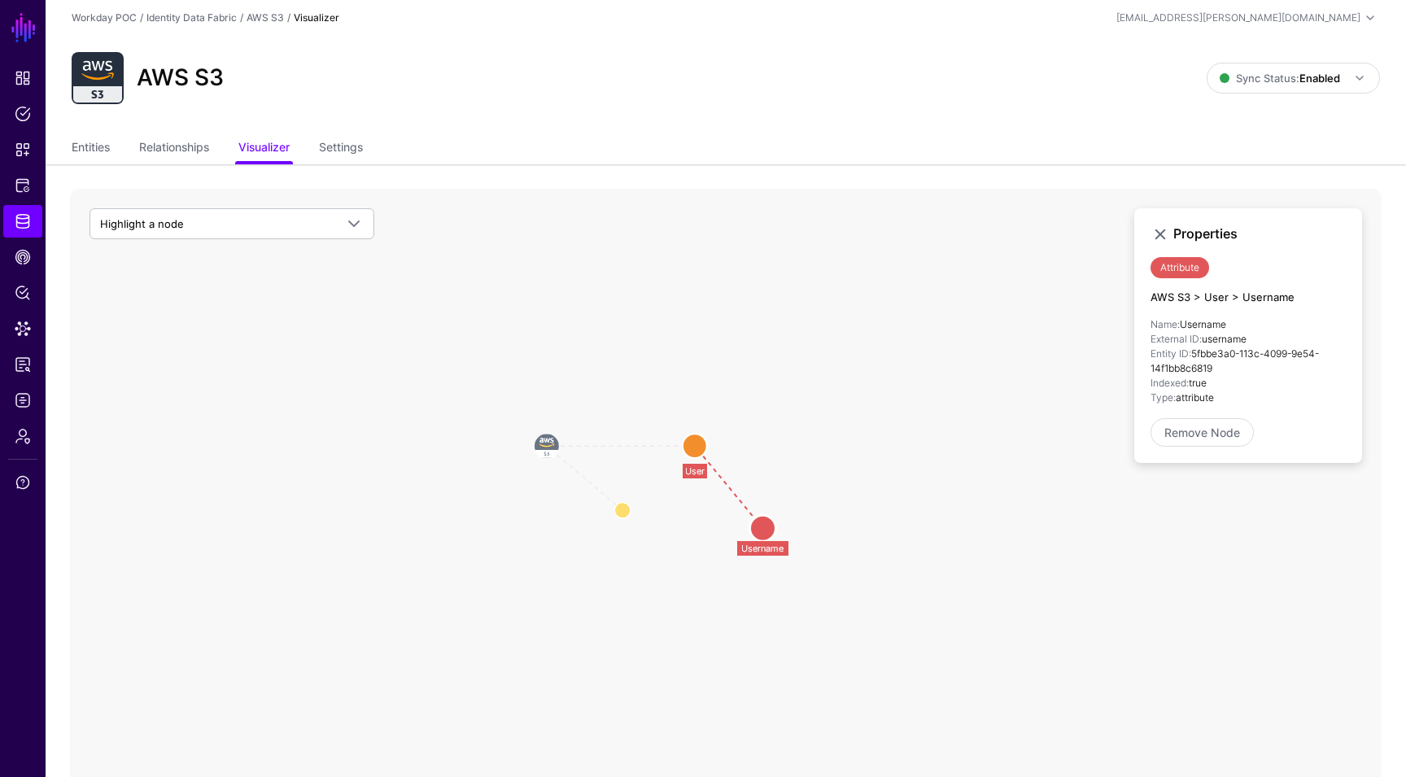
click at [764, 526] on circle at bounding box center [762, 528] width 26 height 26
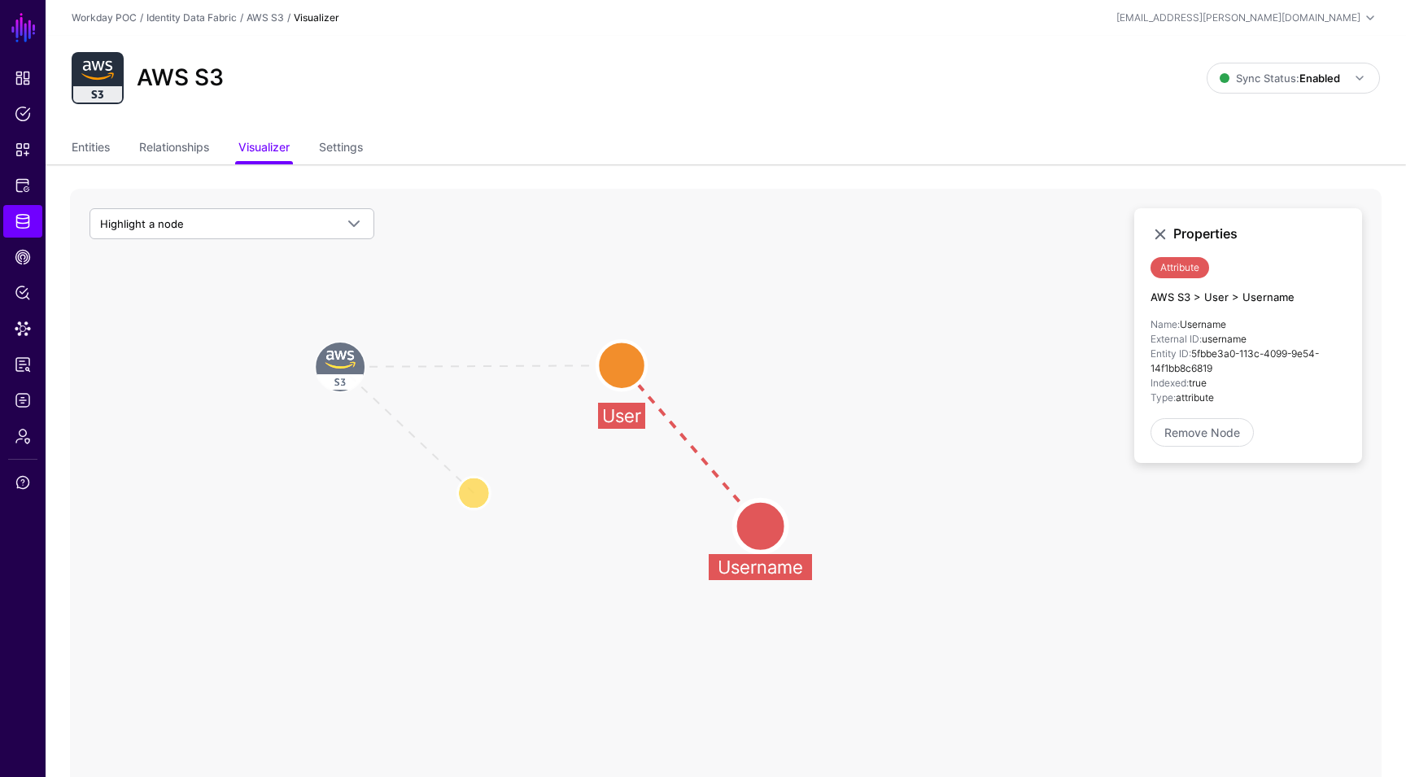
click at [635, 352] on circle at bounding box center [621, 365] width 49 height 49
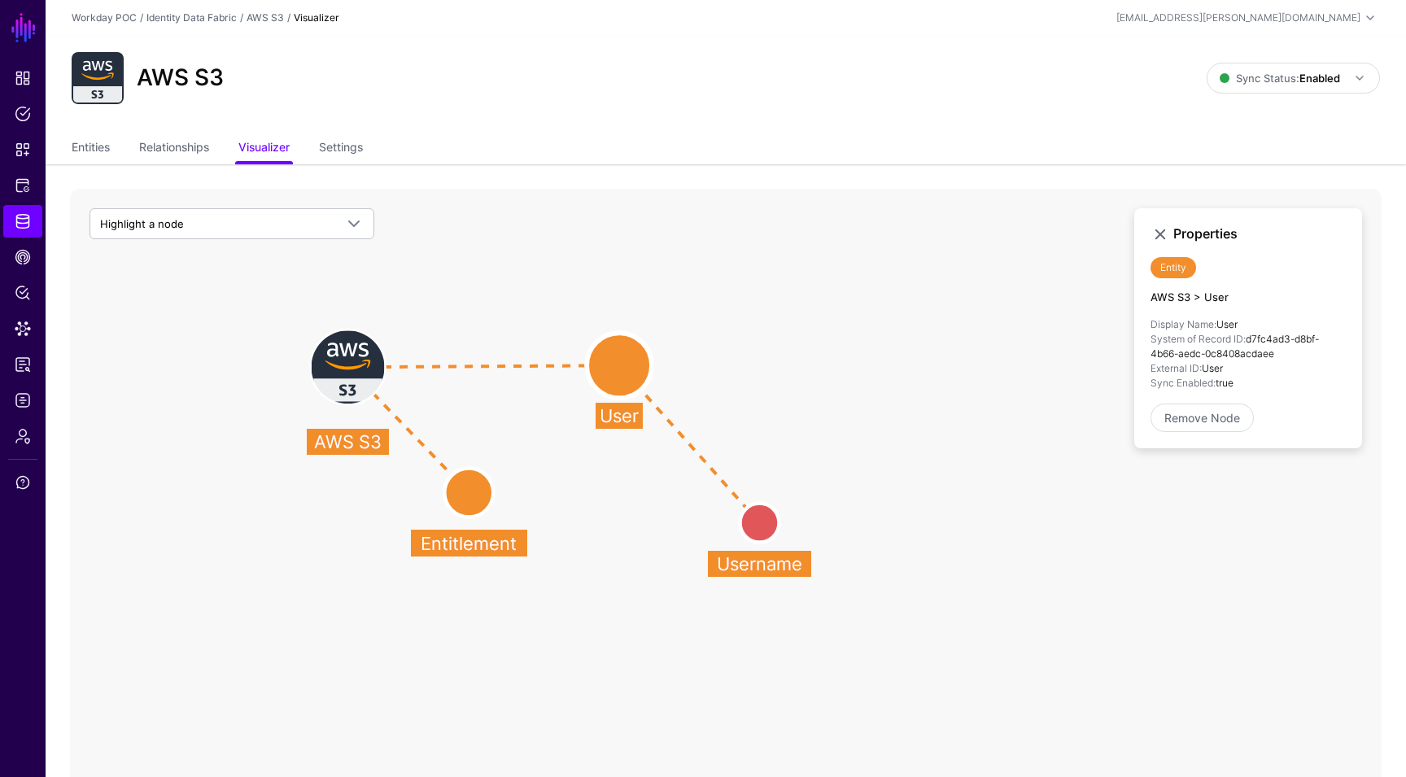
click at [761, 513] on circle at bounding box center [759, 523] width 39 height 39
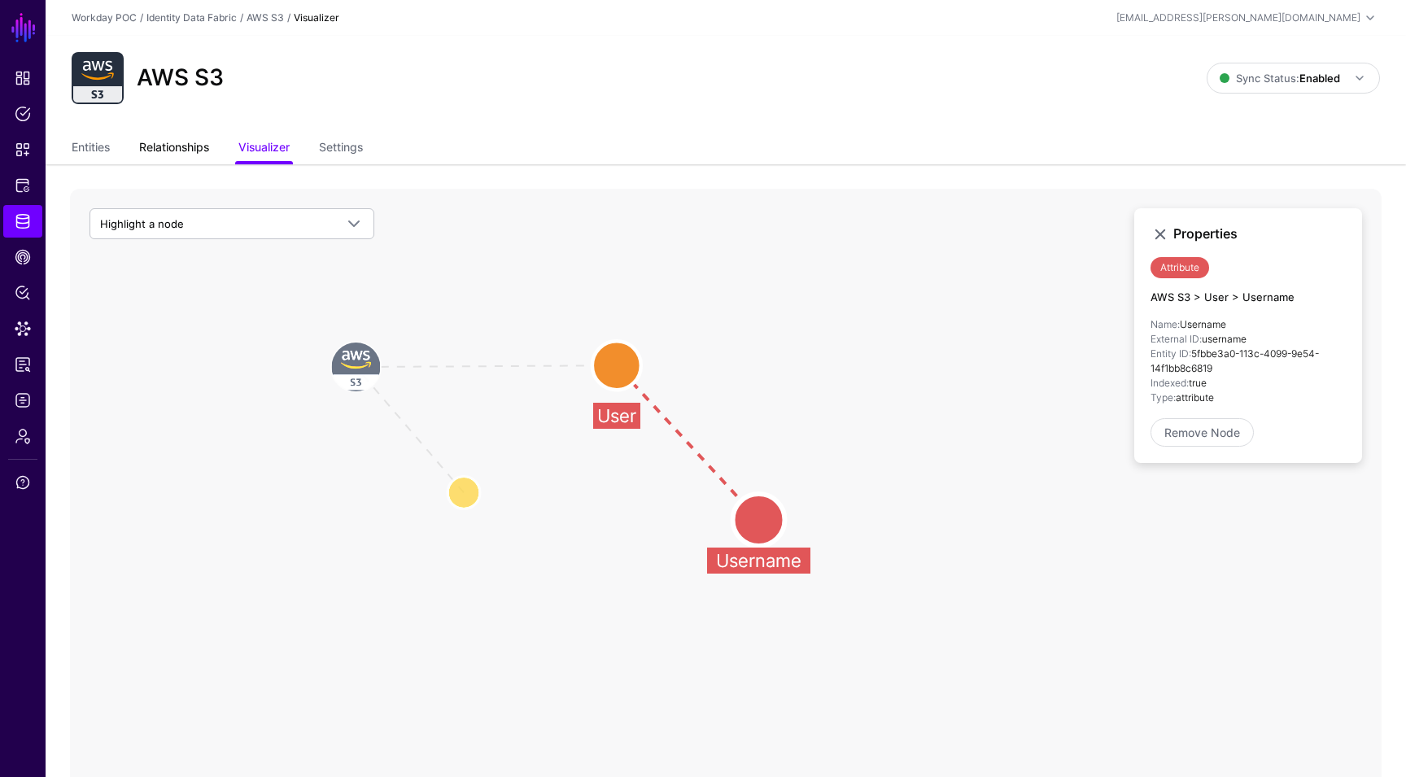
click at [157, 143] on link "Relationships" at bounding box center [174, 148] width 70 height 31
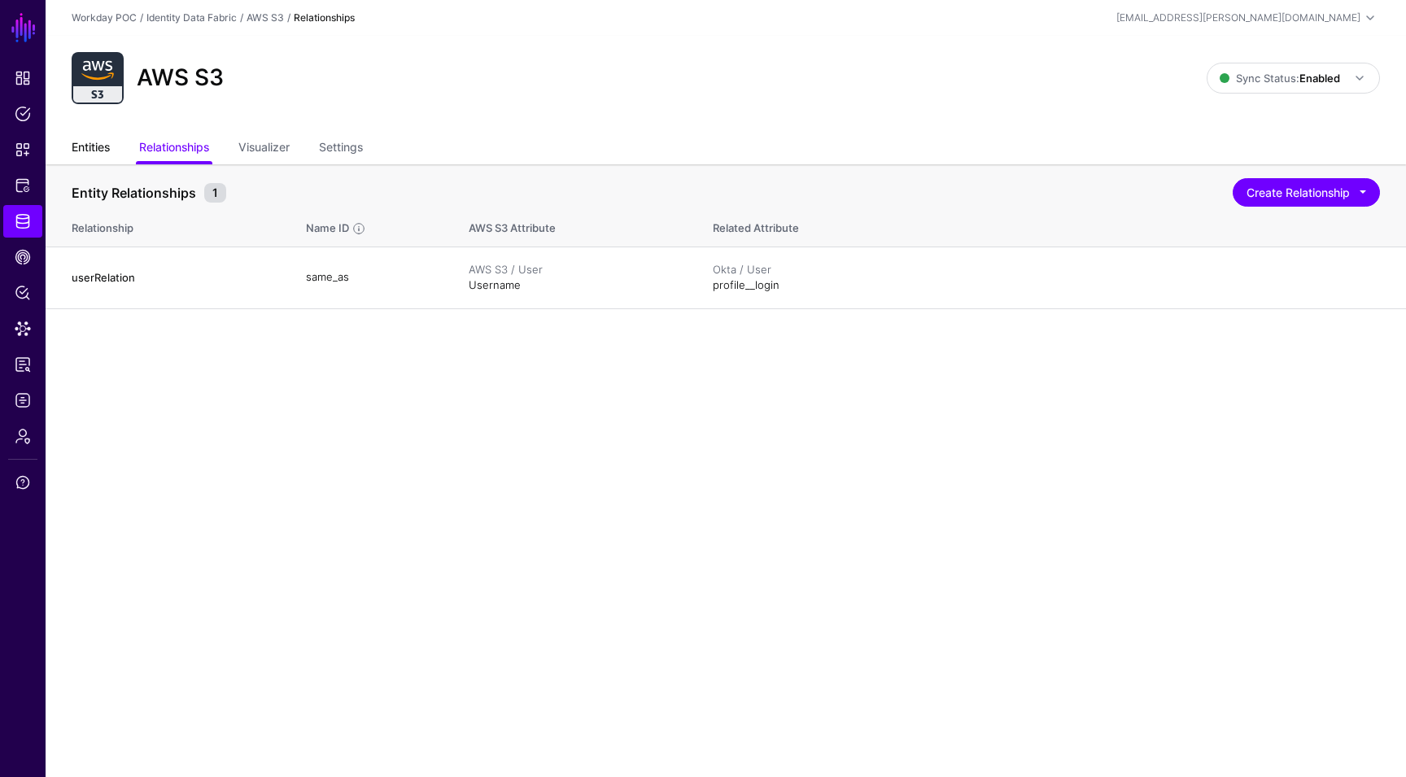
click at [95, 159] on link "Entities" at bounding box center [91, 148] width 38 height 31
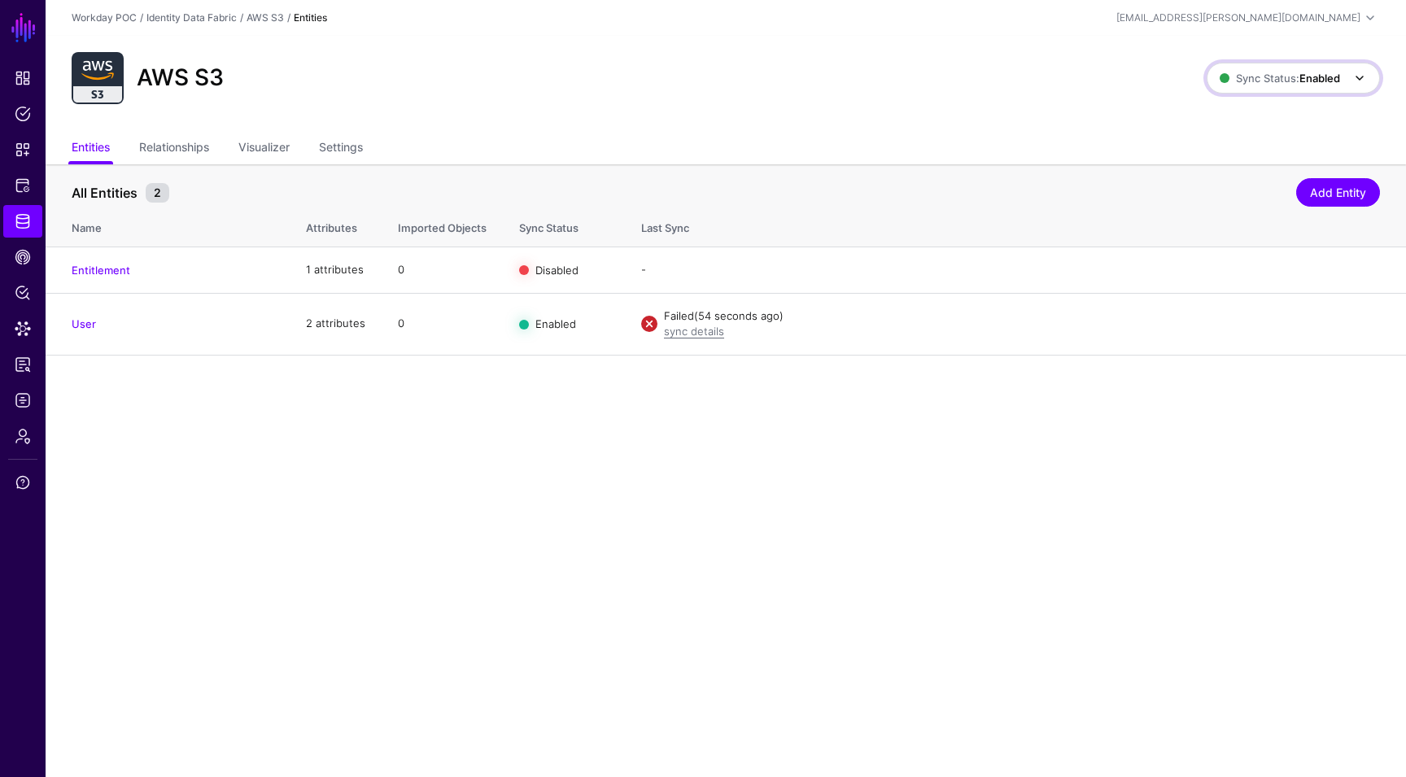
click at [1272, 76] on span "Sync Status: Enabled" at bounding box center [1279, 78] width 120 height 13
click at [770, 107] on div "AWS S3 Sync Status: Enabled Enabled Syncing active for all configured entities …" at bounding box center [726, 85] width 1360 height 98
click at [264, 16] on link "AWS S3" at bounding box center [264, 17] width 37 height 12
click at [118, 265] on link "Entitlement" at bounding box center [101, 270] width 59 height 13
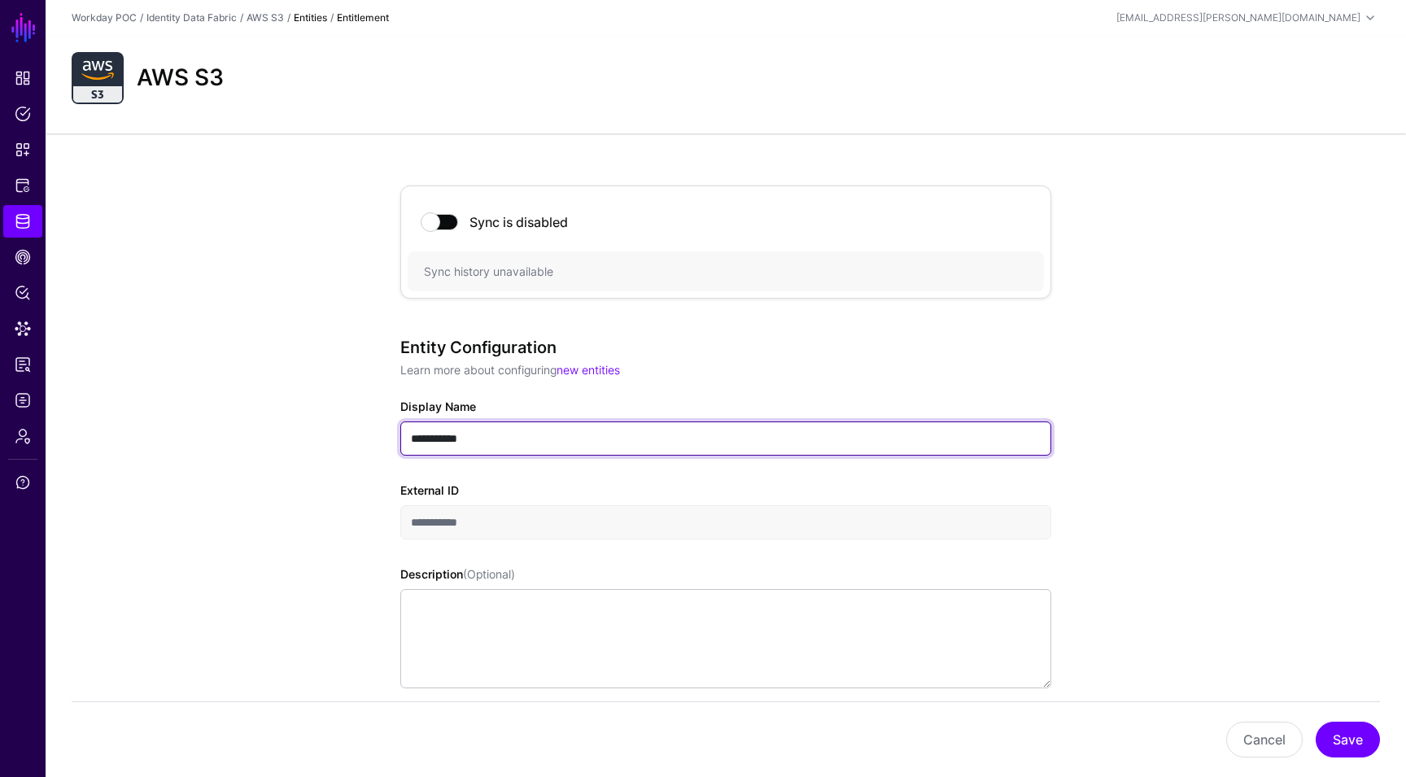
click at [515, 441] on input "**********" at bounding box center [725, 438] width 651 height 34
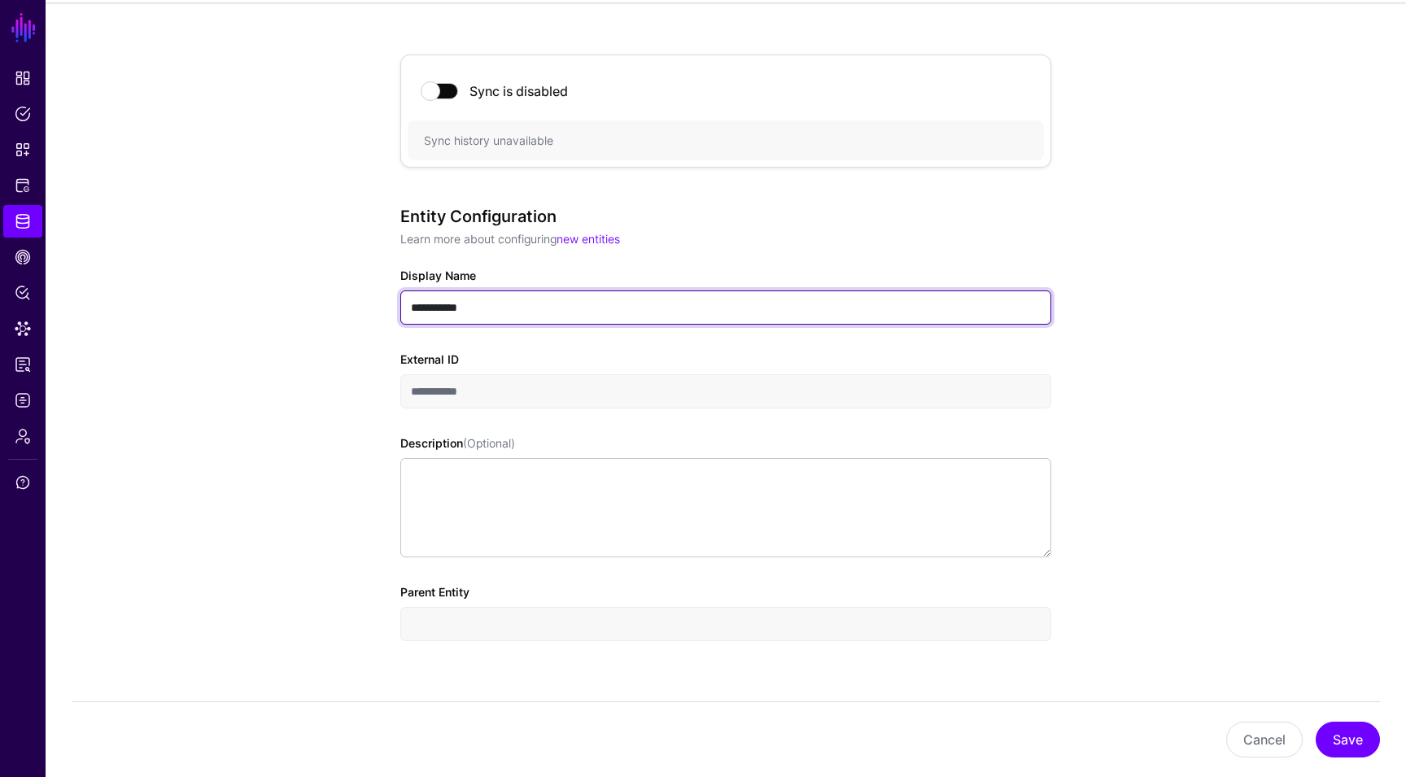
scroll to position [135, 0]
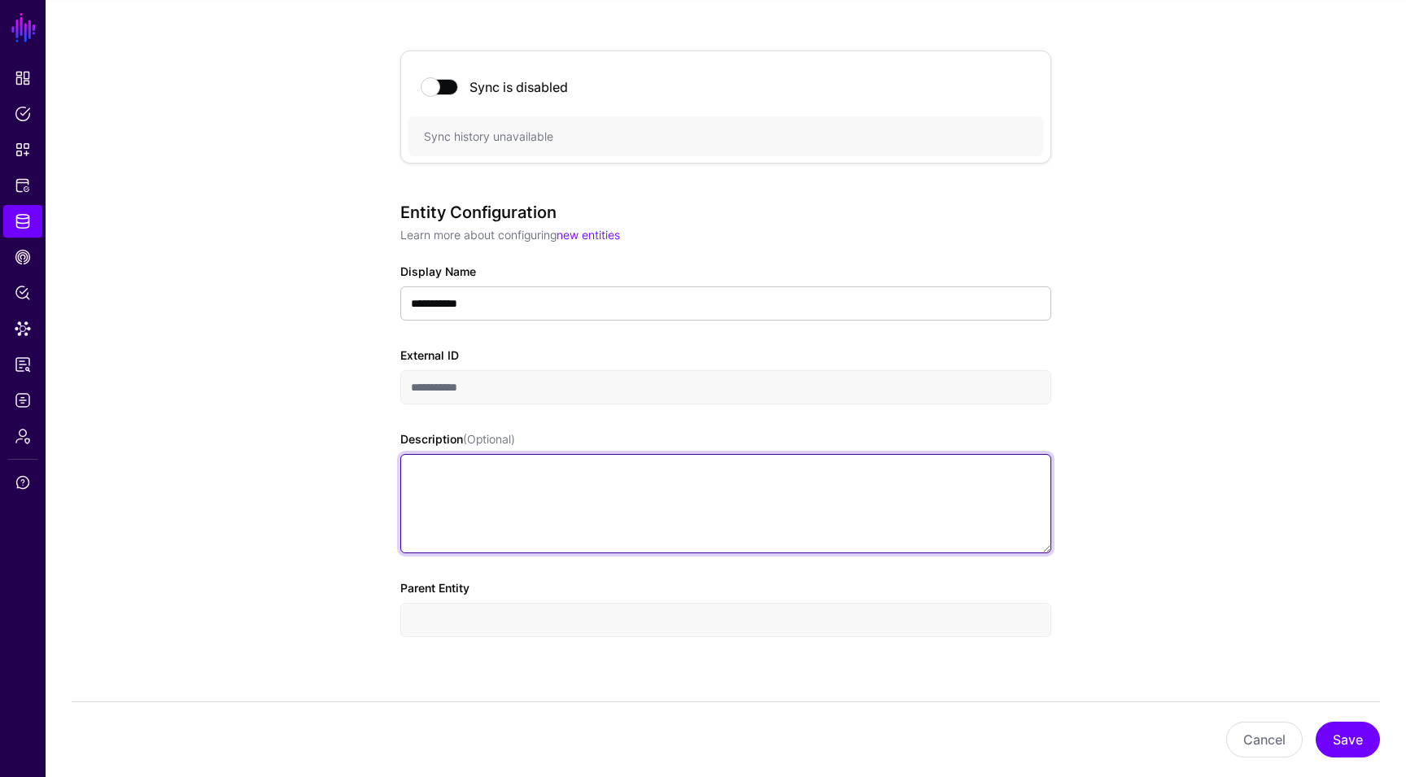
click at [470, 475] on textarea "Description (Optional)" at bounding box center [725, 503] width 651 height 99
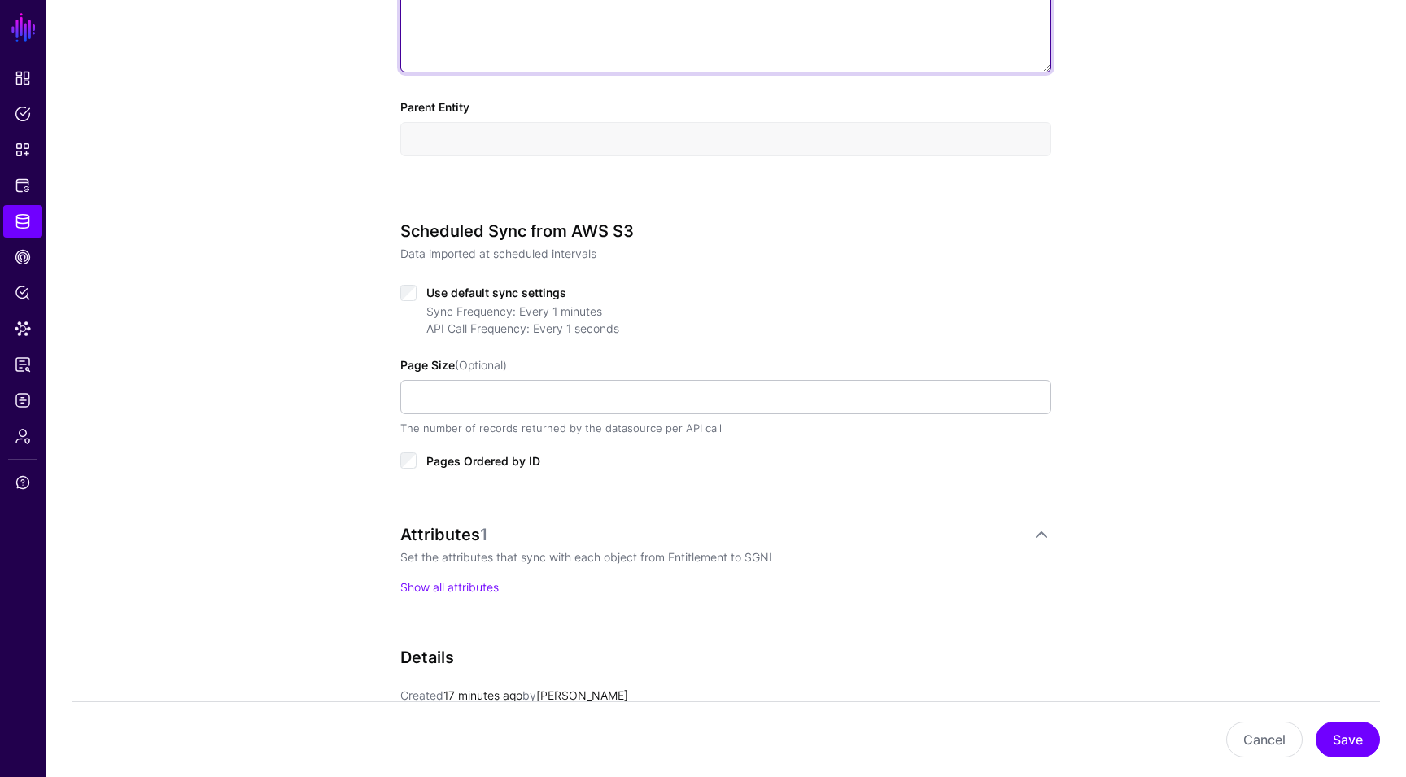
scroll to position [629, 0]
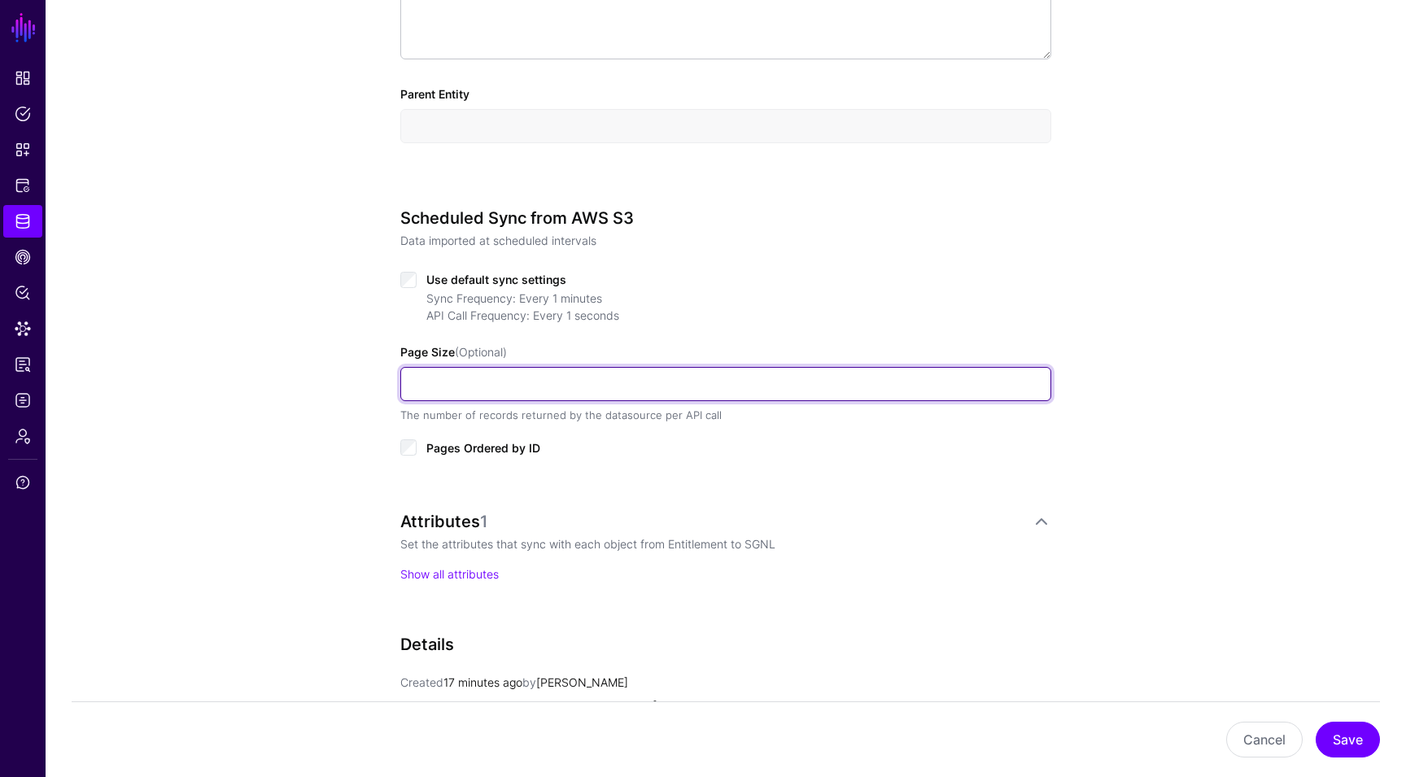
click at [513, 382] on input "Page Size (Optional)" at bounding box center [725, 384] width 651 height 34
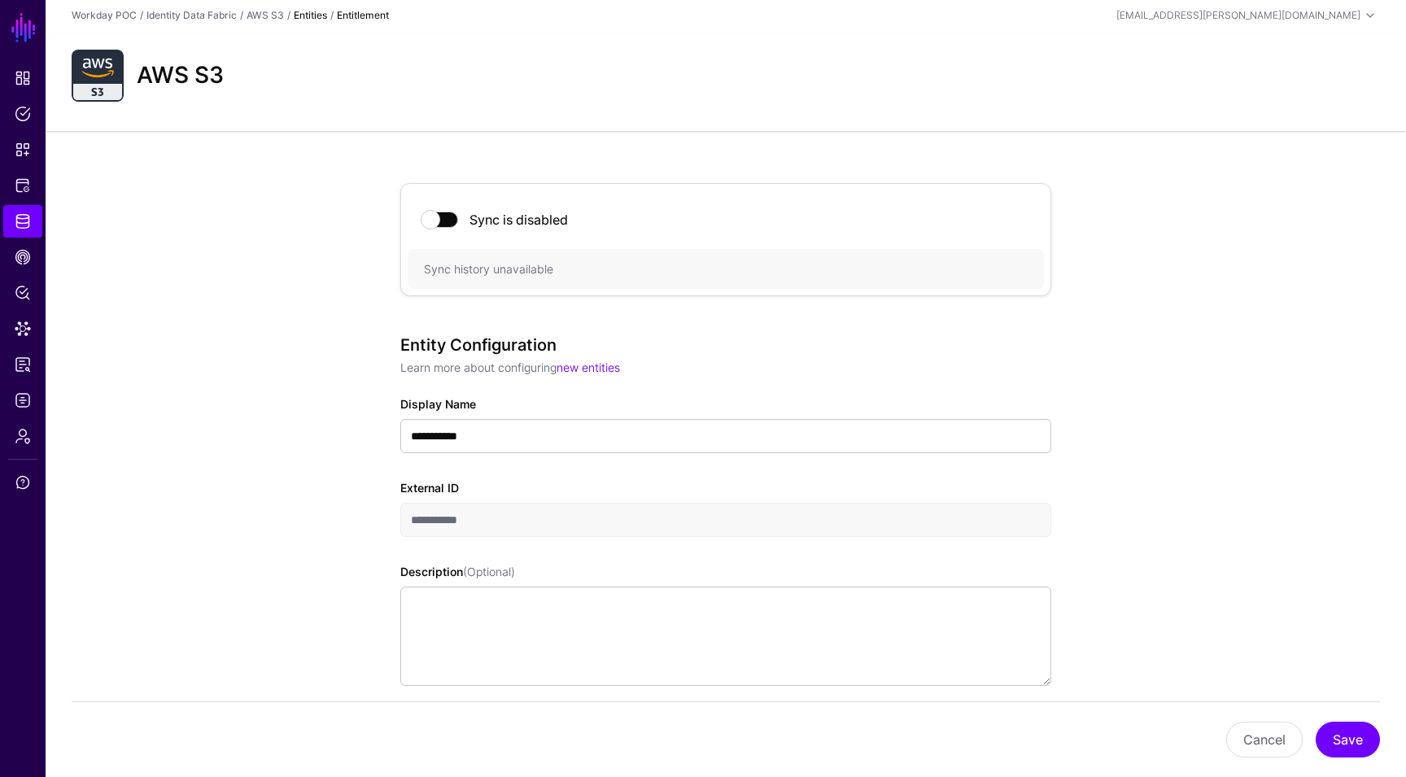
scroll to position [0, 0]
click at [264, 11] on link "AWS S3" at bounding box center [264, 17] width 37 height 12
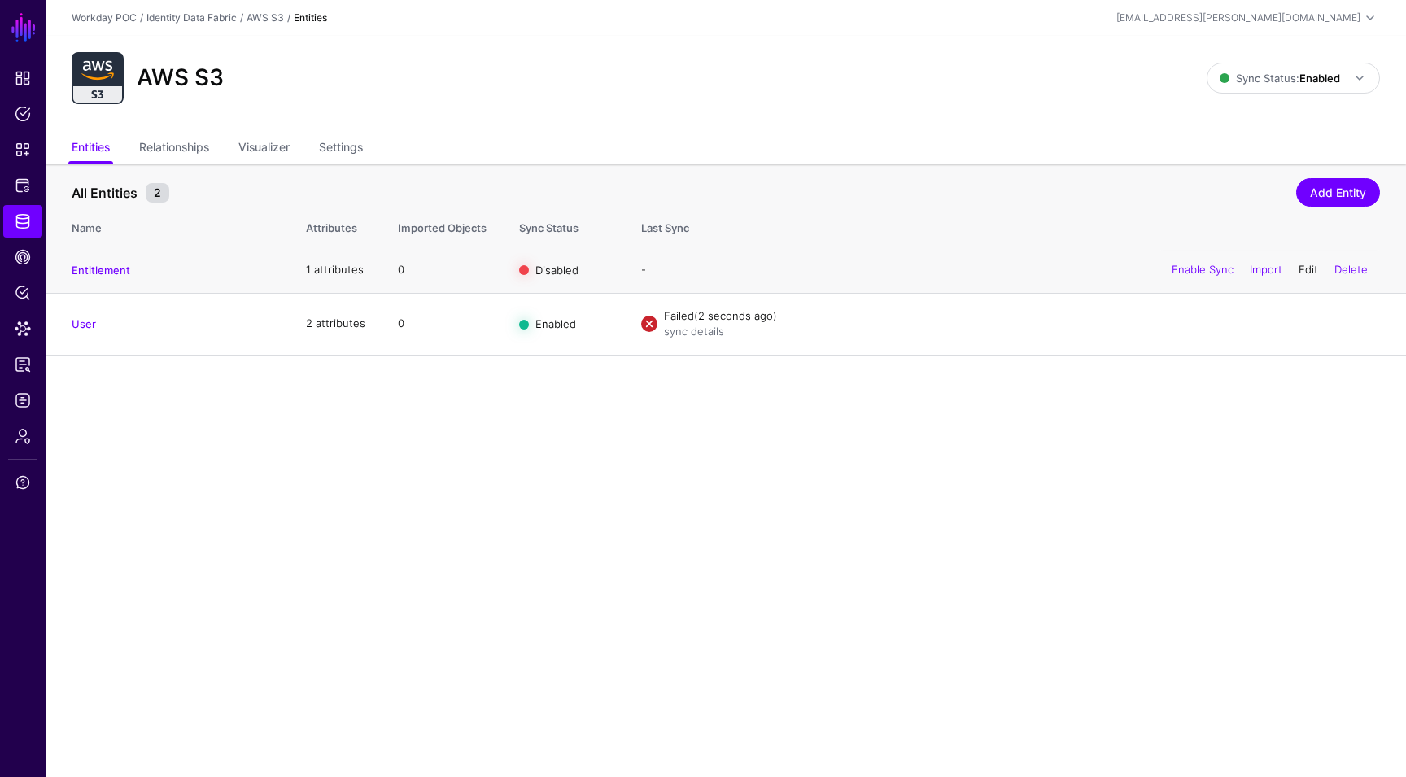
click at [1305, 271] on link "Edit" at bounding box center [1308, 269] width 20 height 13
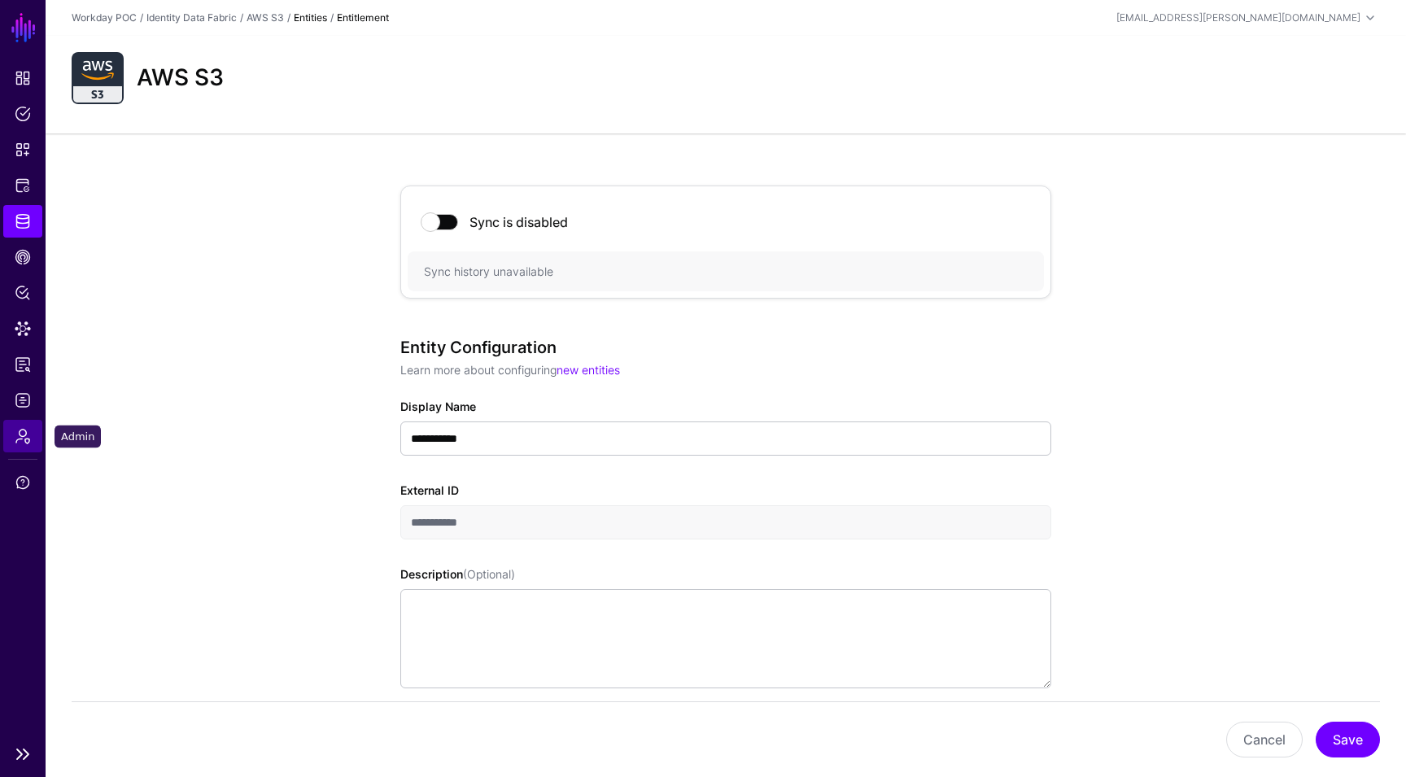
click at [21, 434] on span "Admin" at bounding box center [23, 436] width 16 height 16
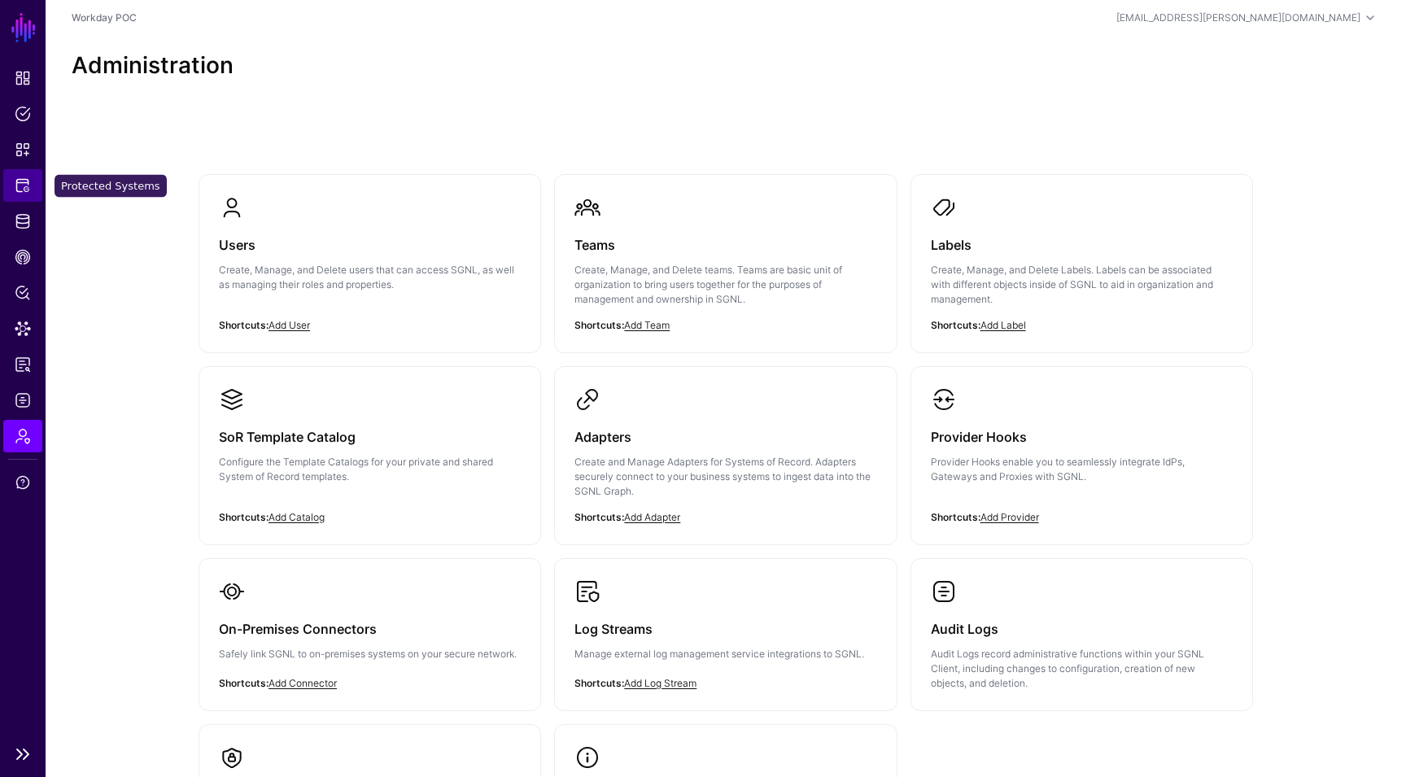
click at [20, 190] on span "Protected Systems" at bounding box center [23, 185] width 16 height 16
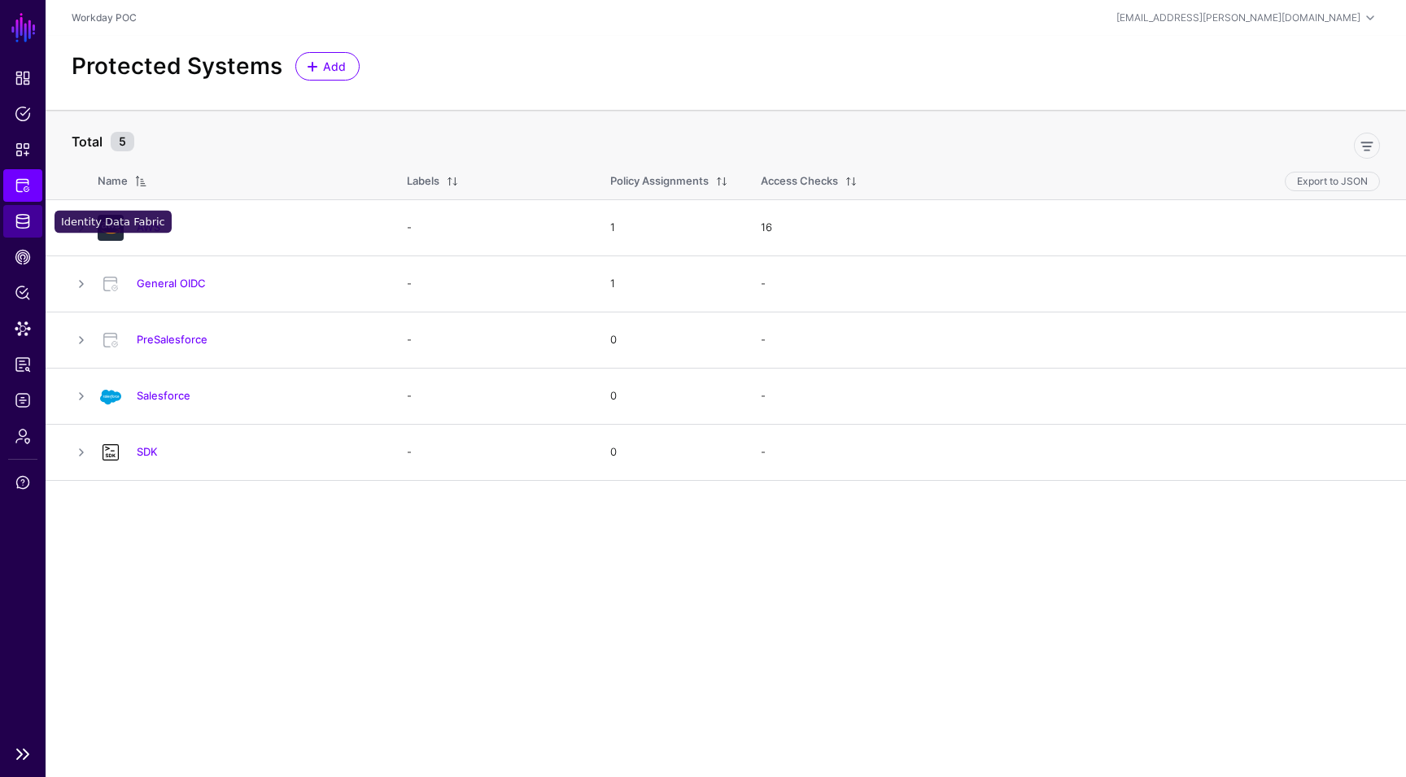
click at [27, 224] on span "Identity Data Fabric" at bounding box center [23, 221] width 16 height 16
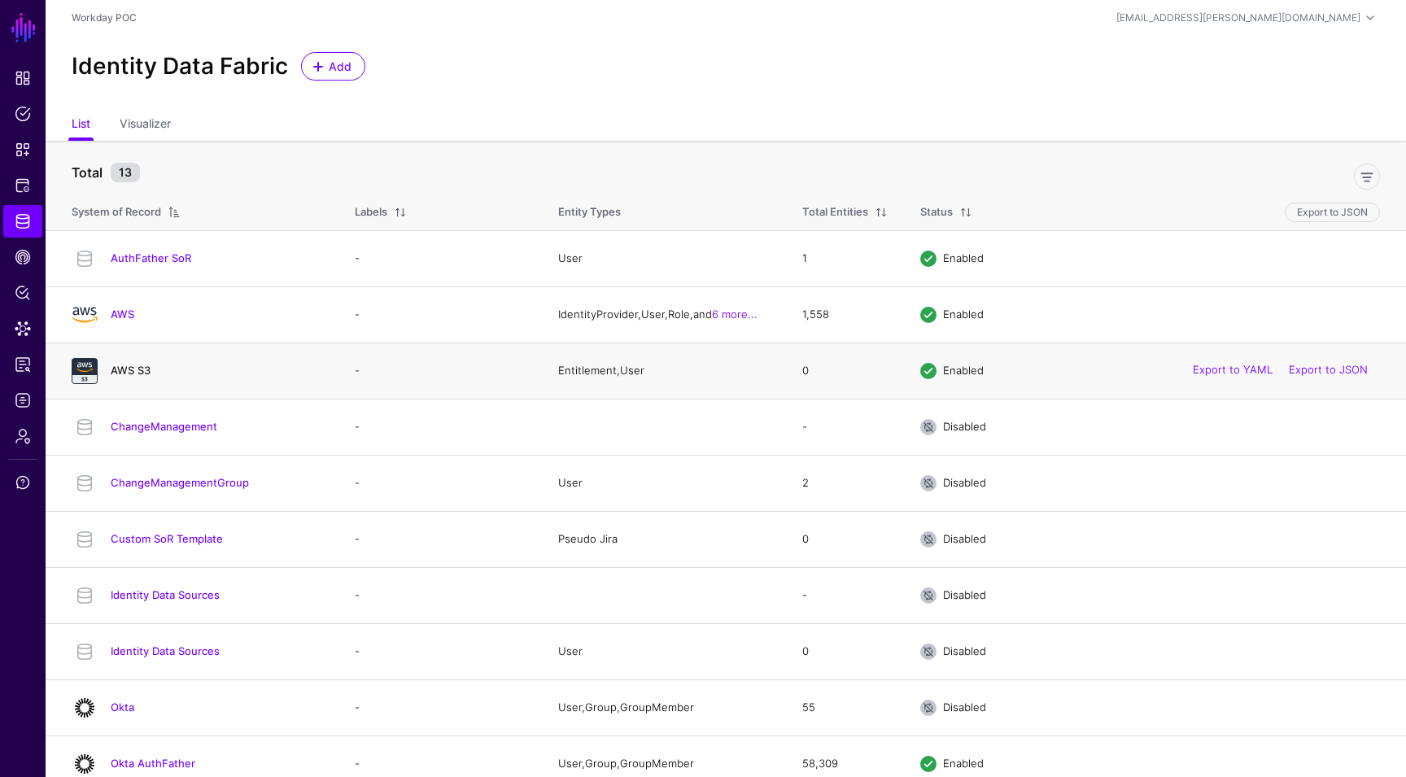
click at [131, 368] on link "AWS S3" at bounding box center [131, 370] width 40 height 13
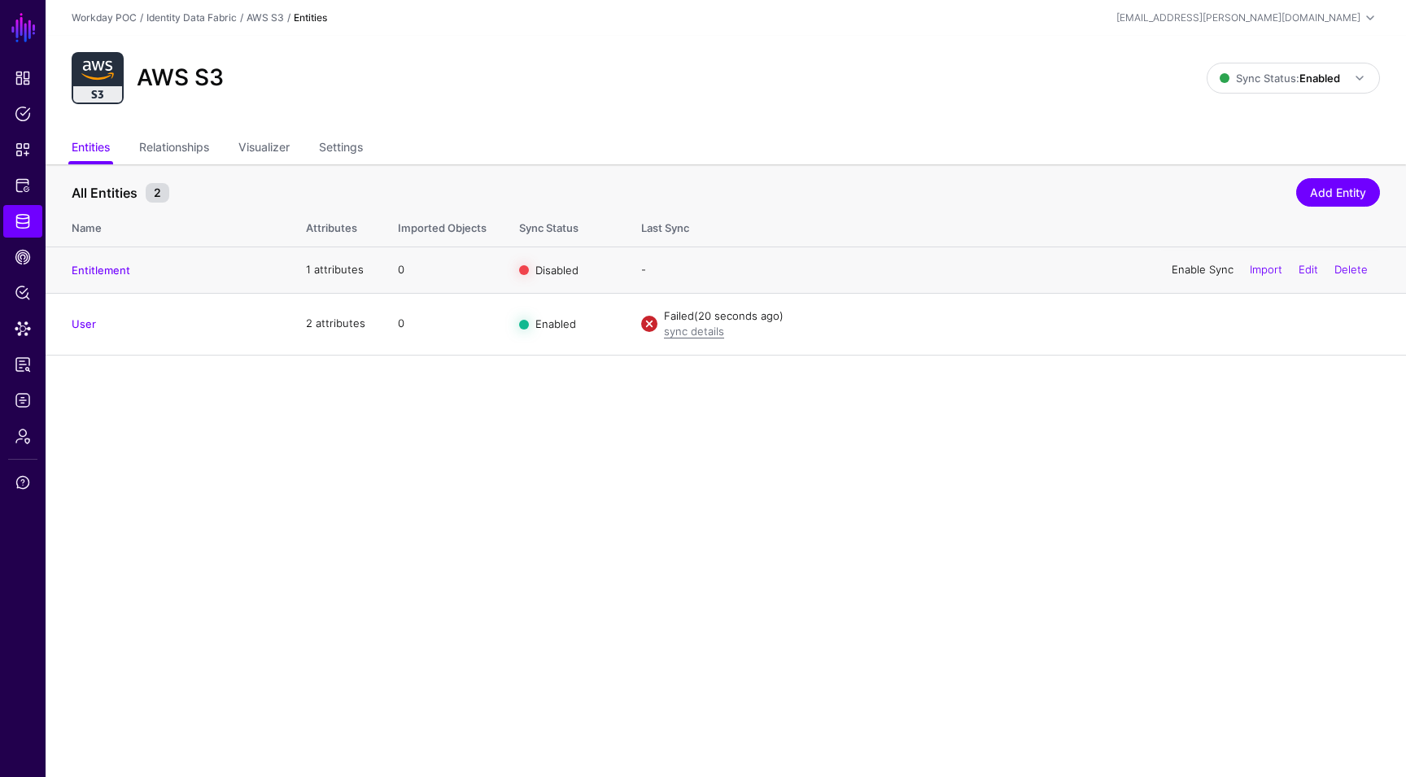
click at [1206, 269] on link "Enable Sync" at bounding box center [1202, 269] width 62 height 13
click at [1301, 321] on link "Edit" at bounding box center [1308, 322] width 20 height 13
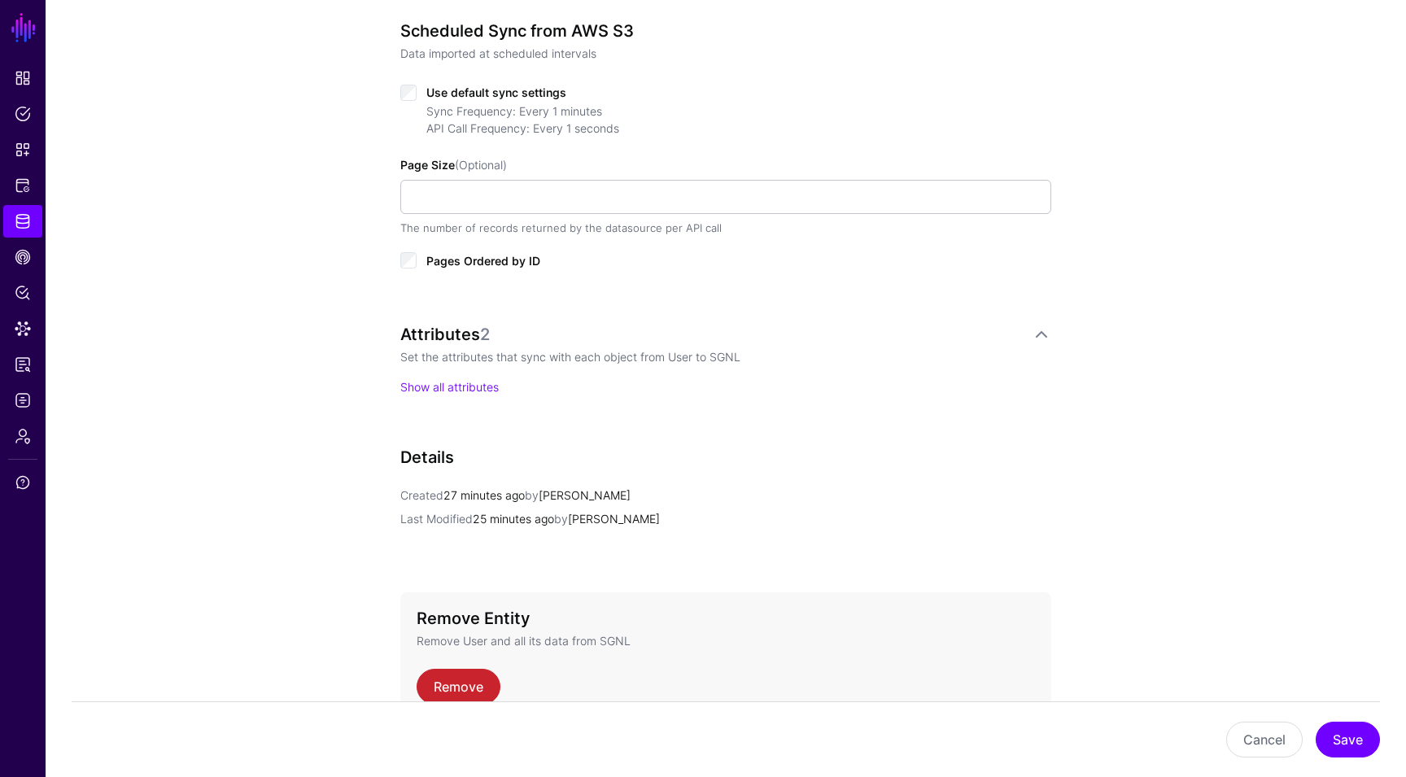
scroll to position [817, 0]
click at [468, 381] on link "Show all attributes" at bounding box center [449, 386] width 98 height 14
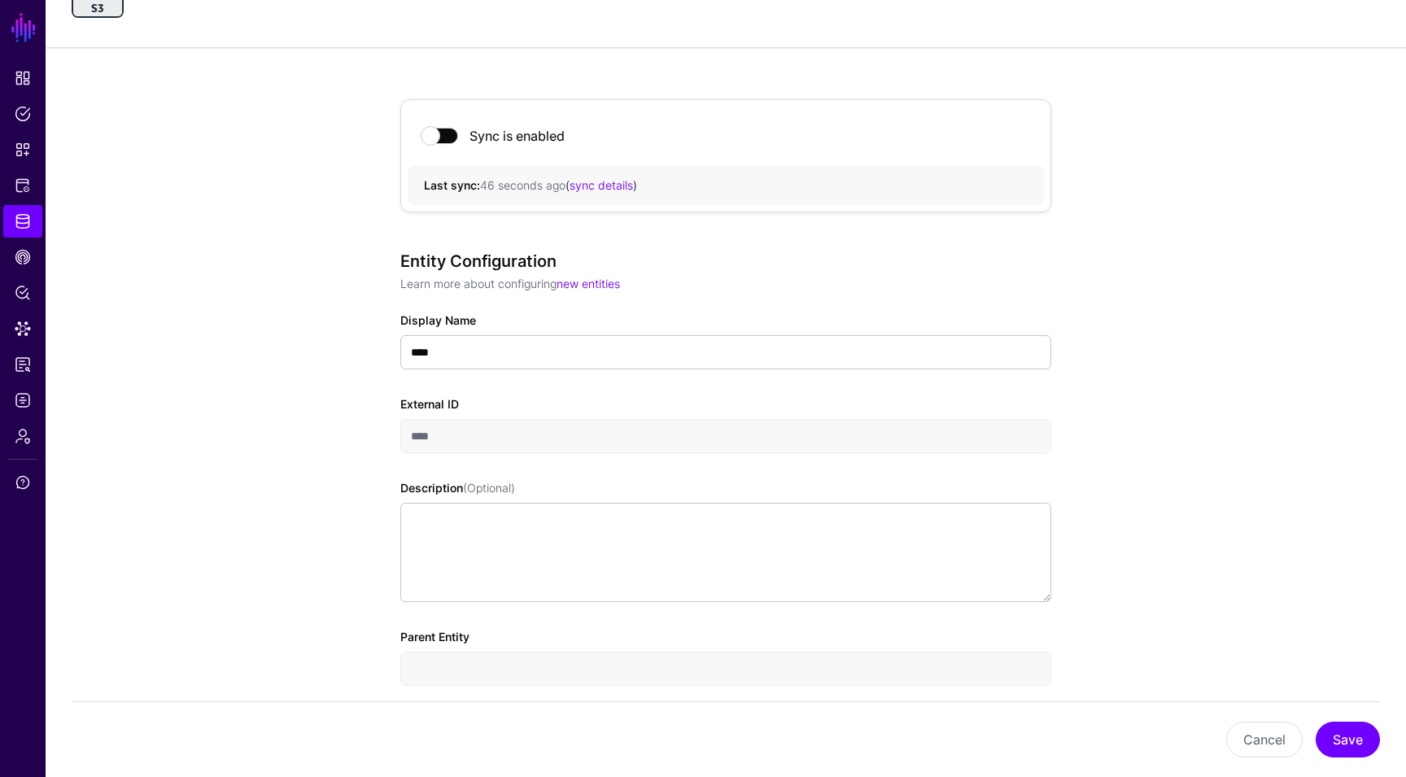
scroll to position [0, 0]
